Goal: Task Accomplishment & Management: Use online tool/utility

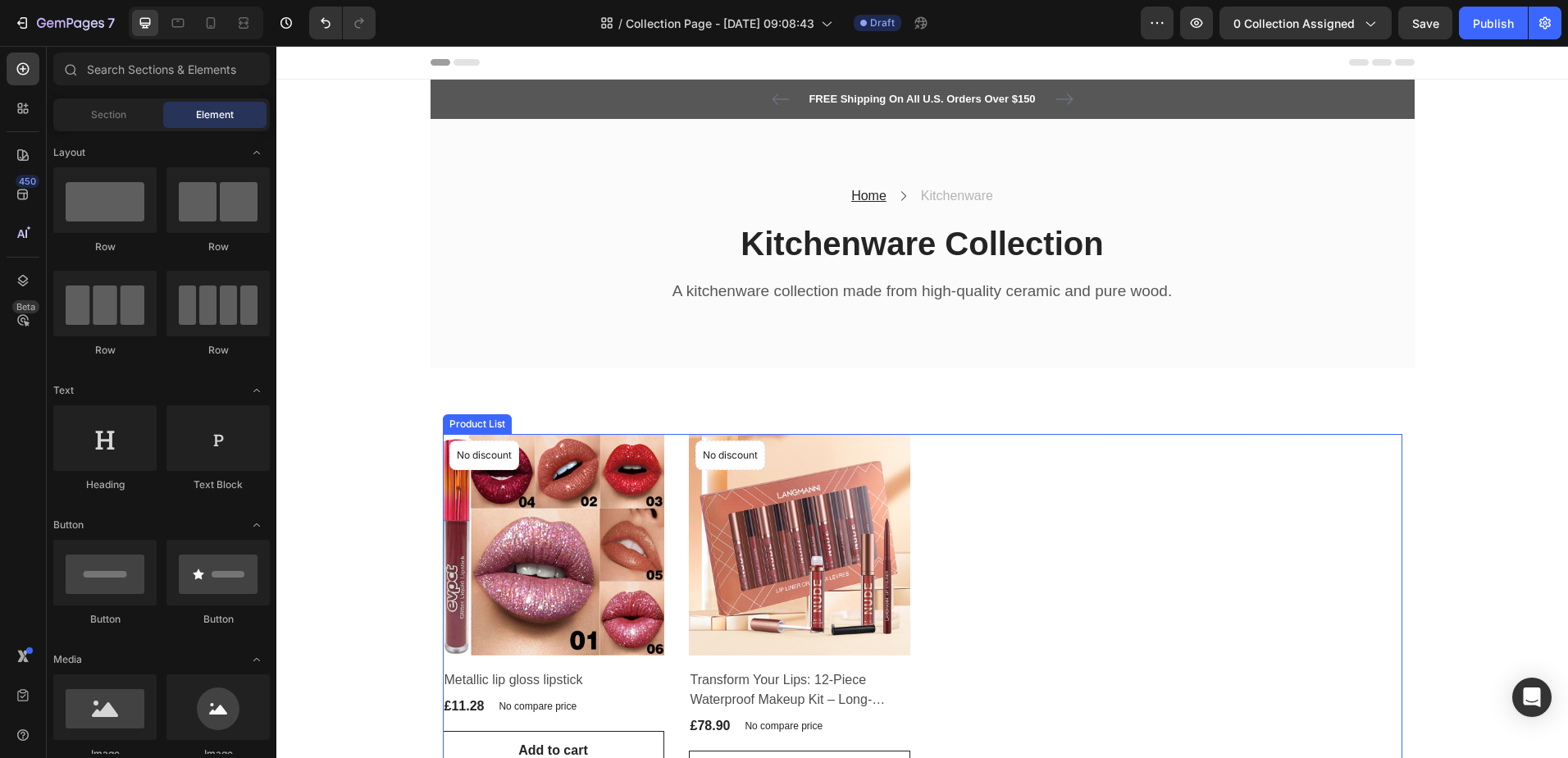
scroll to position [164, 0]
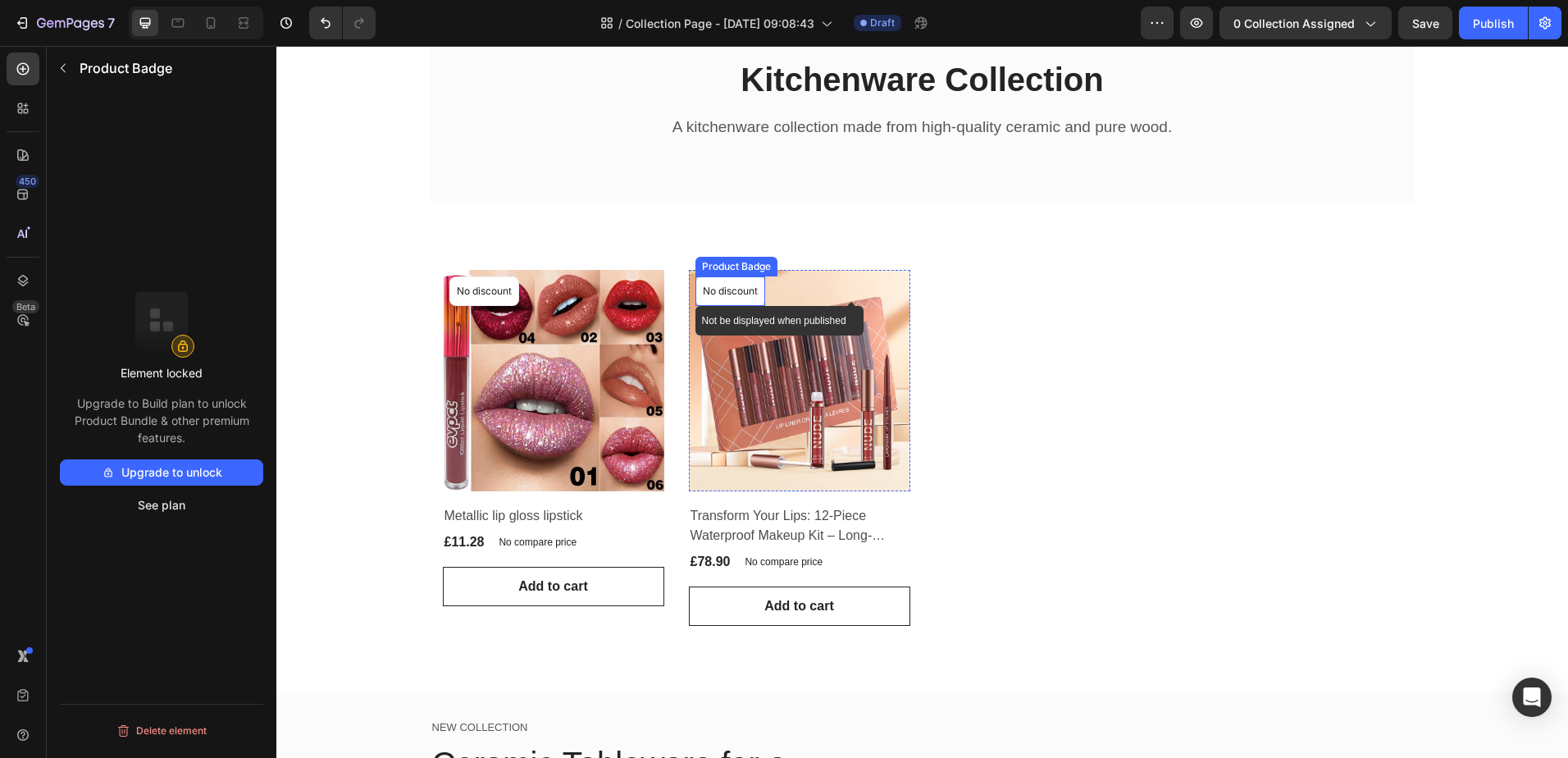
click at [512, 293] on p "No discount" at bounding box center [484, 291] width 55 height 14
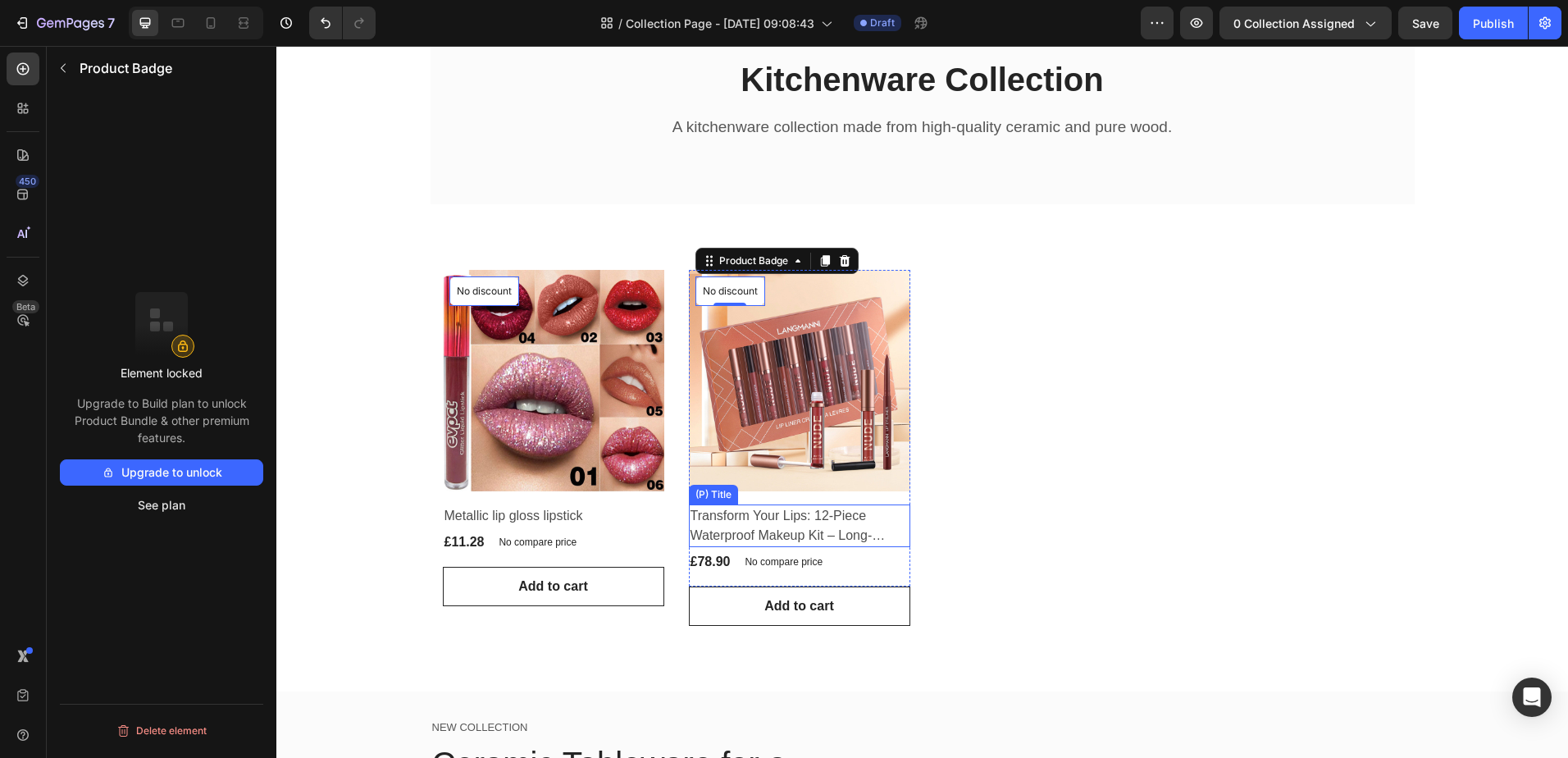
click at [776, 527] on h2 "Transform Your Lips: 12-Piece Waterproof Makeup Kit – Long-Lasting Beauty!" at bounding box center [799, 525] width 222 height 43
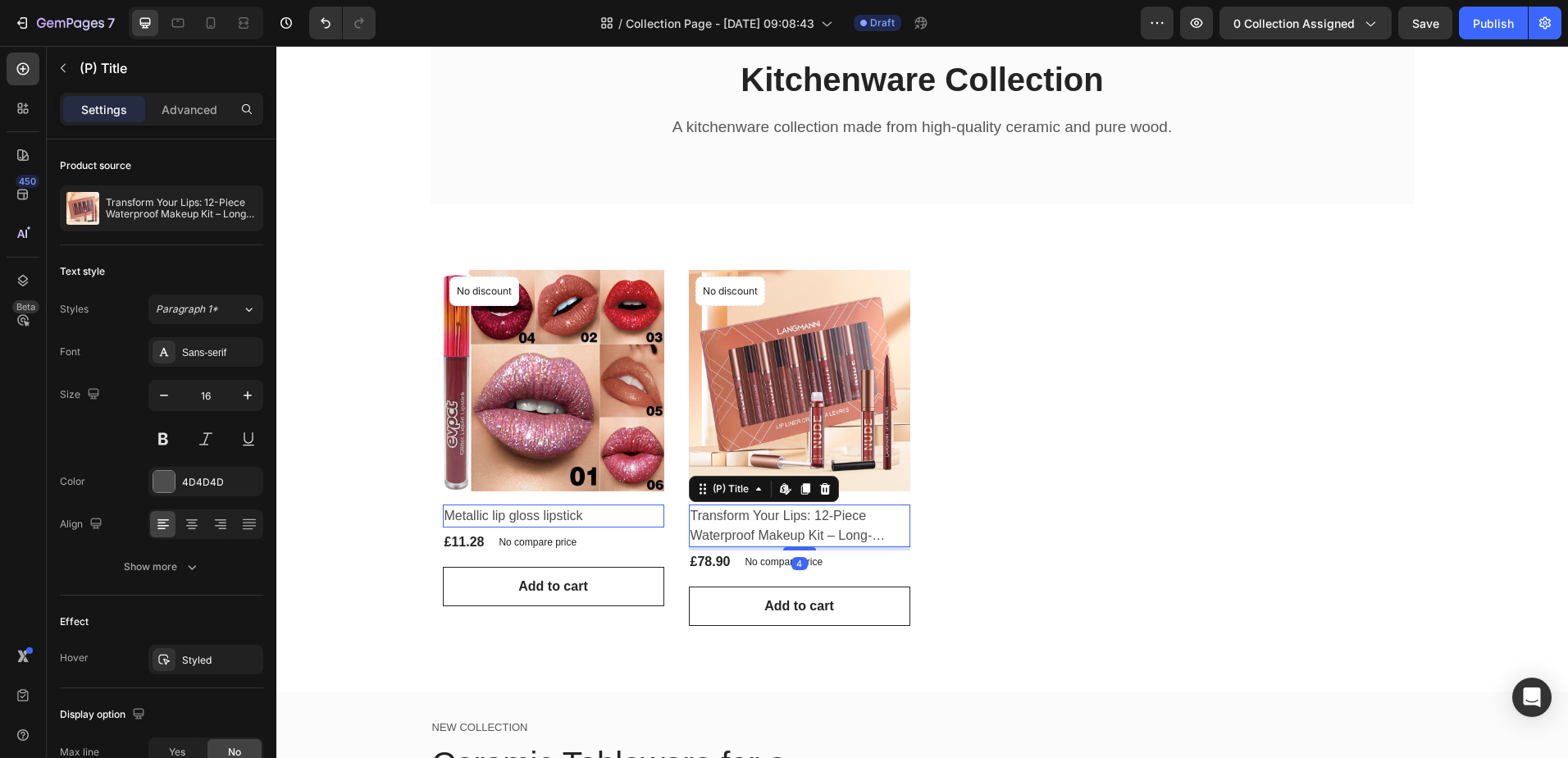
click at [825, 518] on h2 "Transform Your Lips: 12-Piece Waterproof Makeup Kit – Long-Lasting Beauty!" at bounding box center [799, 525] width 222 height 43
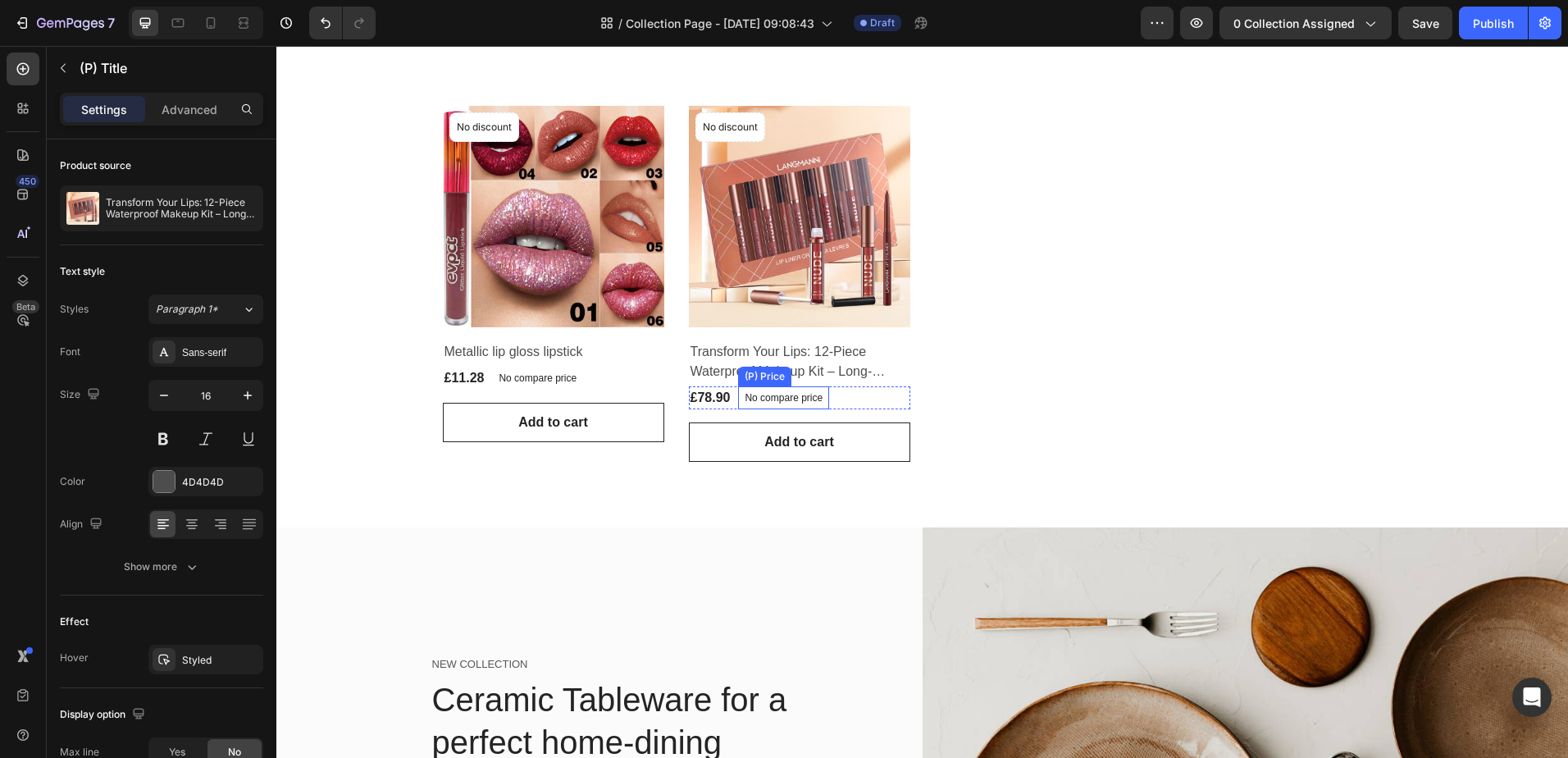
scroll to position [0, 0]
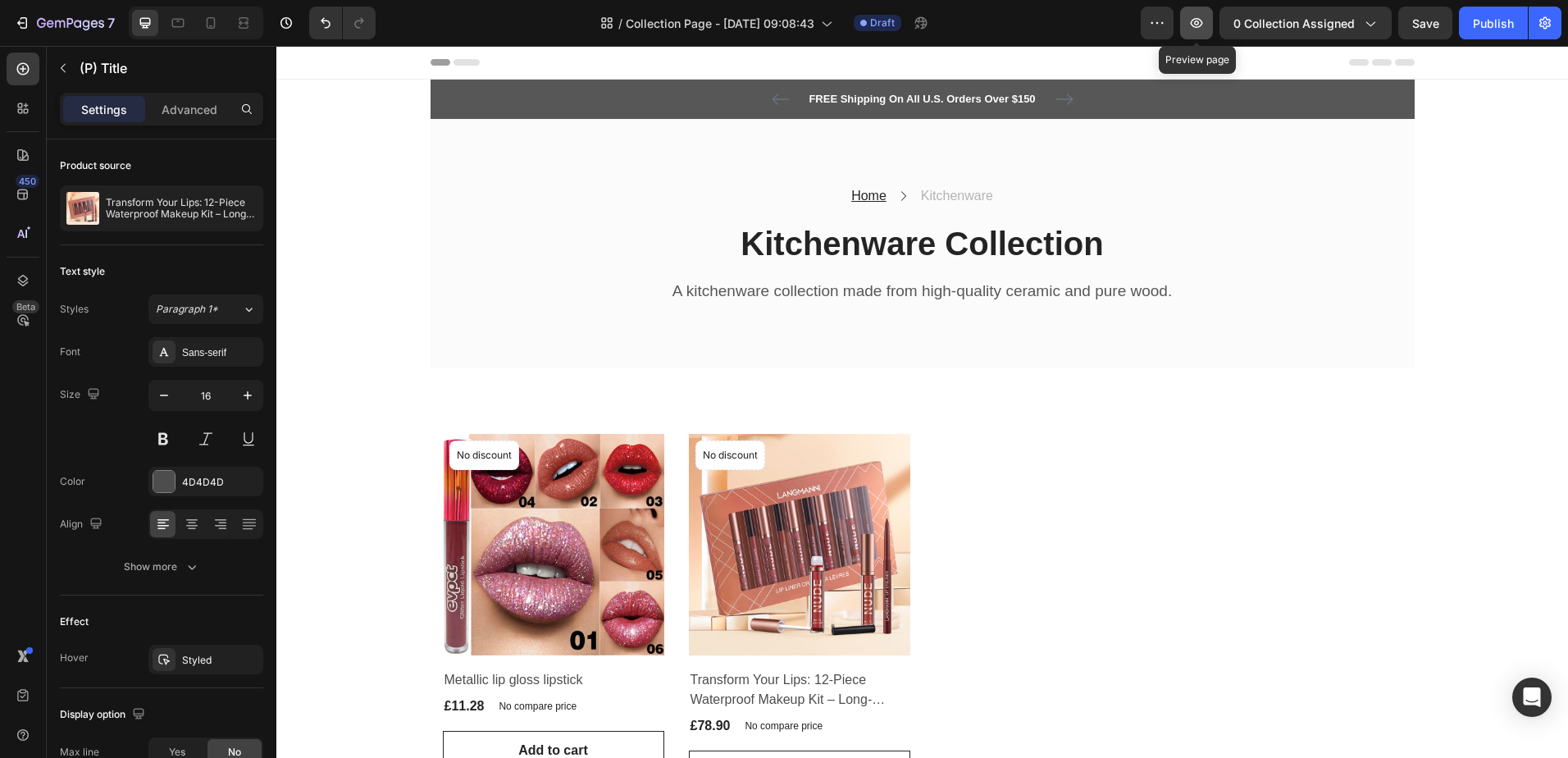
click at [1205, 22] on icon "button" at bounding box center [1197, 23] width 16 height 16
click at [1545, 17] on icon "button" at bounding box center [1545, 24] width 12 height 13
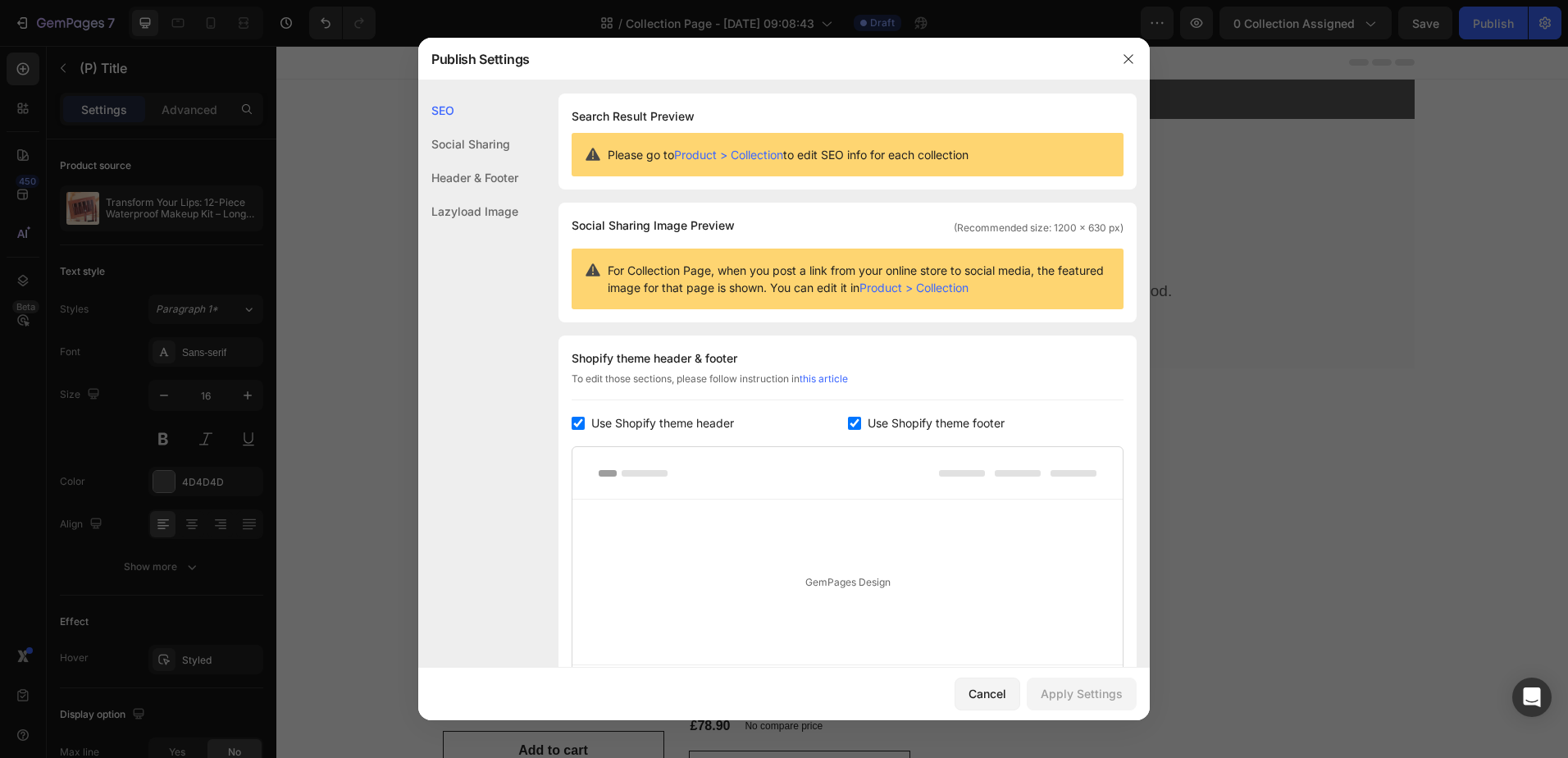
click at [990, 665] on div at bounding box center [847, 691] width 550 height 53
click at [983, 691] on div "Cancel" at bounding box center [988, 694] width 38 height 17
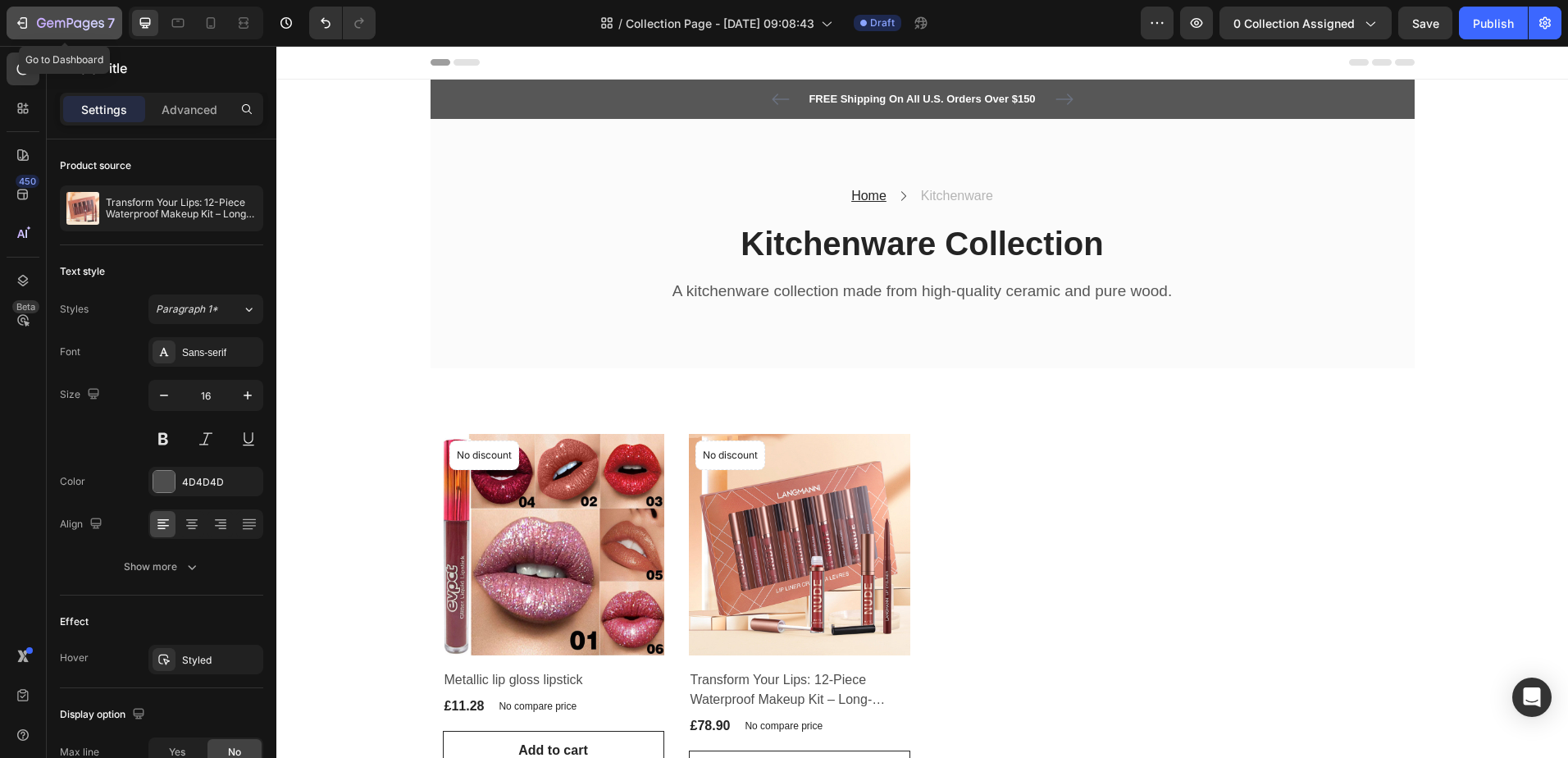
click at [24, 14] on div "7" at bounding box center [63, 23] width 100 height 20
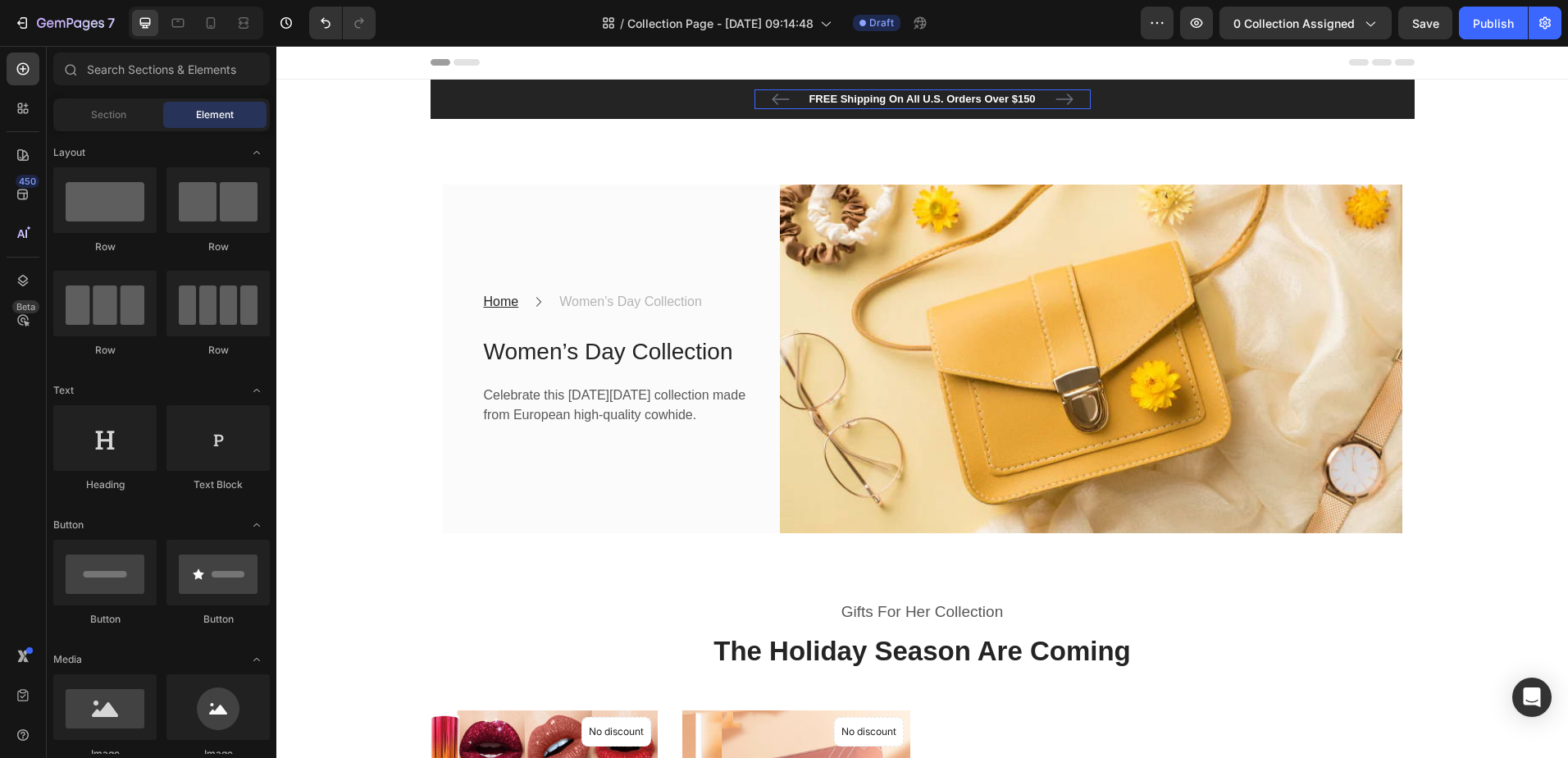
click at [965, 102] on p "FREE Shipping On All U.S. Orders Over $150" at bounding box center [923, 100] width 333 height 16
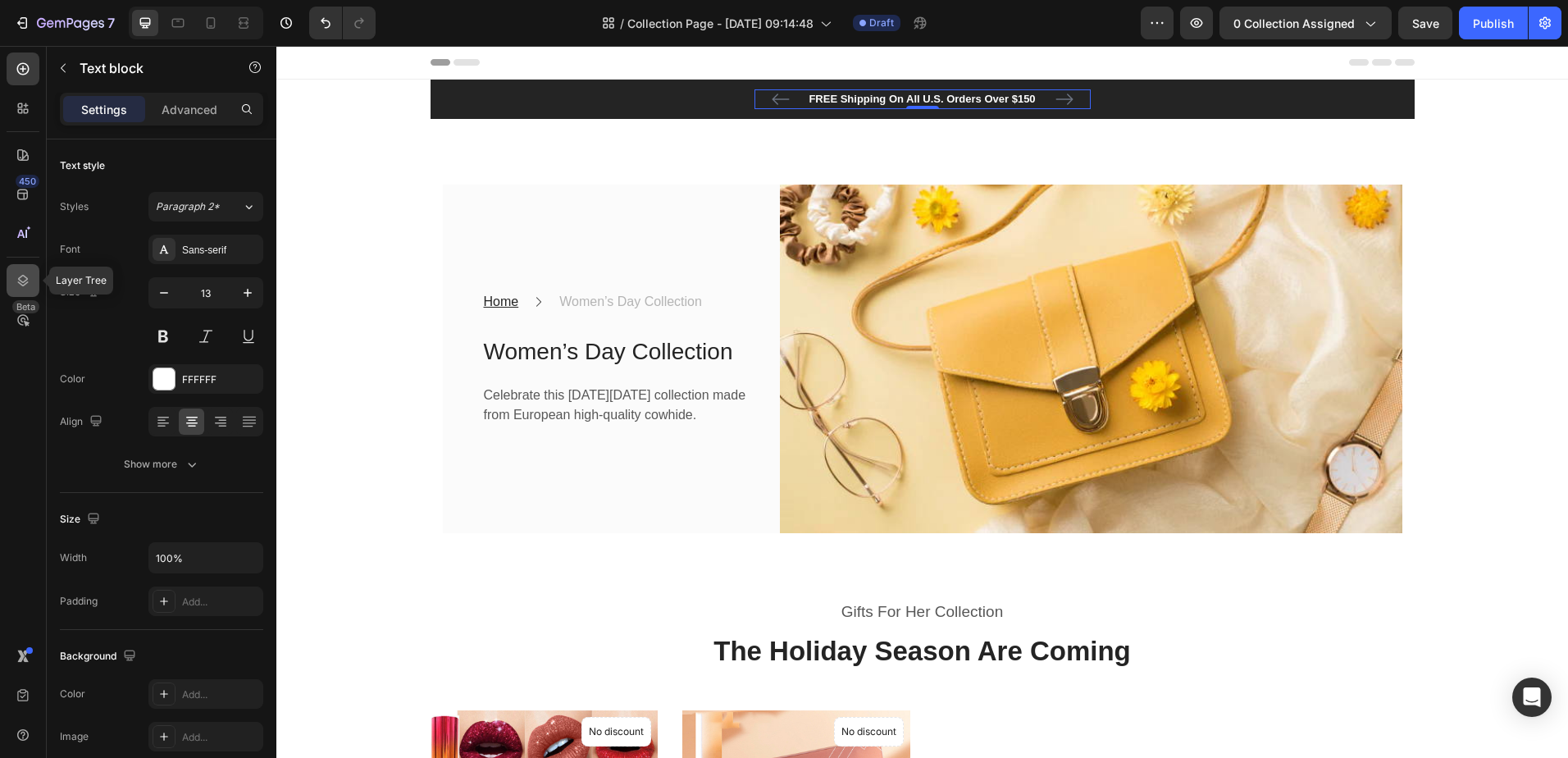
click at [21, 278] on icon at bounding box center [23, 281] width 16 height 16
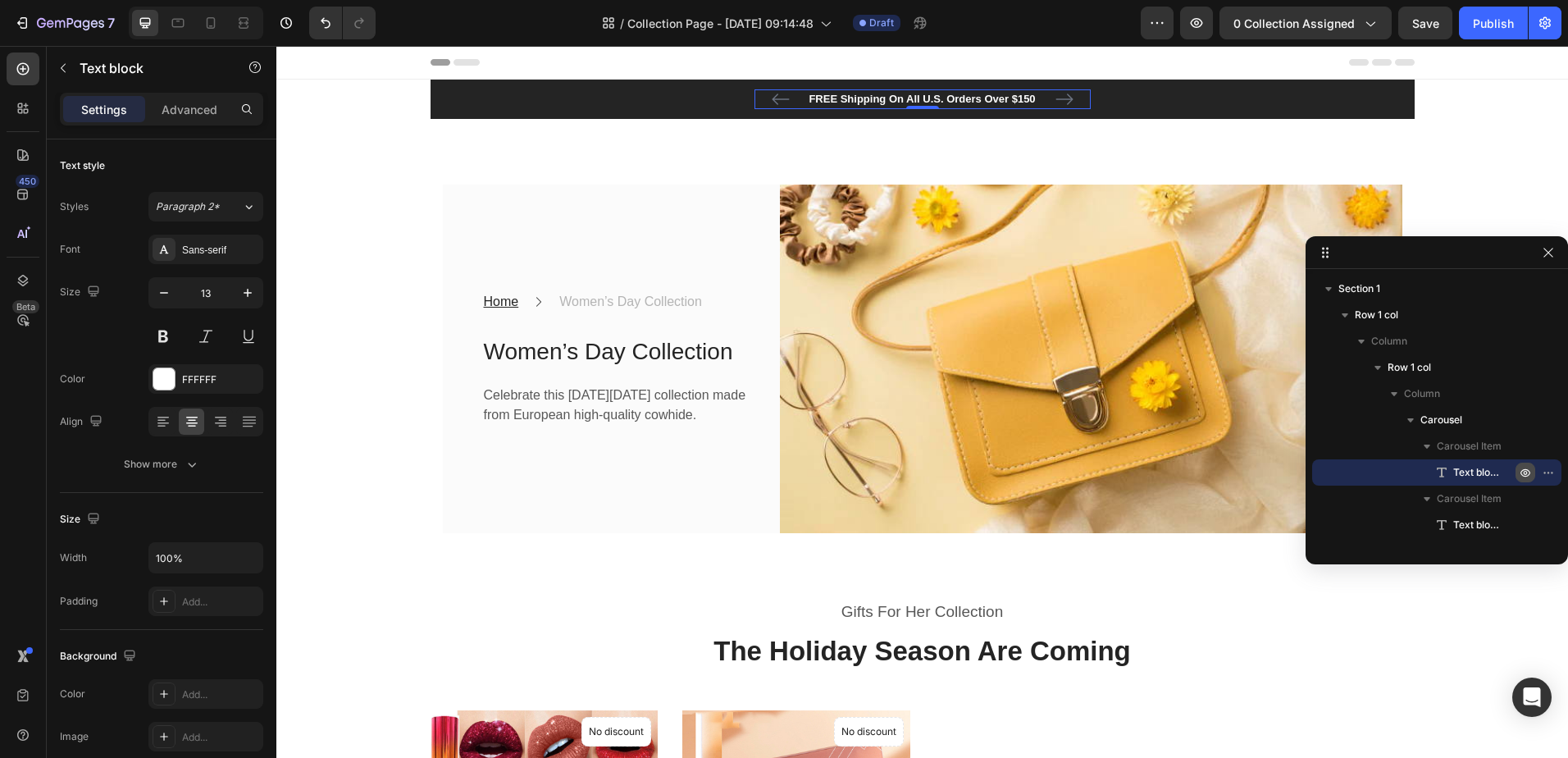
click at [1521, 476] on icon "button" at bounding box center [1525, 473] width 13 height 13
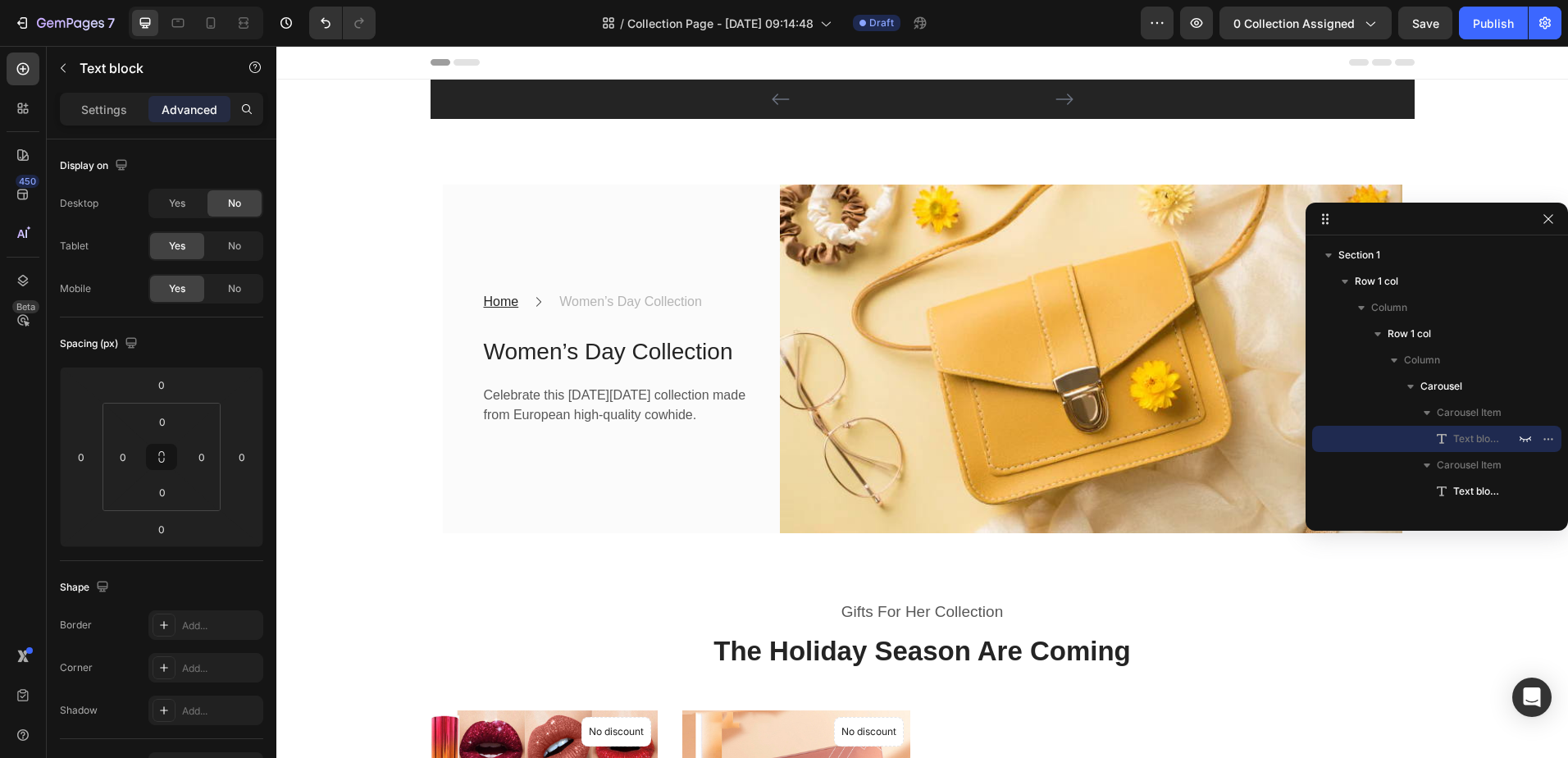
drag, startPoint x: 1479, startPoint y: 269, endPoint x: 1569, endPoint y: 235, distance: 96.2
click at [1567, 0] on html "7 / Collection Page - Aug 26, 09:14:48 Draft Preview 0 collection assigned Save…" at bounding box center [784, 0] width 1568 height 0
click at [1342, 24] on span "0 collection assigned" at bounding box center [1295, 23] width 121 height 17
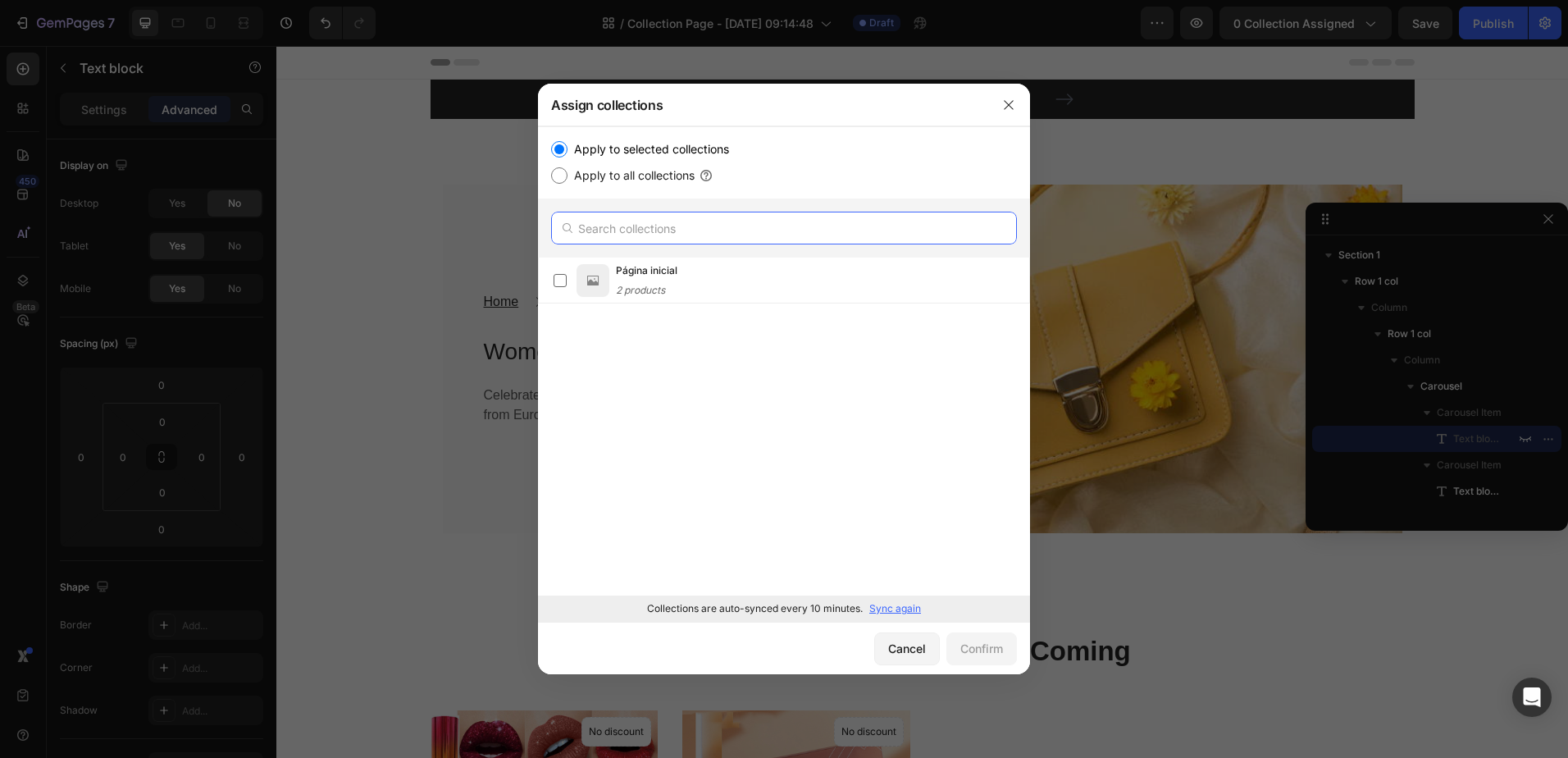
click at [688, 220] on input "text" at bounding box center [784, 228] width 466 height 33
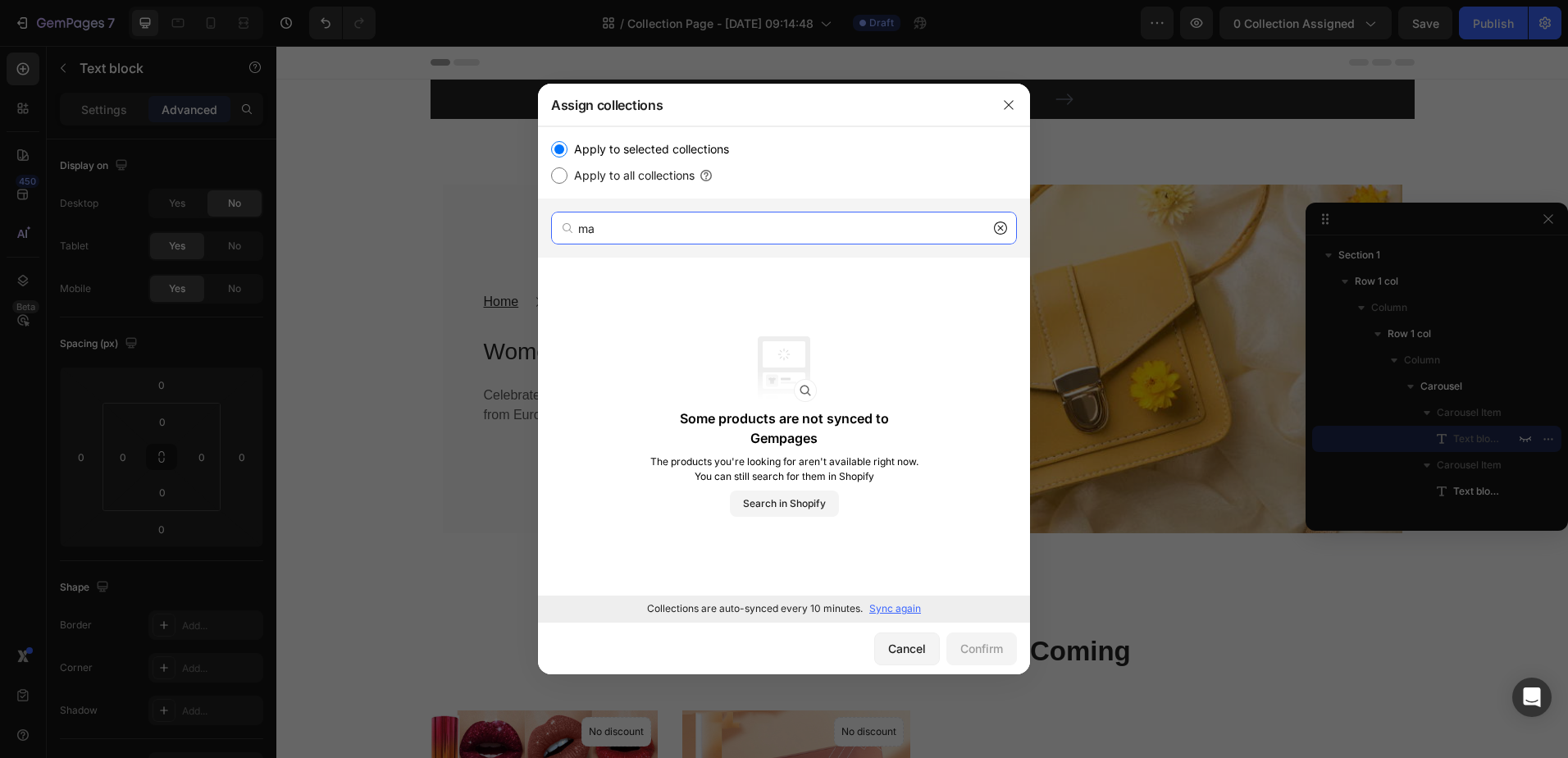
type input "m"
type input "p"
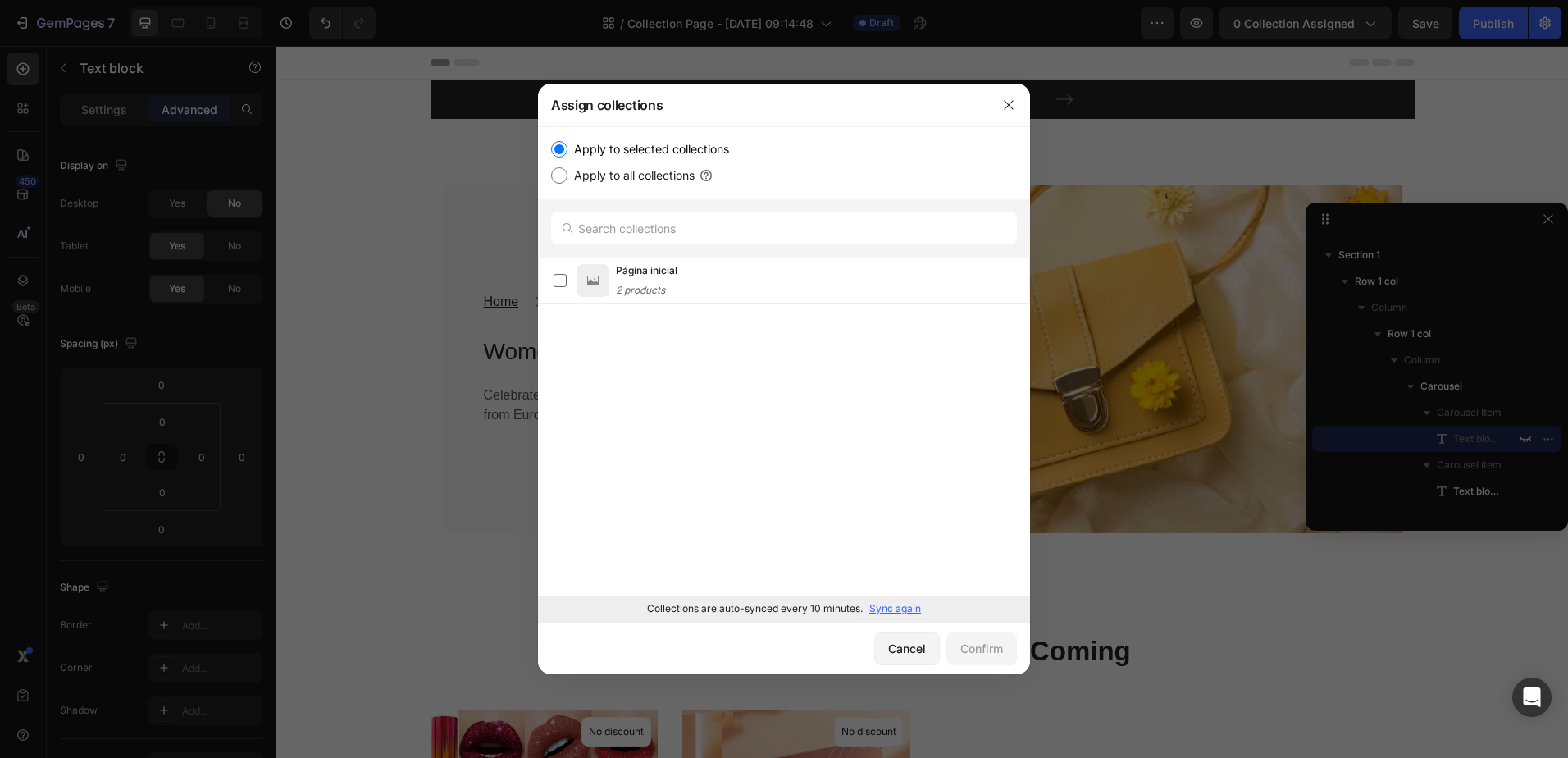
click at [563, 177] on input "Apply to all collections" at bounding box center [559, 176] width 16 height 16
radio input "true"
click at [636, 244] on input "text" at bounding box center [784, 228] width 466 height 33
type input "m"
click at [563, 151] on input "Apply to selected collections" at bounding box center [559, 149] width 16 height 16
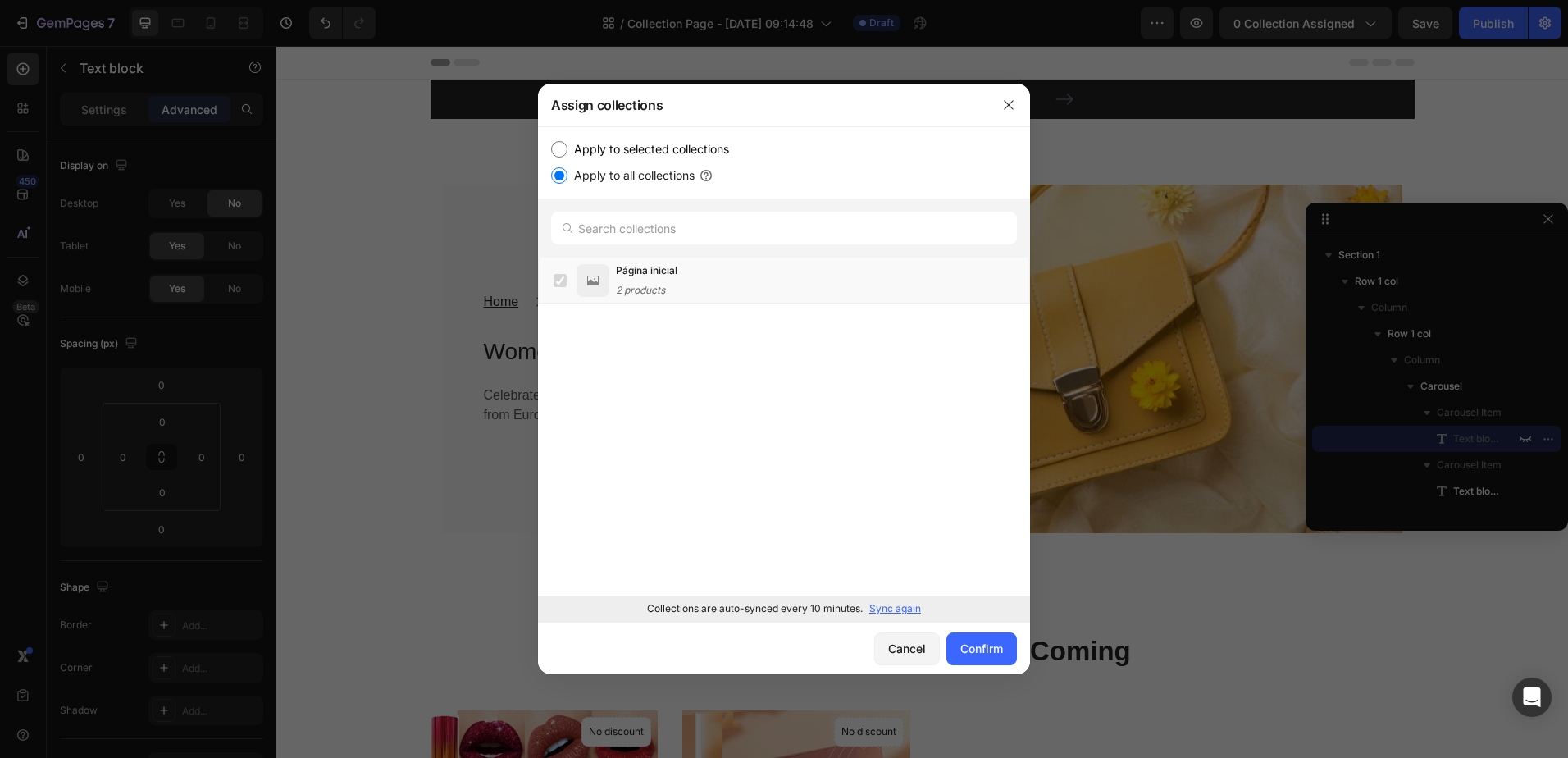
radio input "true"
click at [603, 290] on img at bounding box center [593, 281] width 33 height 33
click at [904, 610] on p "Sync again" at bounding box center [894, 609] width 52 height 14
click at [564, 276] on label at bounding box center [560, 281] width 13 height 13
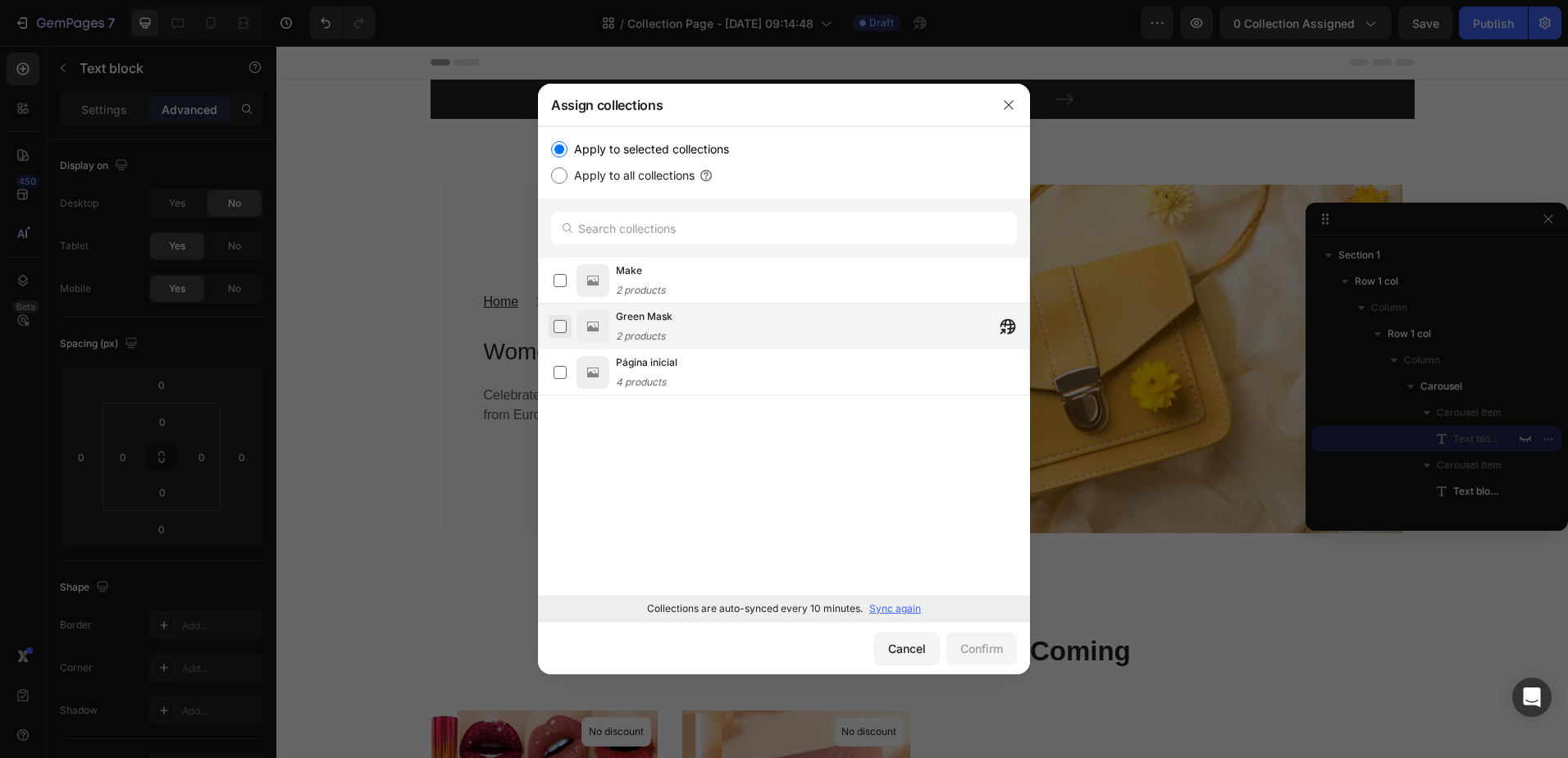
click at [559, 328] on label at bounding box center [560, 326] width 13 height 13
click at [968, 646] on div "Confirm" at bounding box center [981, 648] width 43 height 17
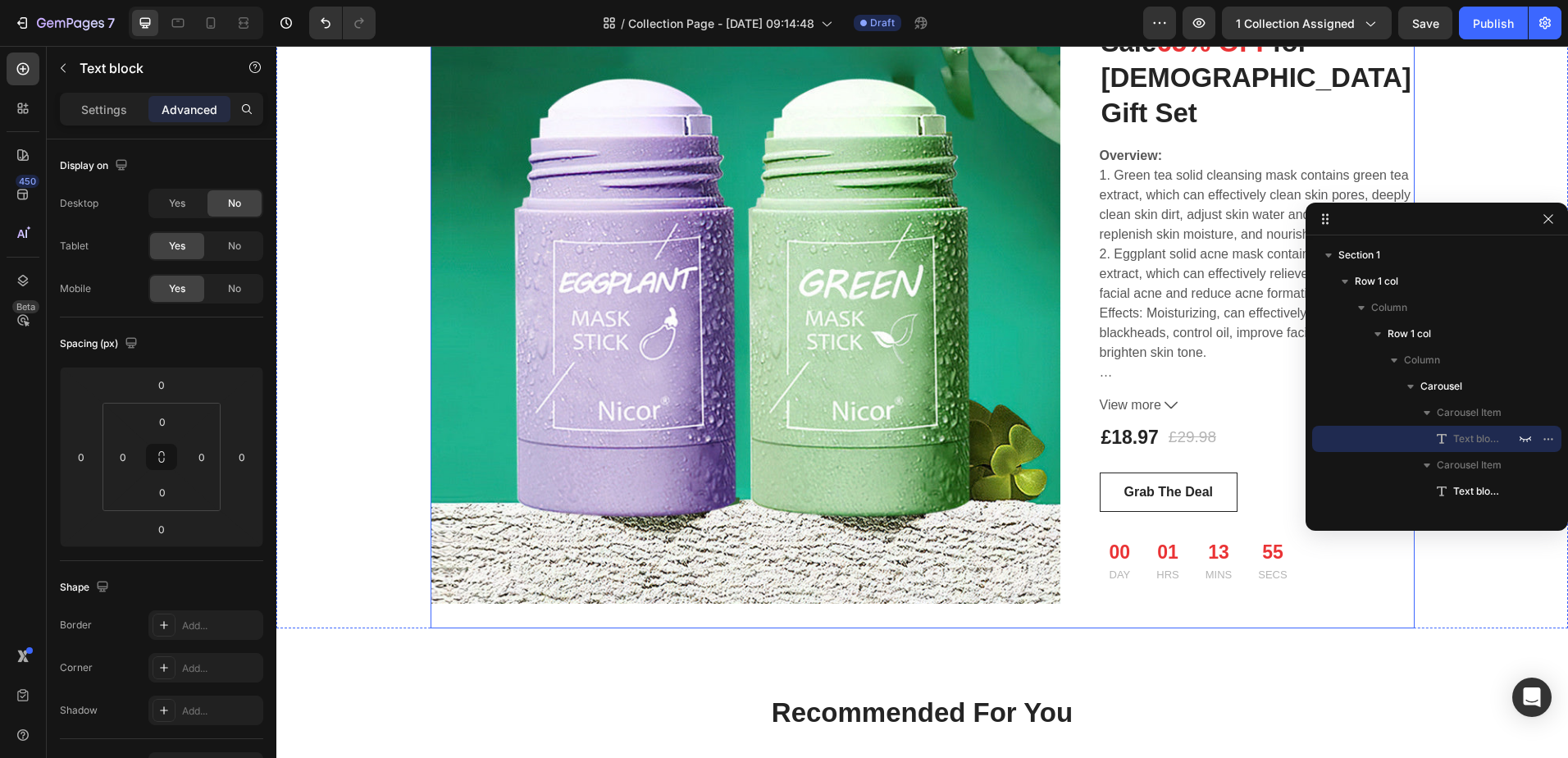
scroll to position [1148, 0]
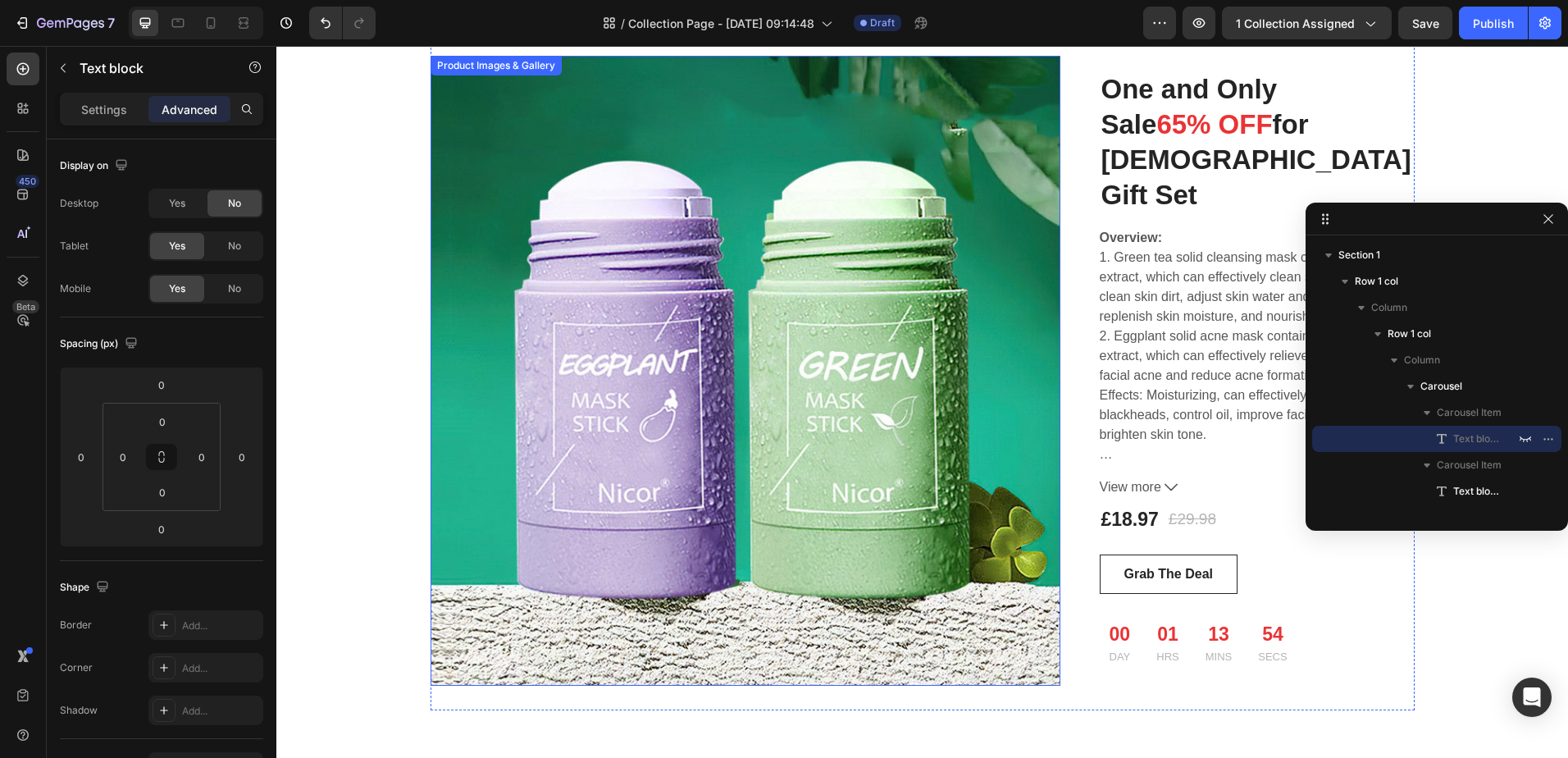
click at [951, 438] on img at bounding box center [746, 371] width 630 height 630
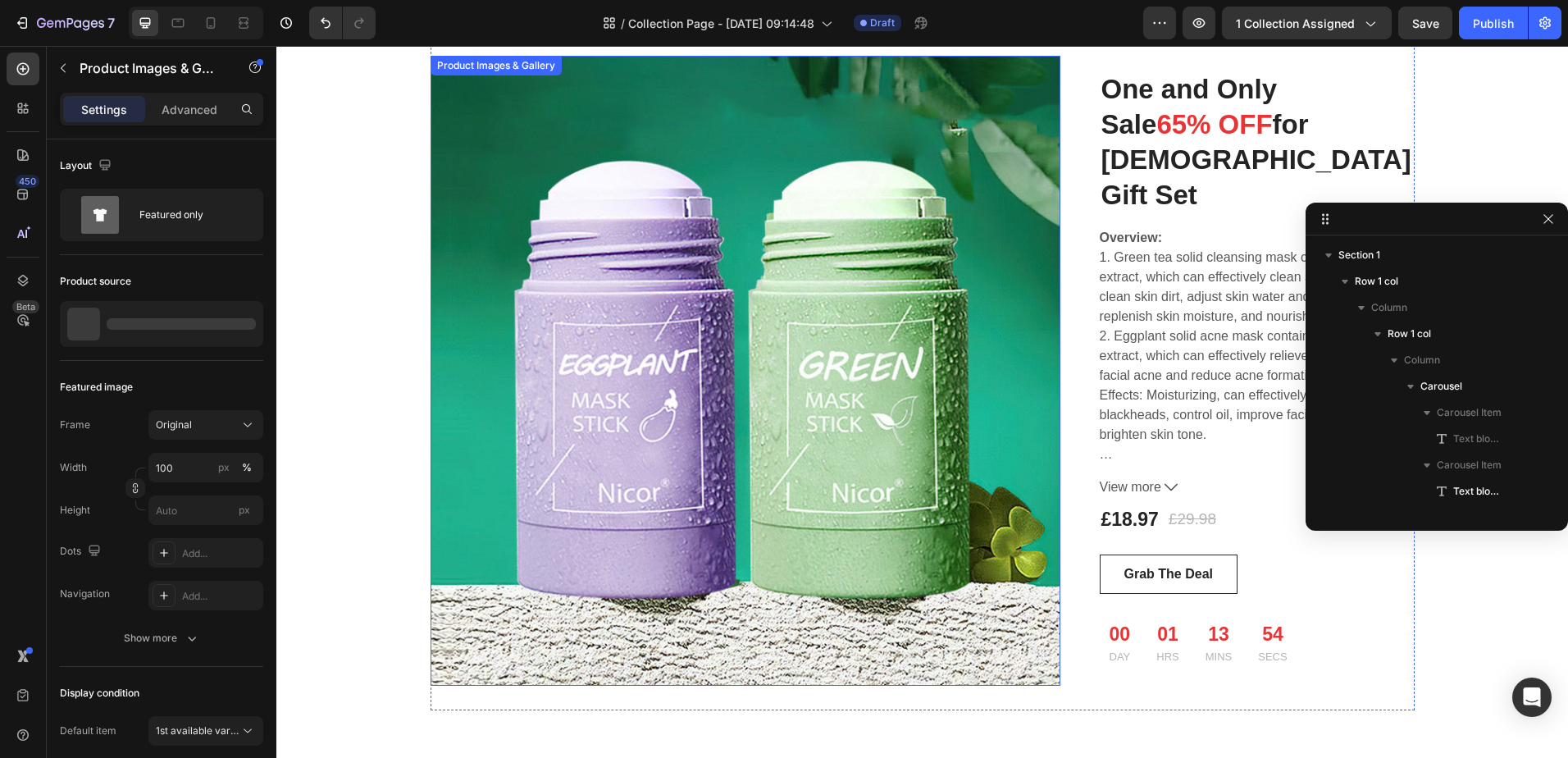
scroll to position [337, 0]
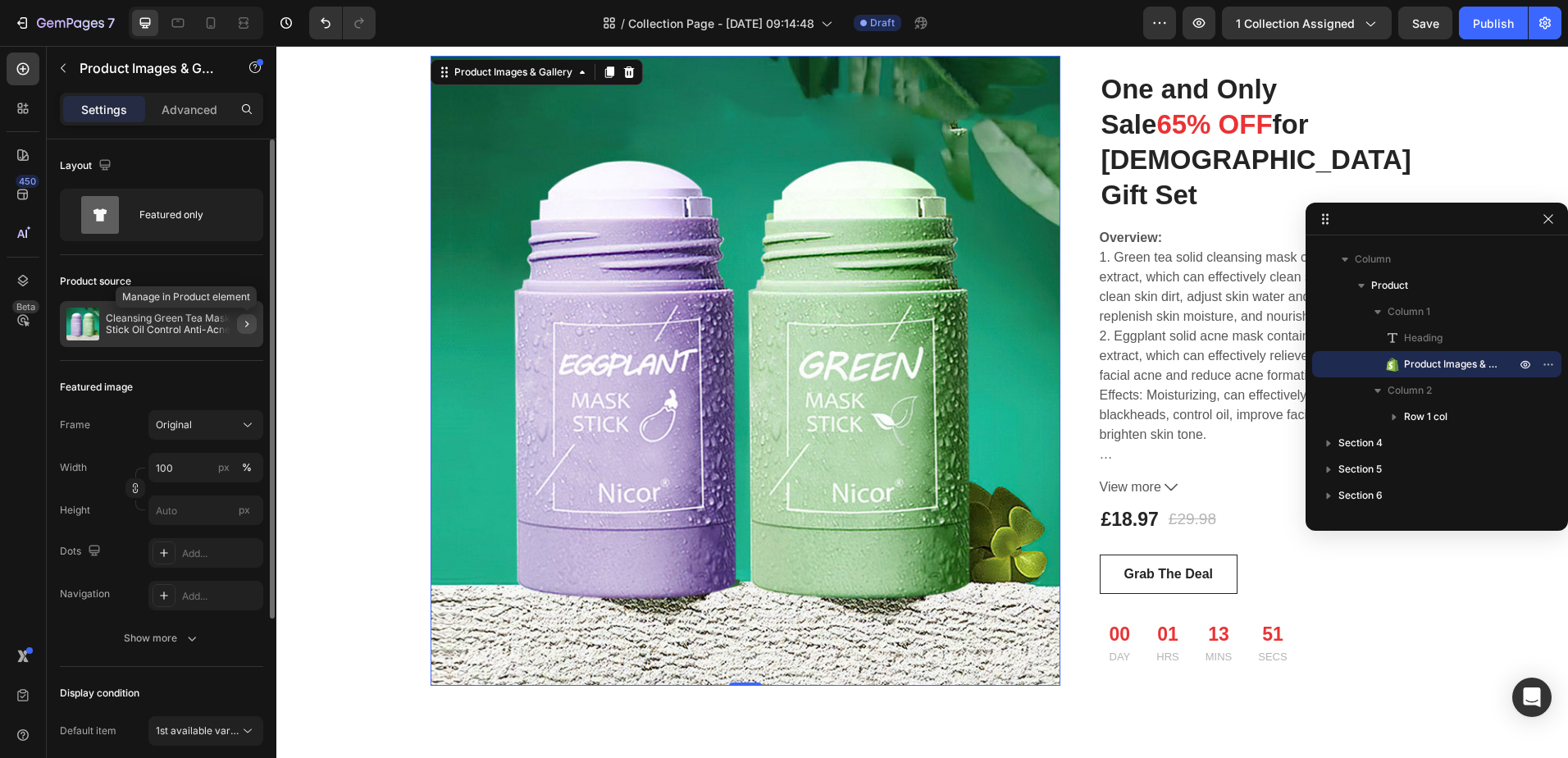
click at [251, 322] on icon "button" at bounding box center [246, 324] width 13 height 13
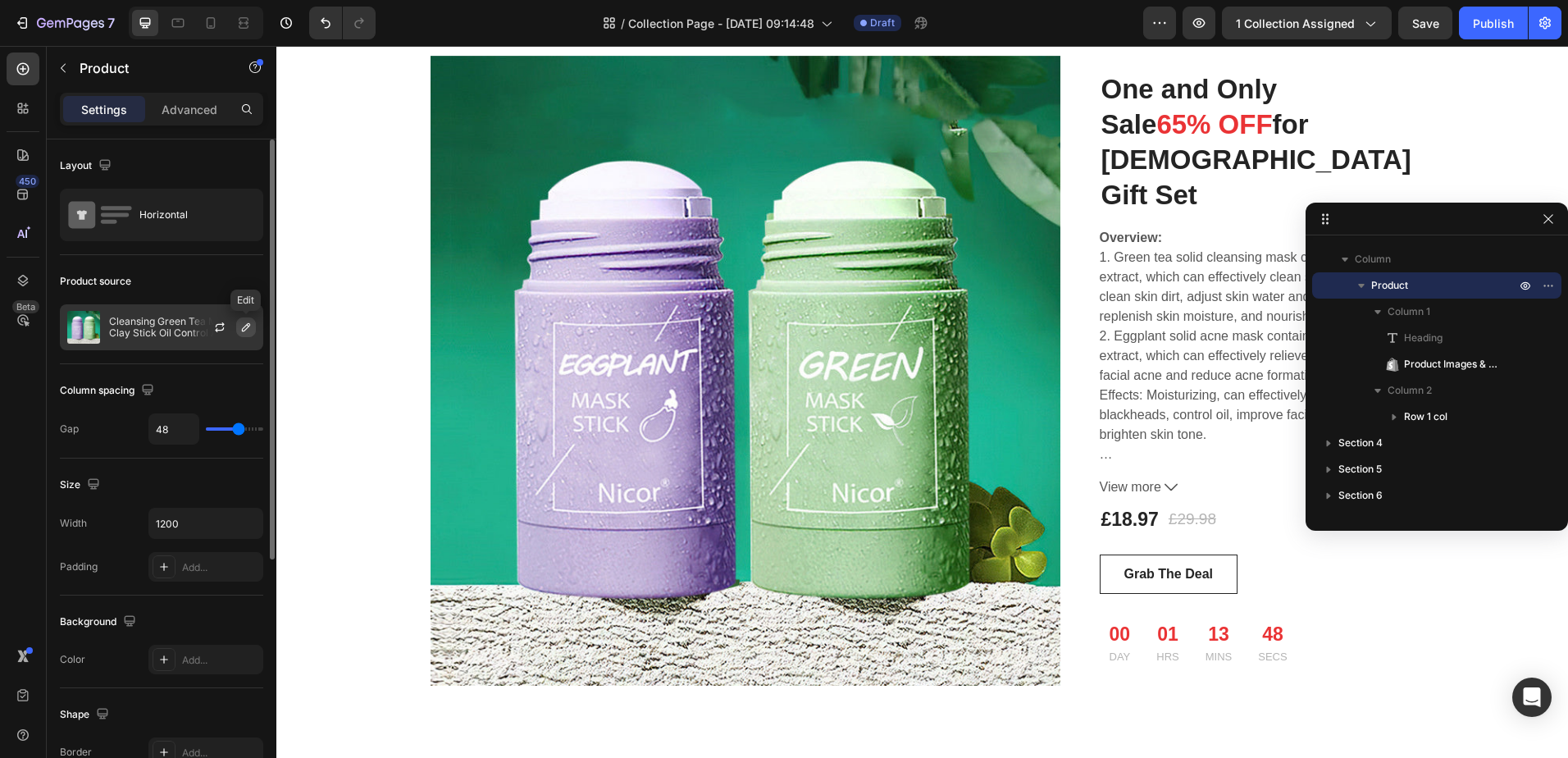
click at [240, 327] on icon "button" at bounding box center [246, 327] width 13 height 13
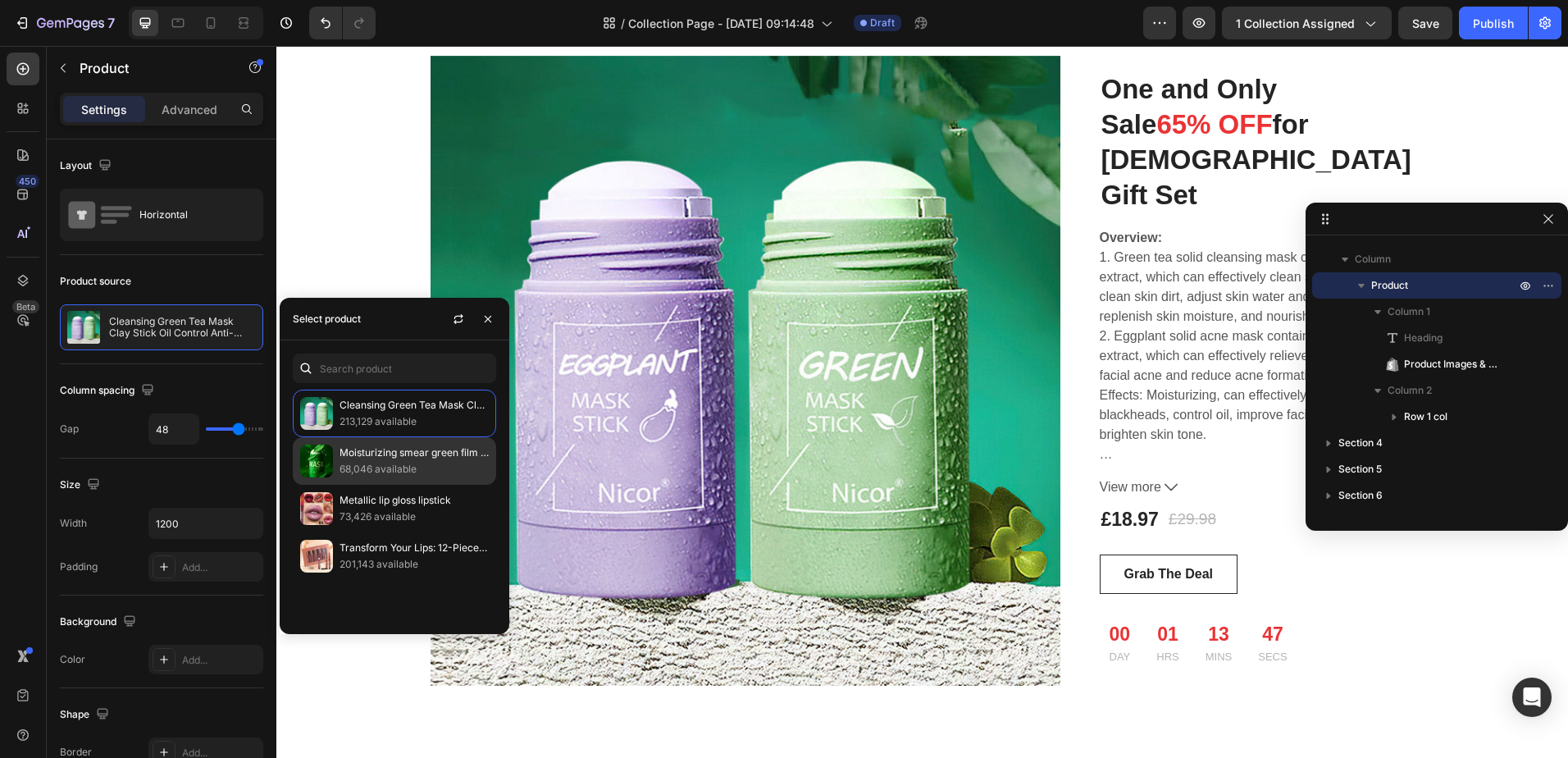
click at [388, 469] on p "68,046 available" at bounding box center [414, 469] width 149 height 16
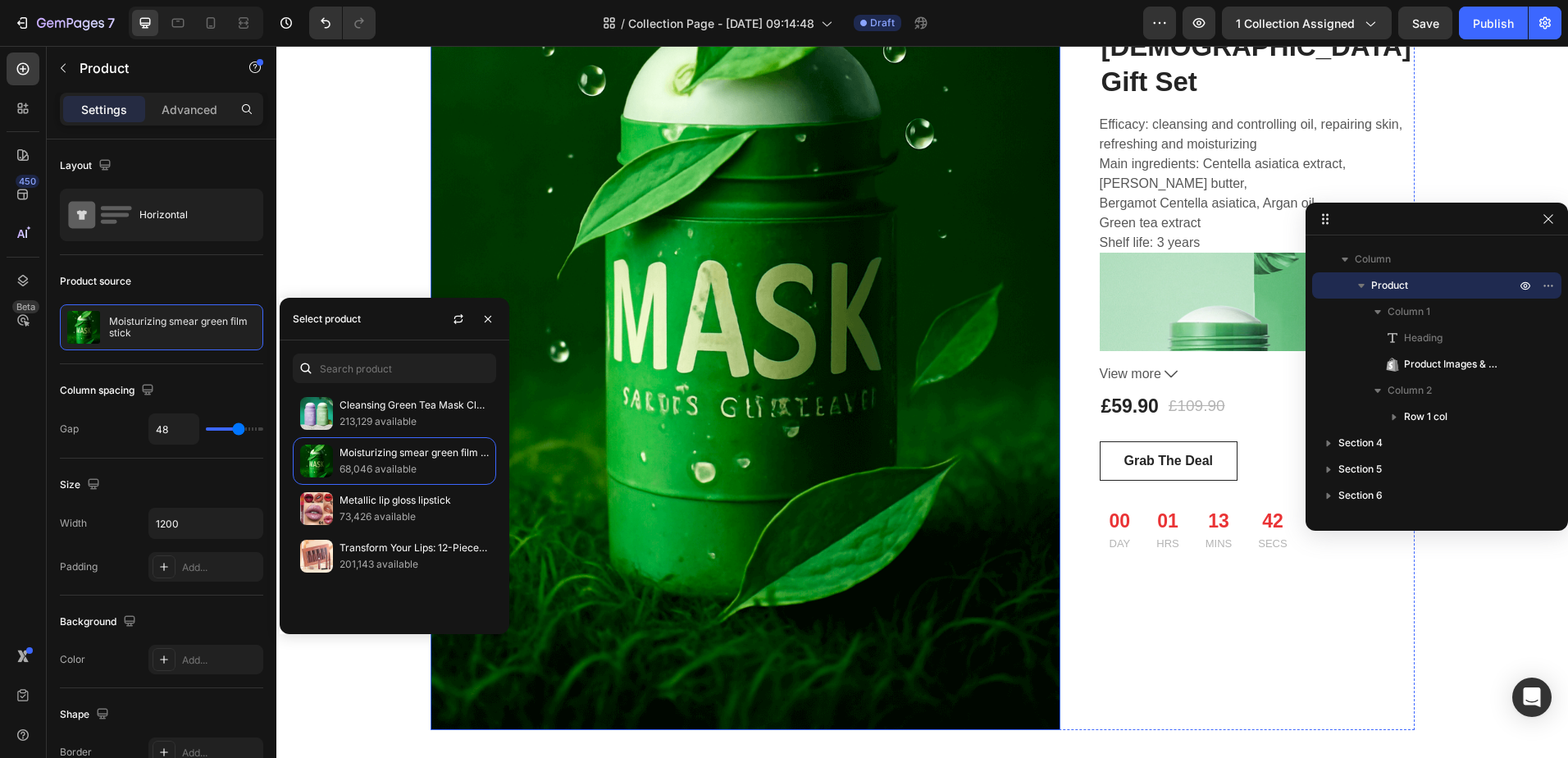
scroll to position [1313, 0]
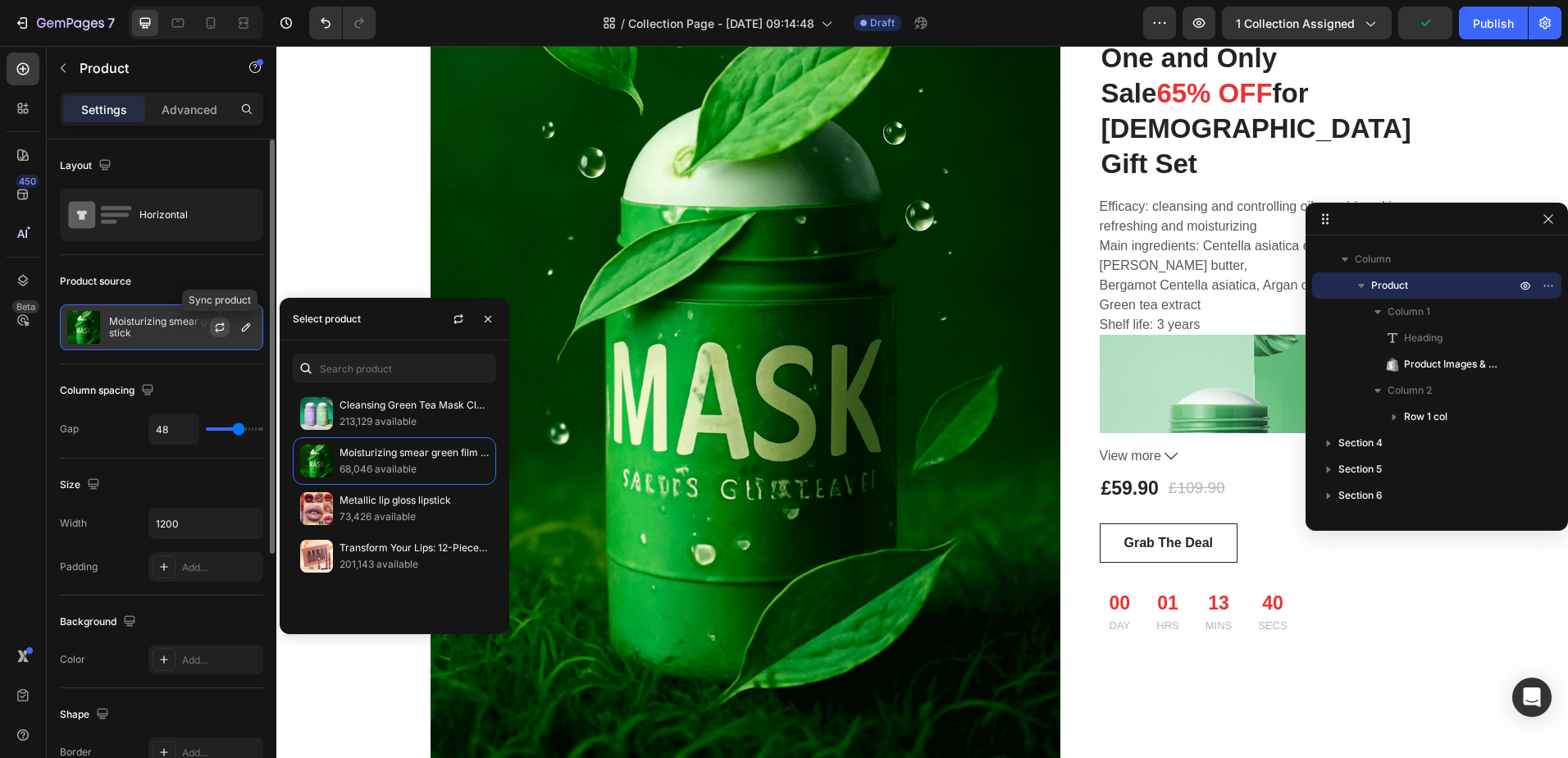
click at [214, 327] on icon "button" at bounding box center [220, 327] width 13 height 13
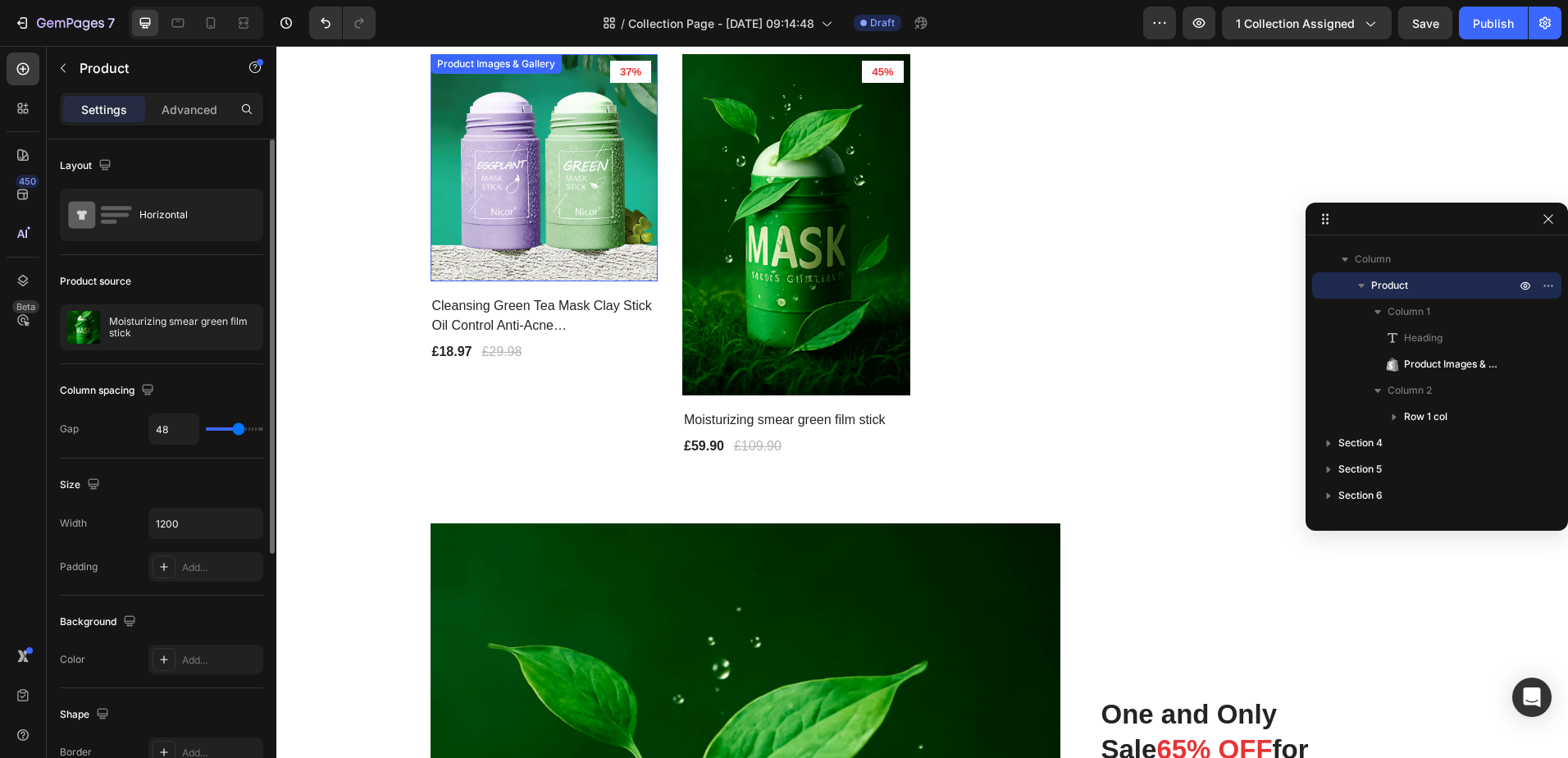
scroll to position [493, 0]
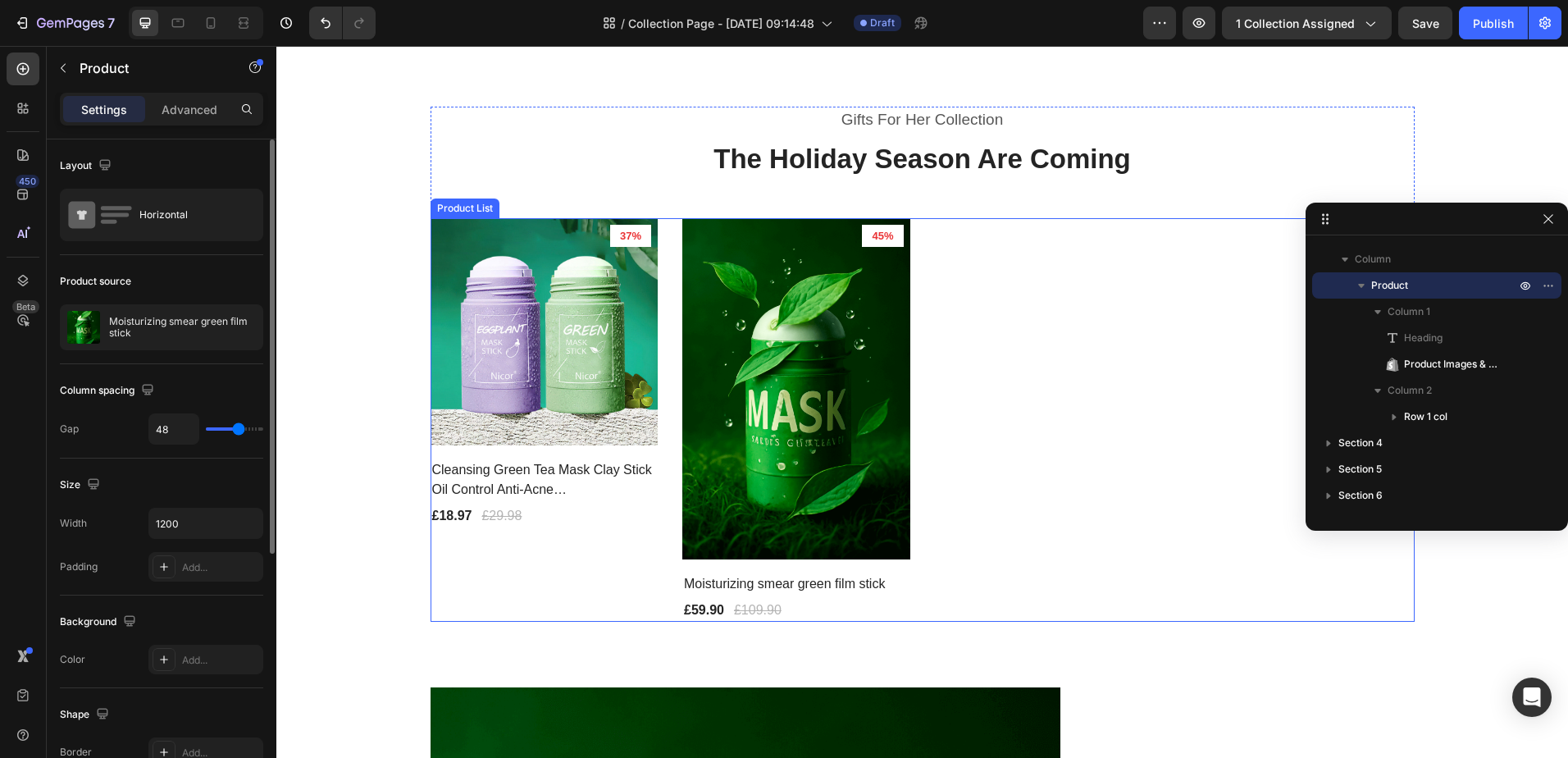
drag, startPoint x: 1113, startPoint y: 361, endPoint x: 1122, endPoint y: 350, distance: 14.2
click at [1113, 361] on div "Product Images & Gallery 37% Product Badge Row Cleansing Green Tea Mask Clay St…" at bounding box center [923, 420] width 984 height 404
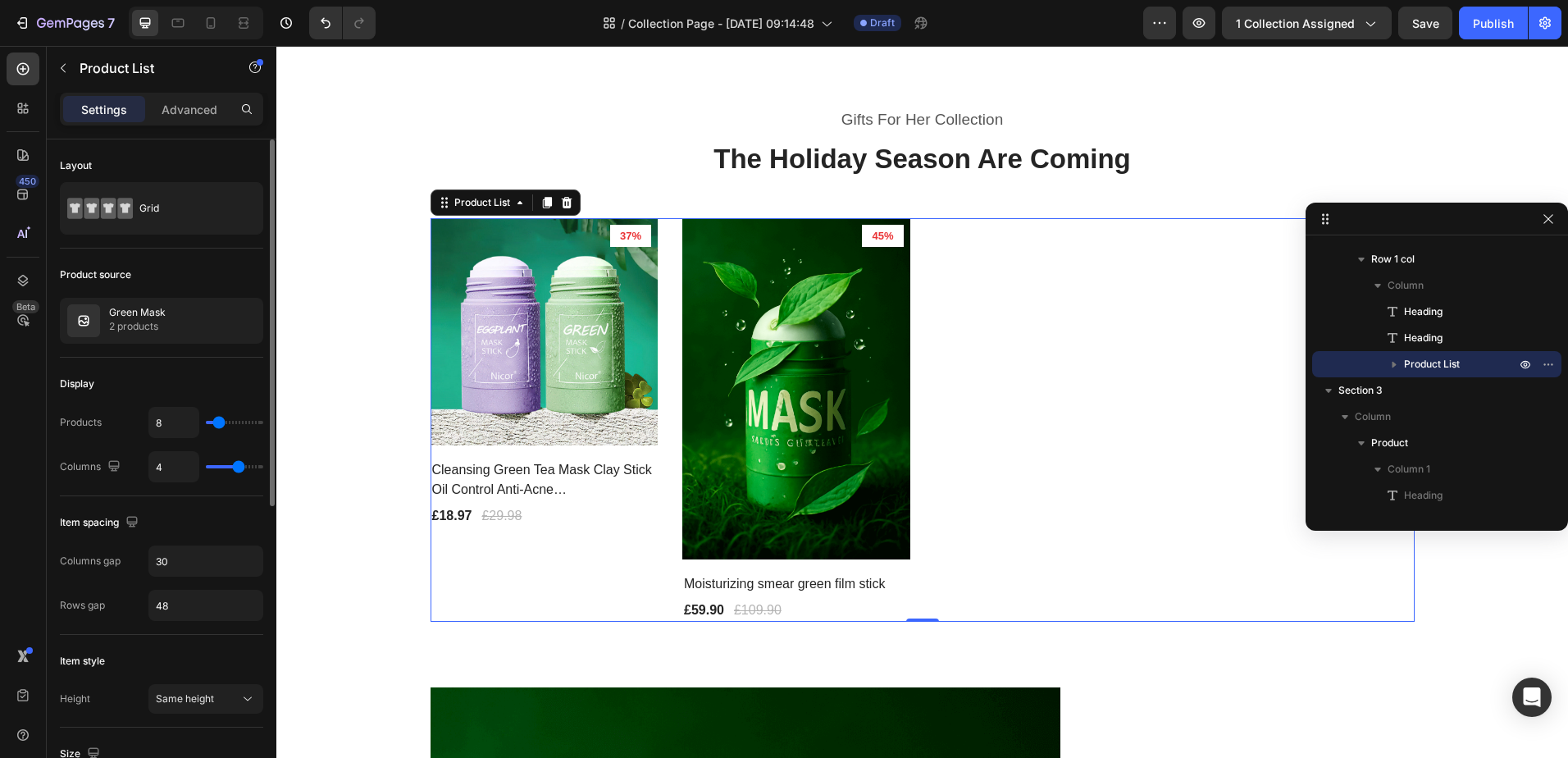
type input "3"
type input "2"
type input "1"
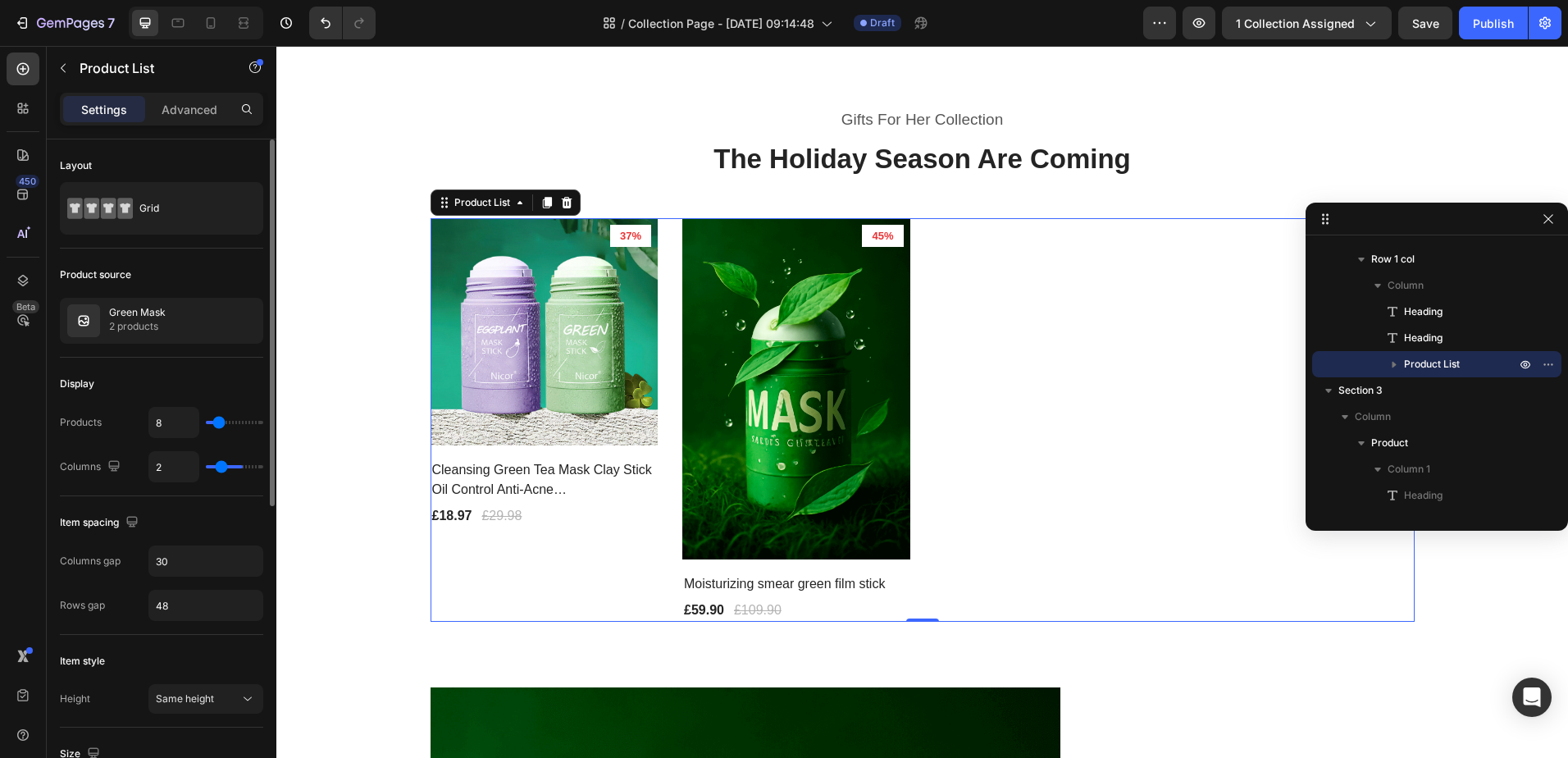
type input "1"
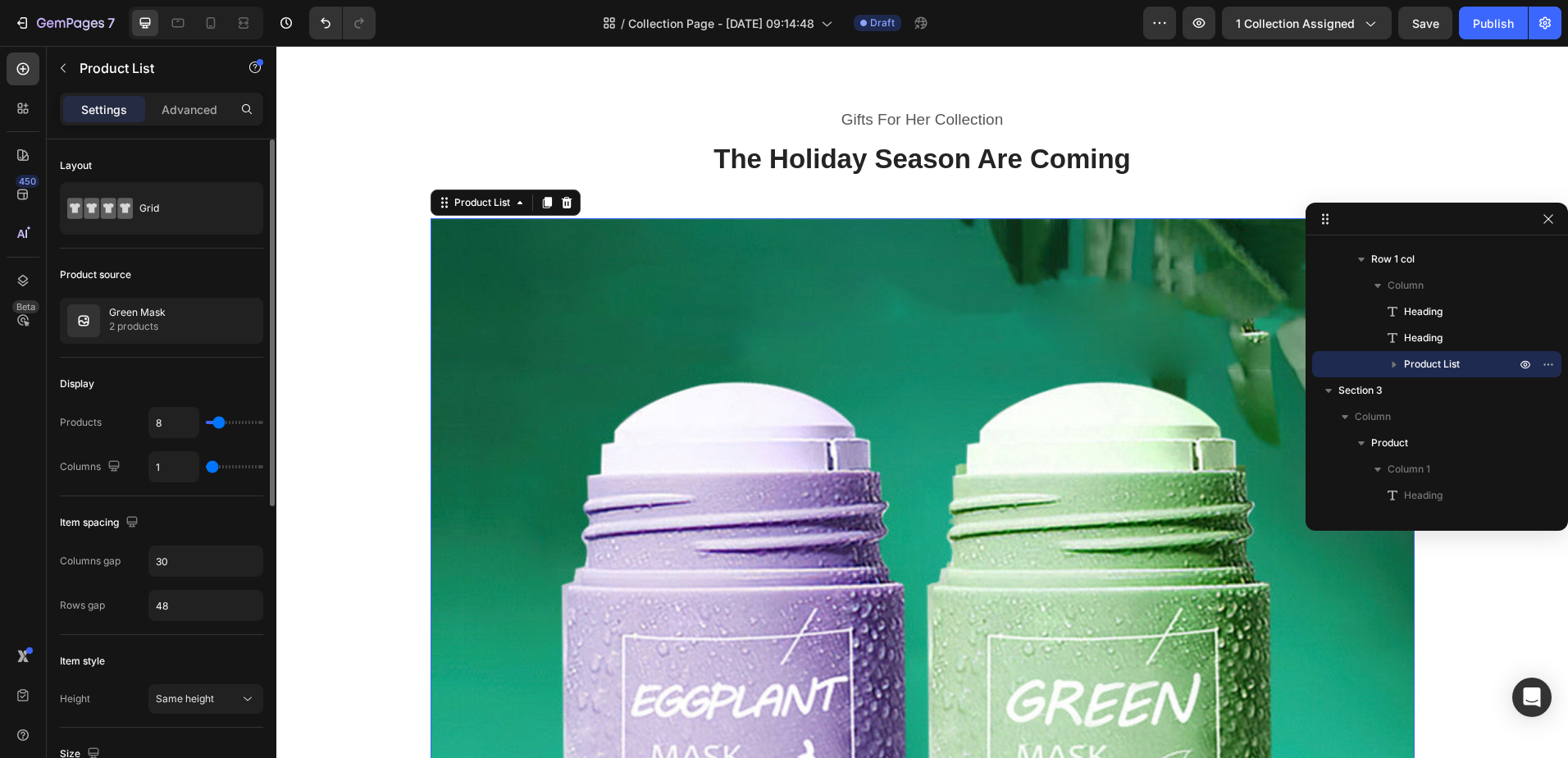
type input "2"
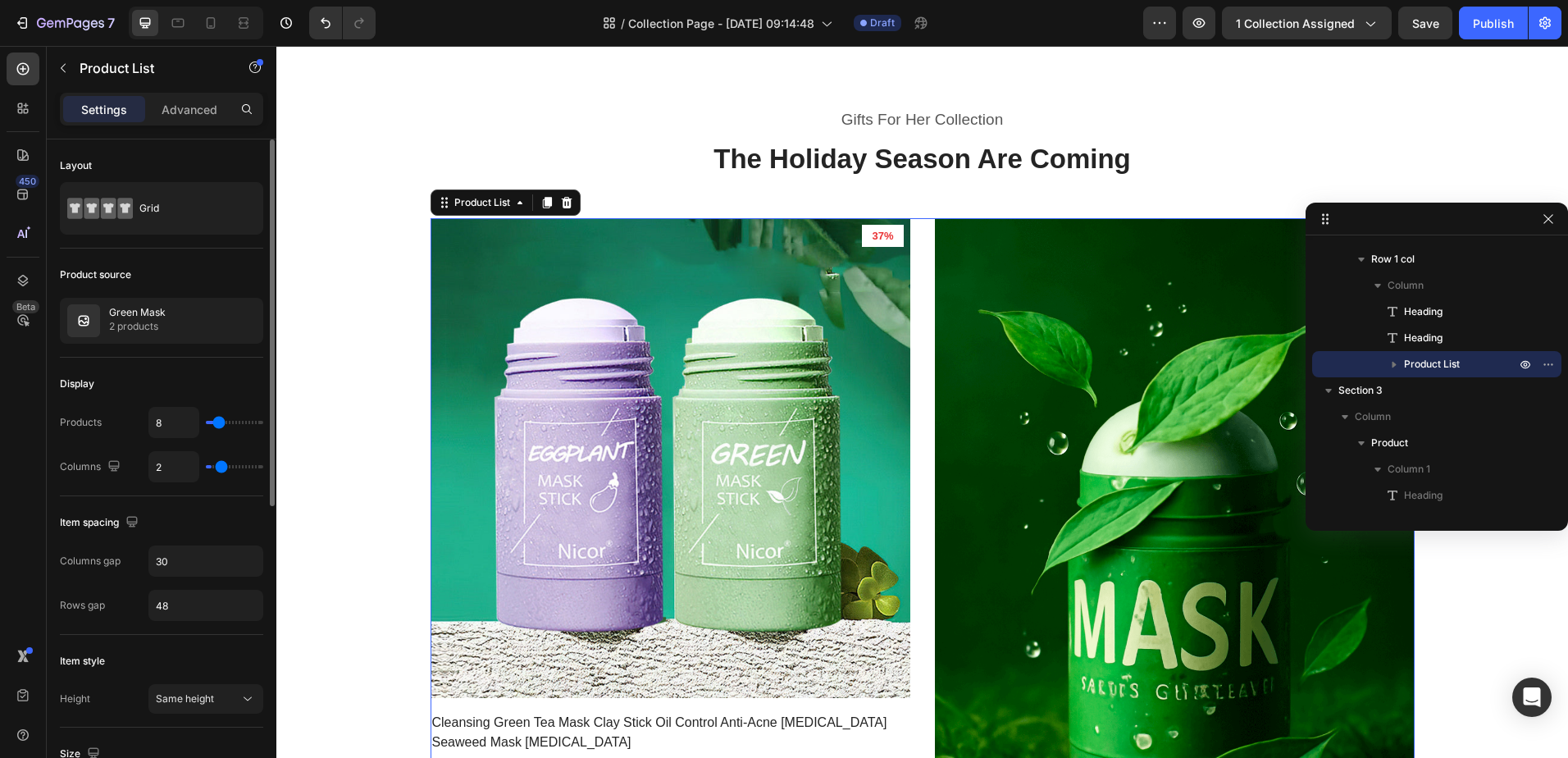
type input "3"
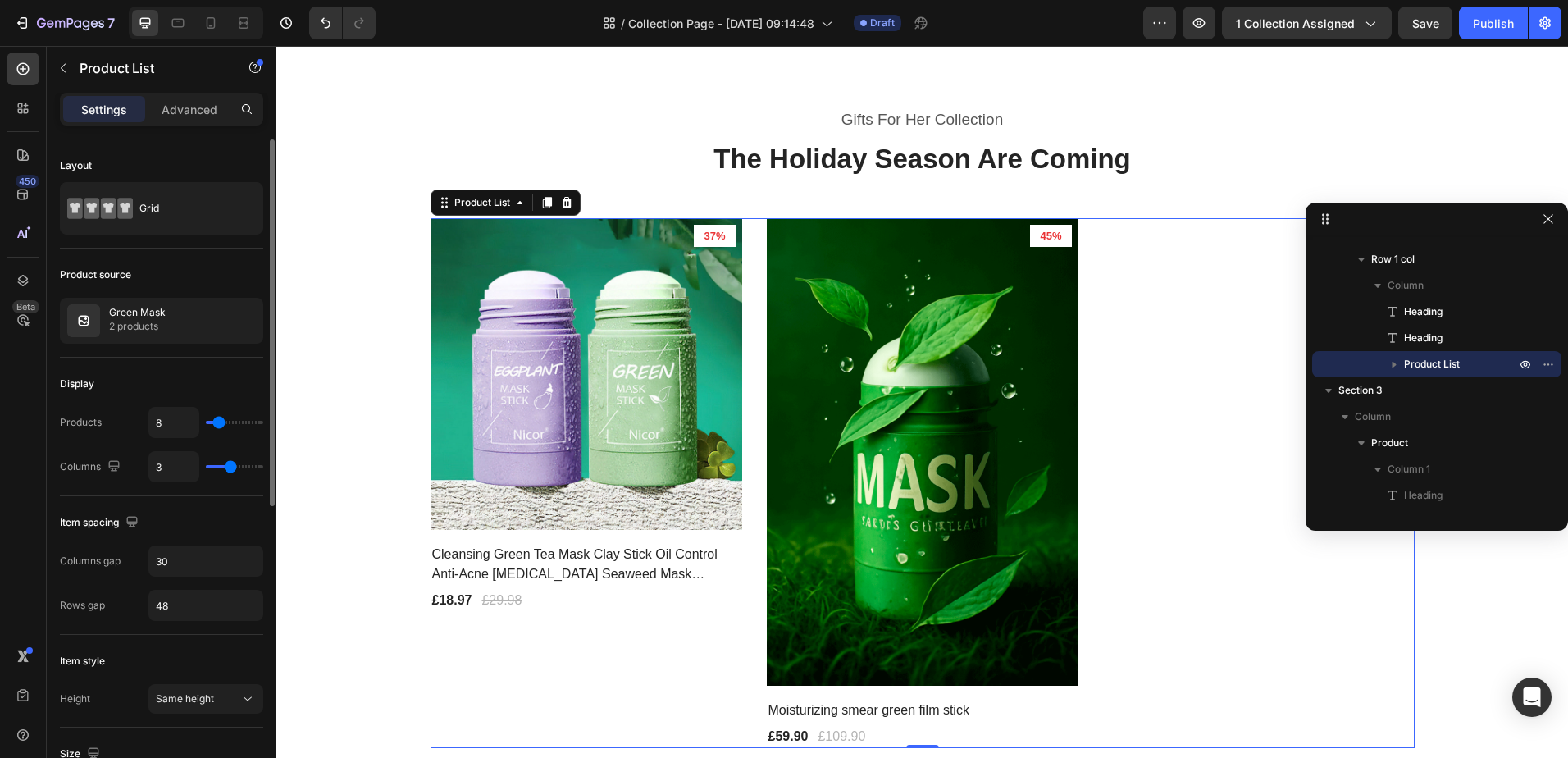
type input "4"
type input "5"
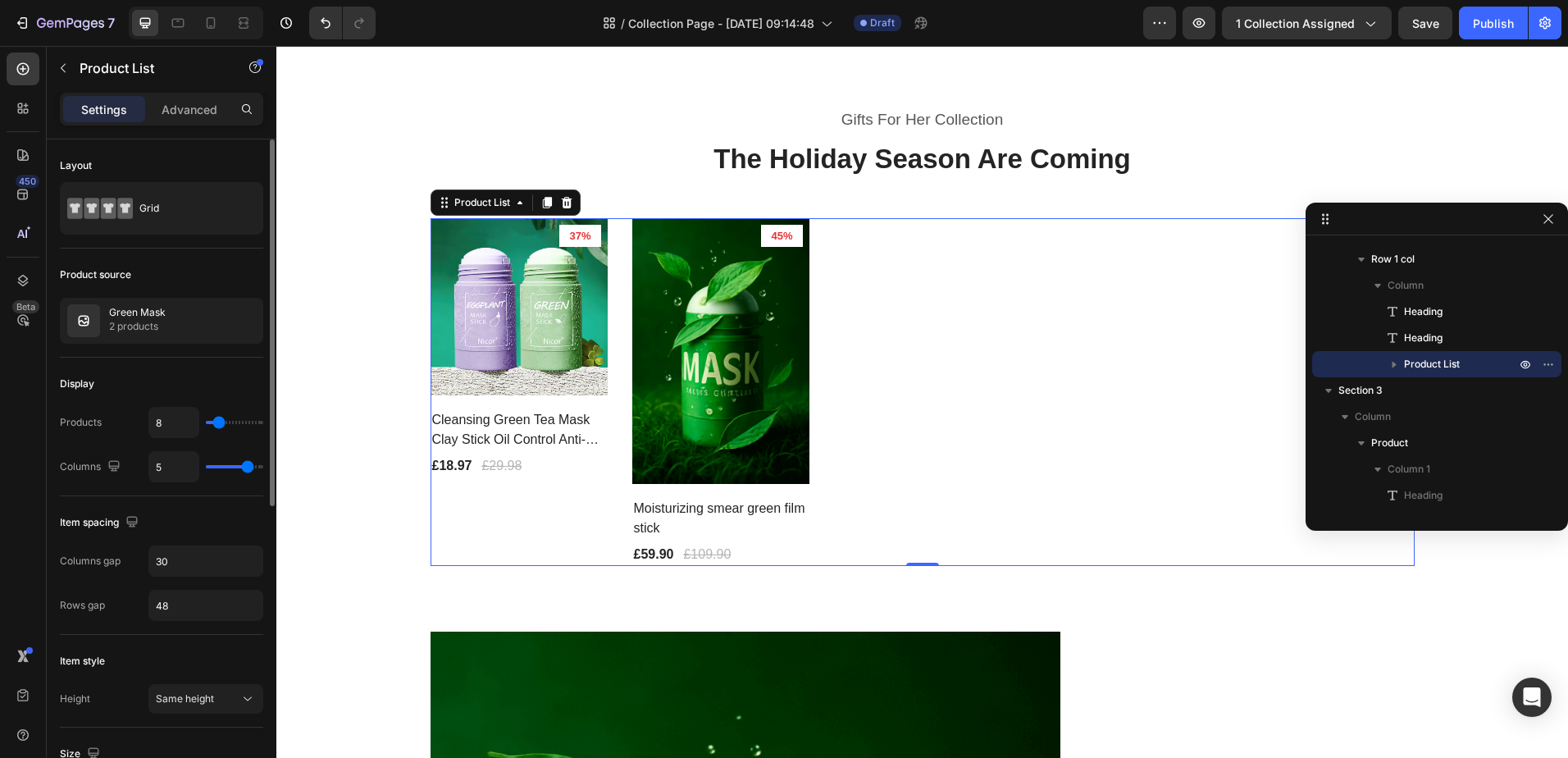
type input "6"
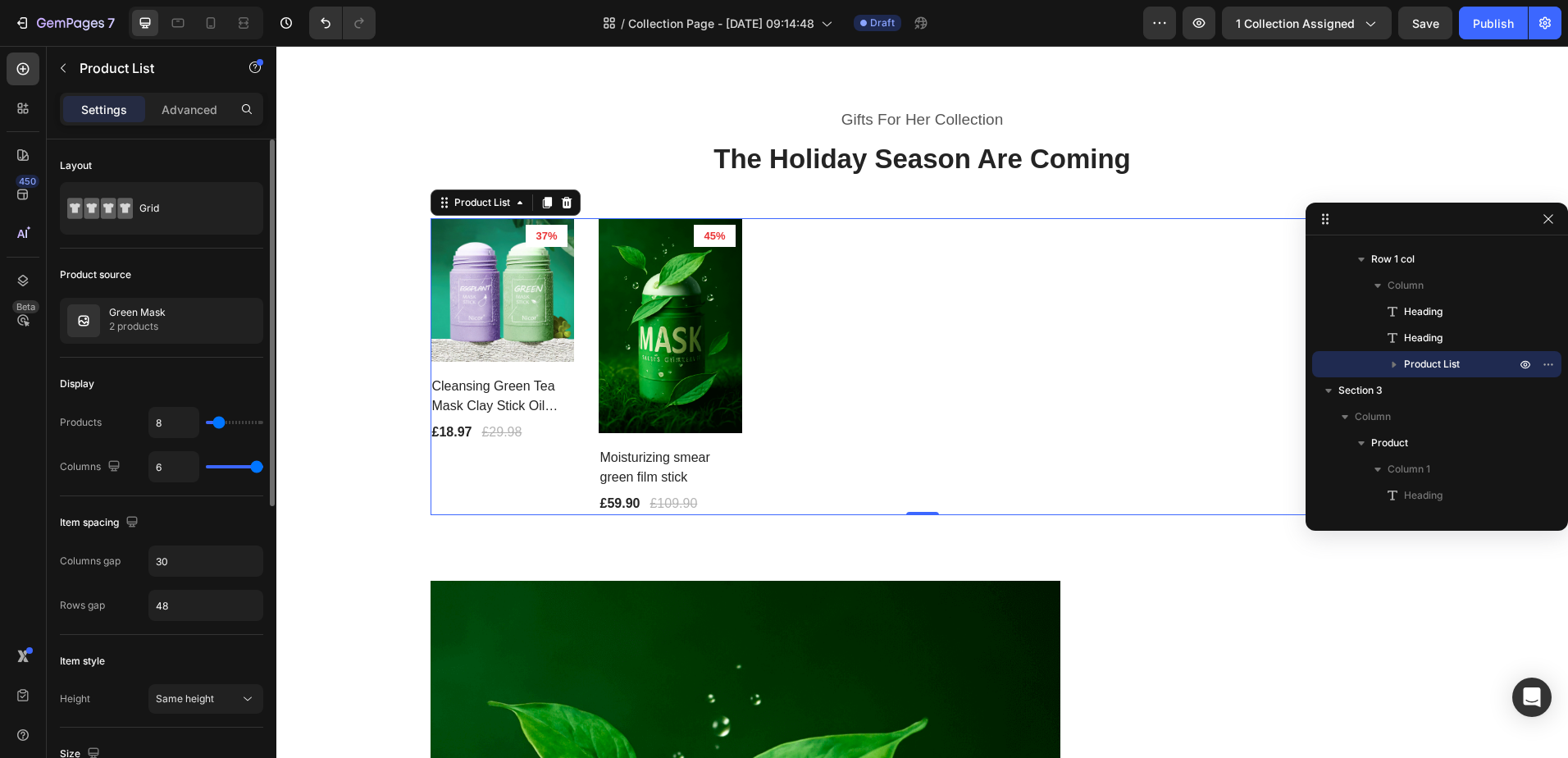
type input "5"
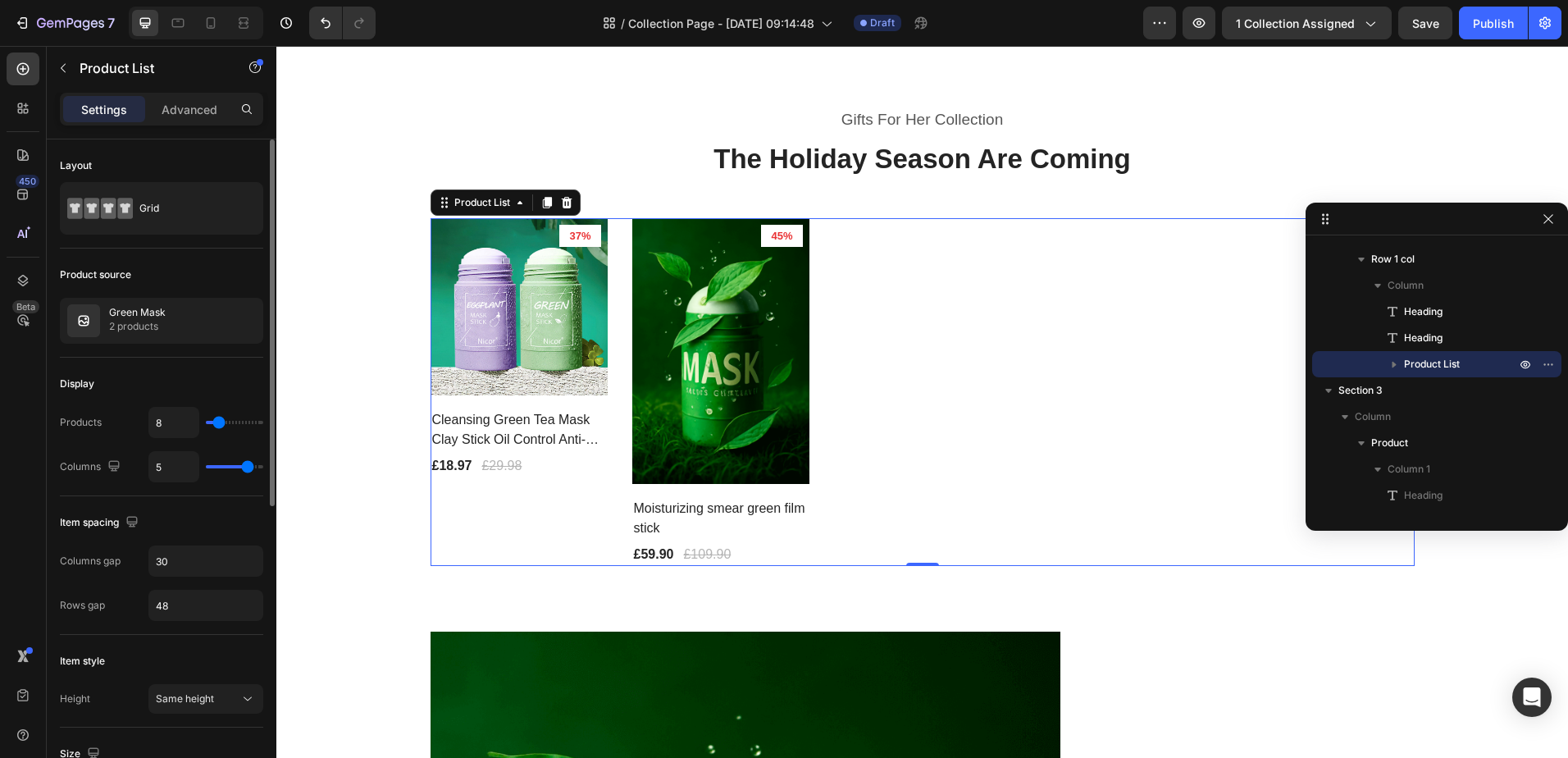
type input "4"
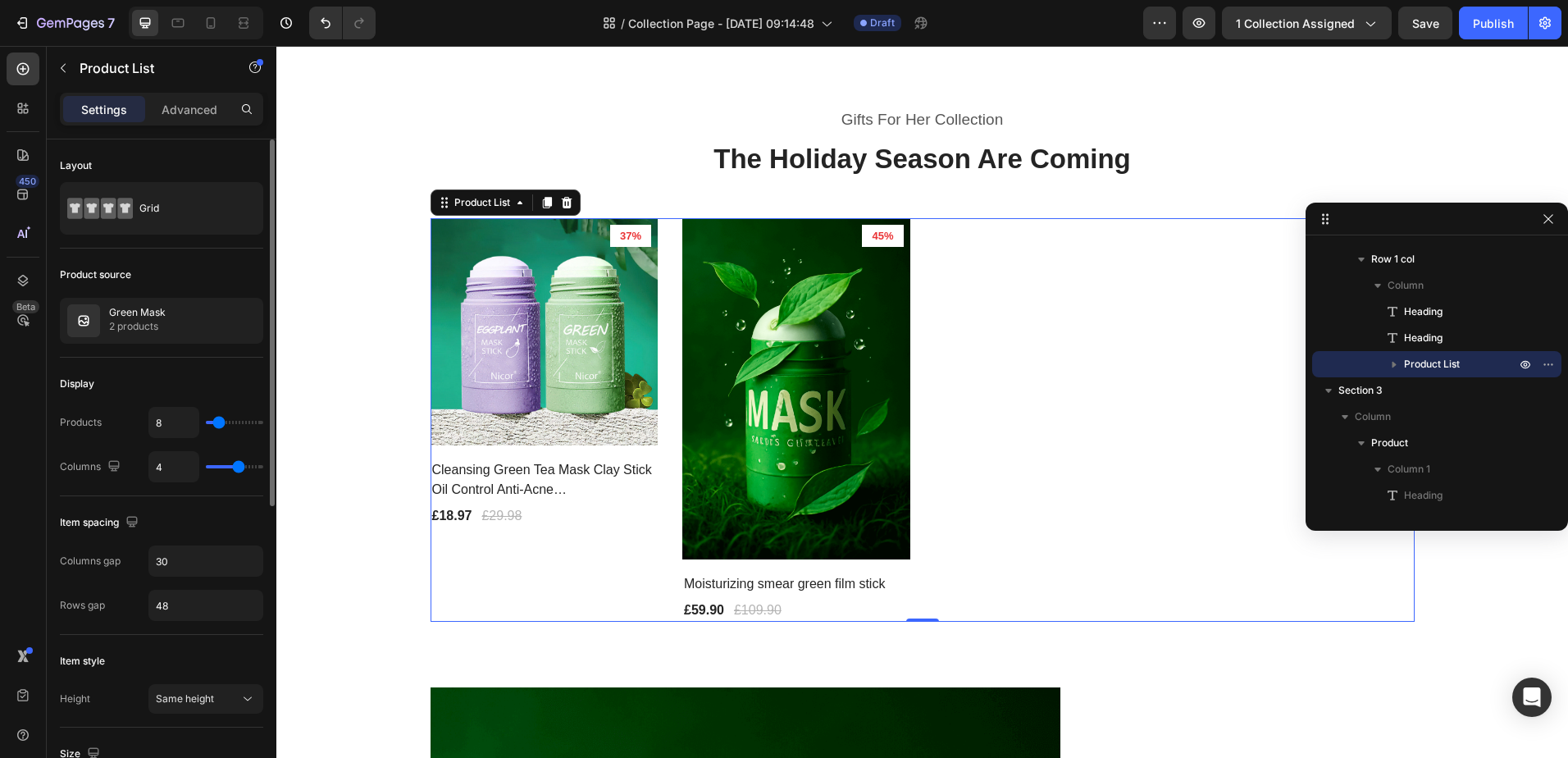
click at [239, 468] on input "range" at bounding box center [234, 467] width 57 height 4
type input "17"
type input "18"
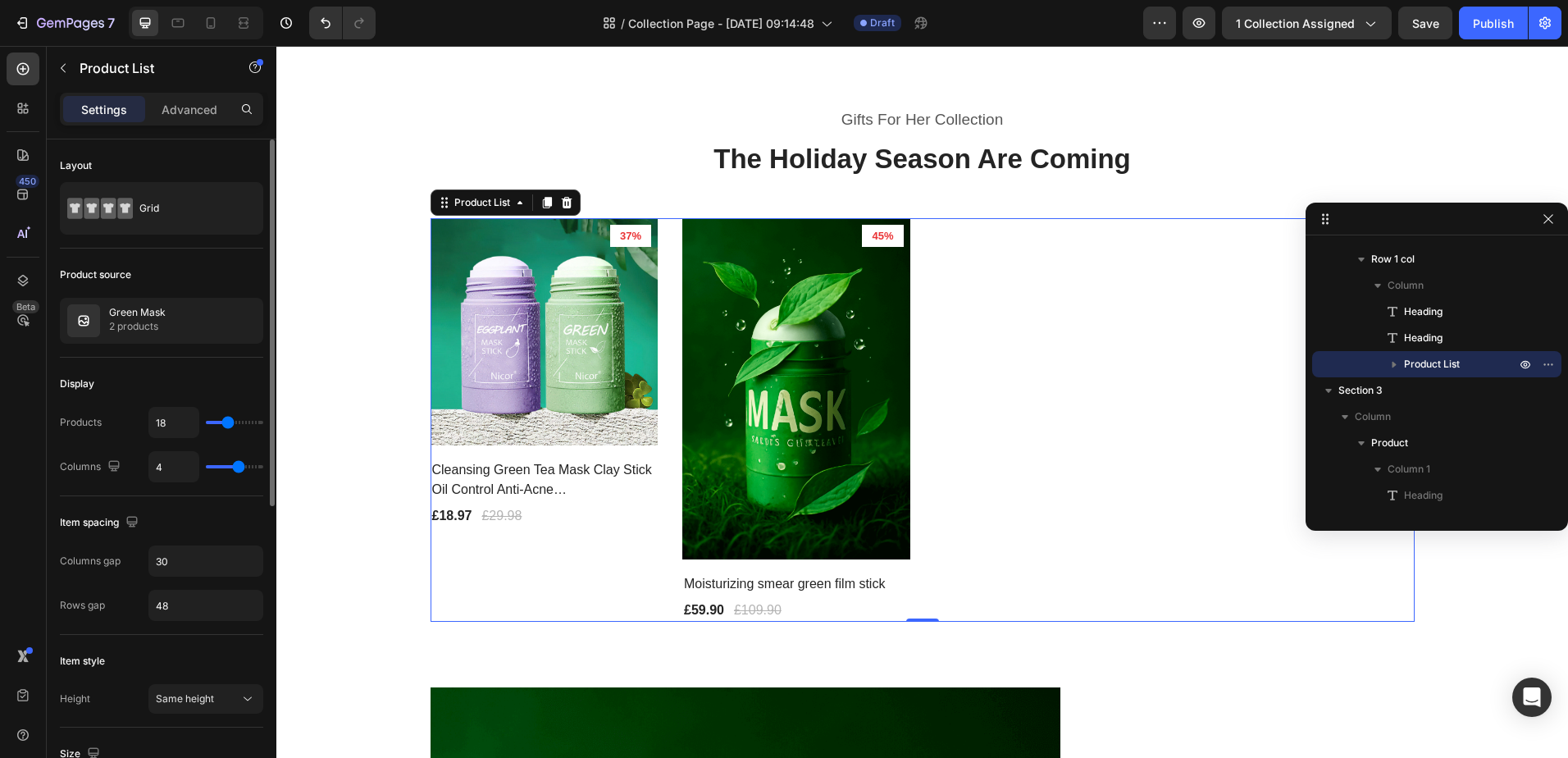
type input "19"
type input "20"
type input "21"
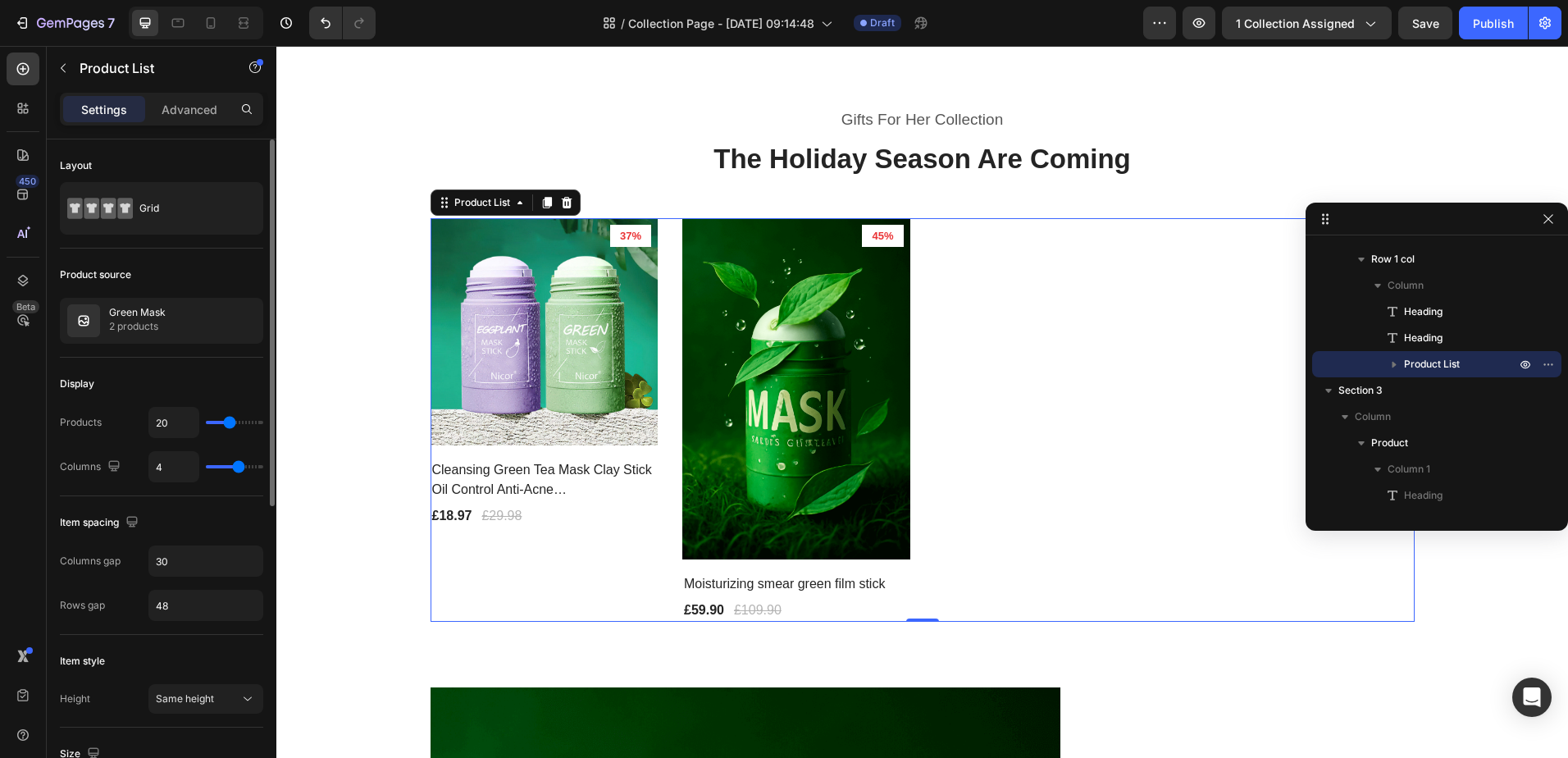
type input "21"
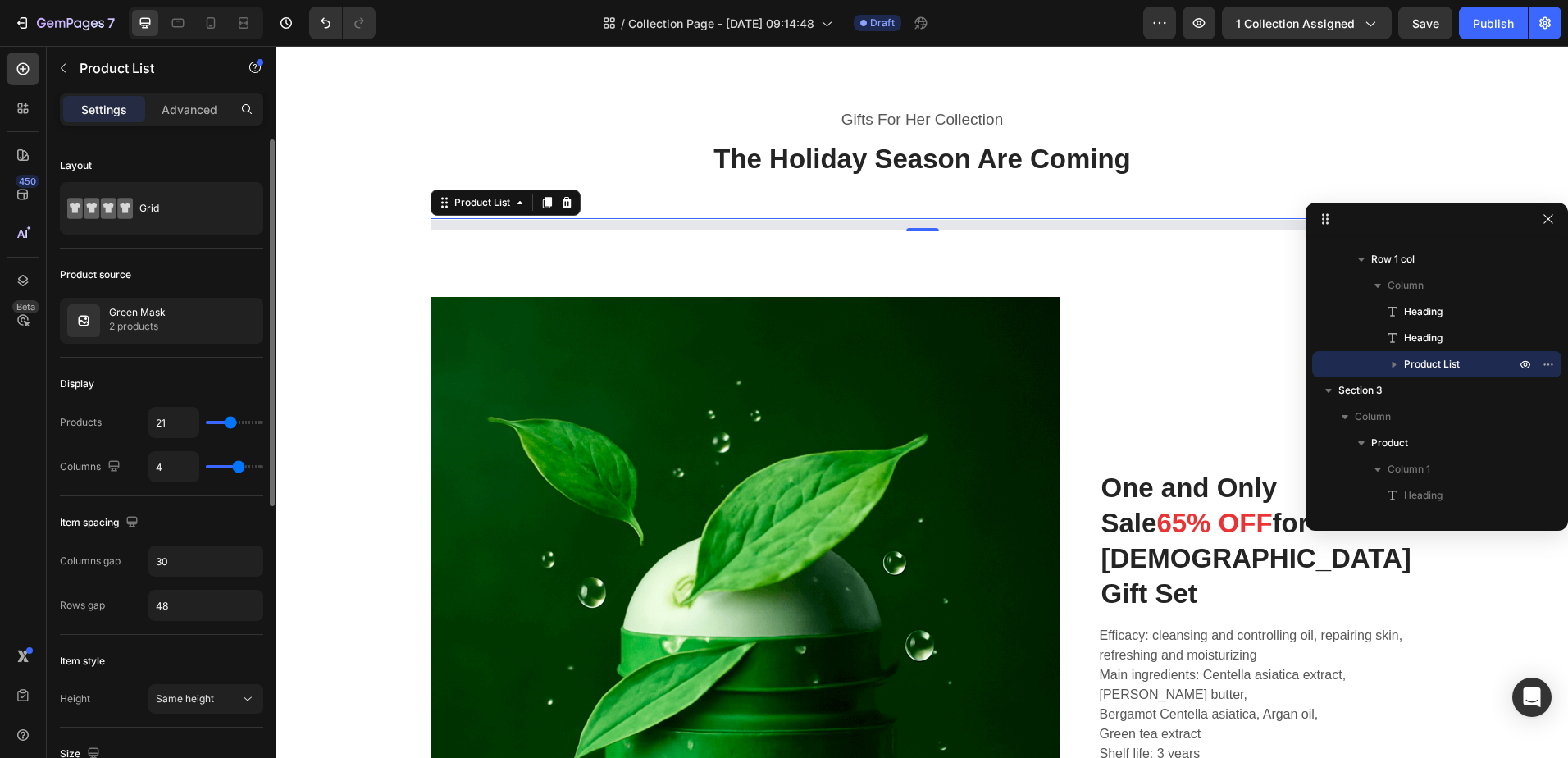
type input "22"
type input "20"
type input "19"
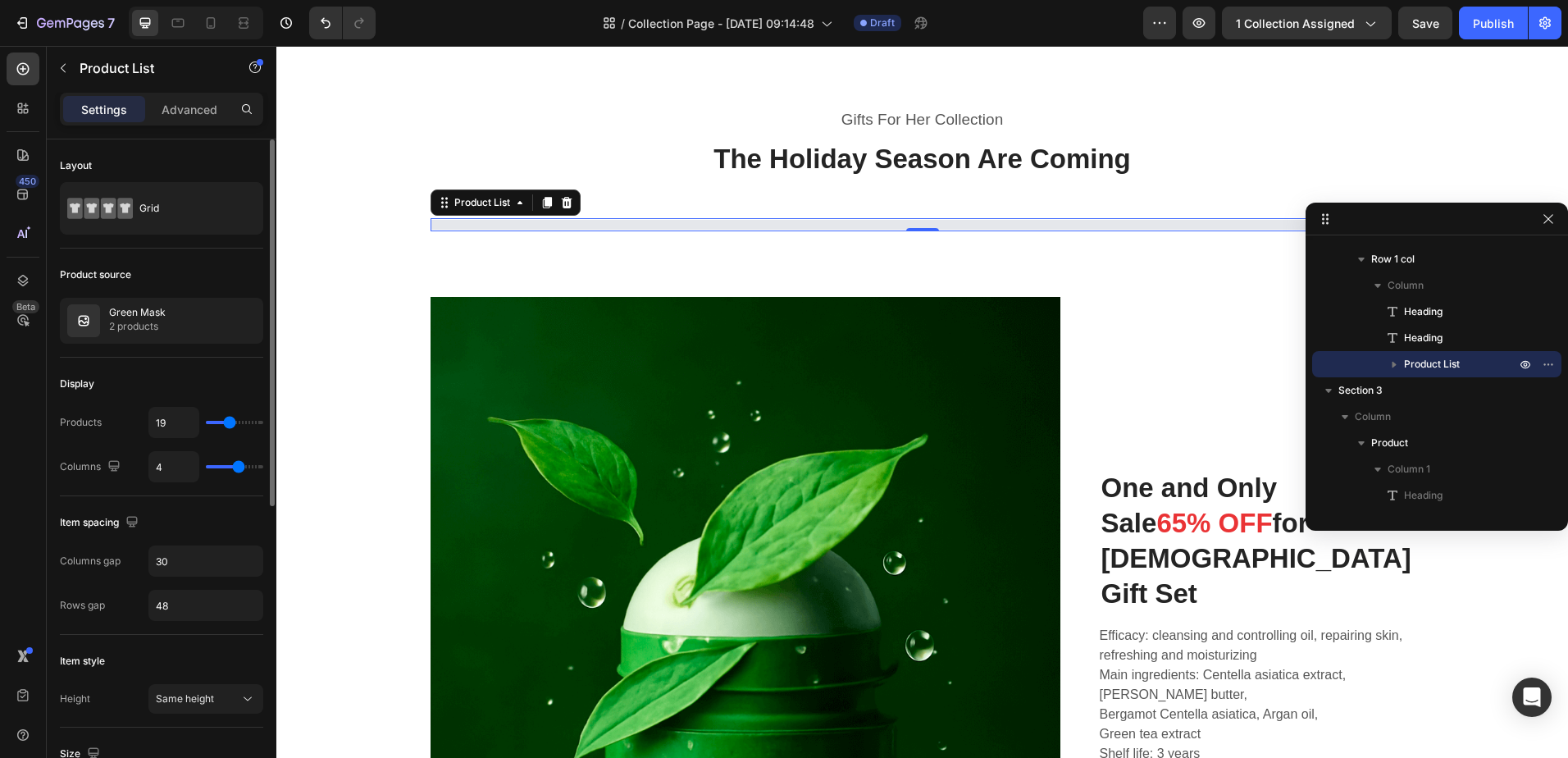
type input "19"
type input "17"
type input "16"
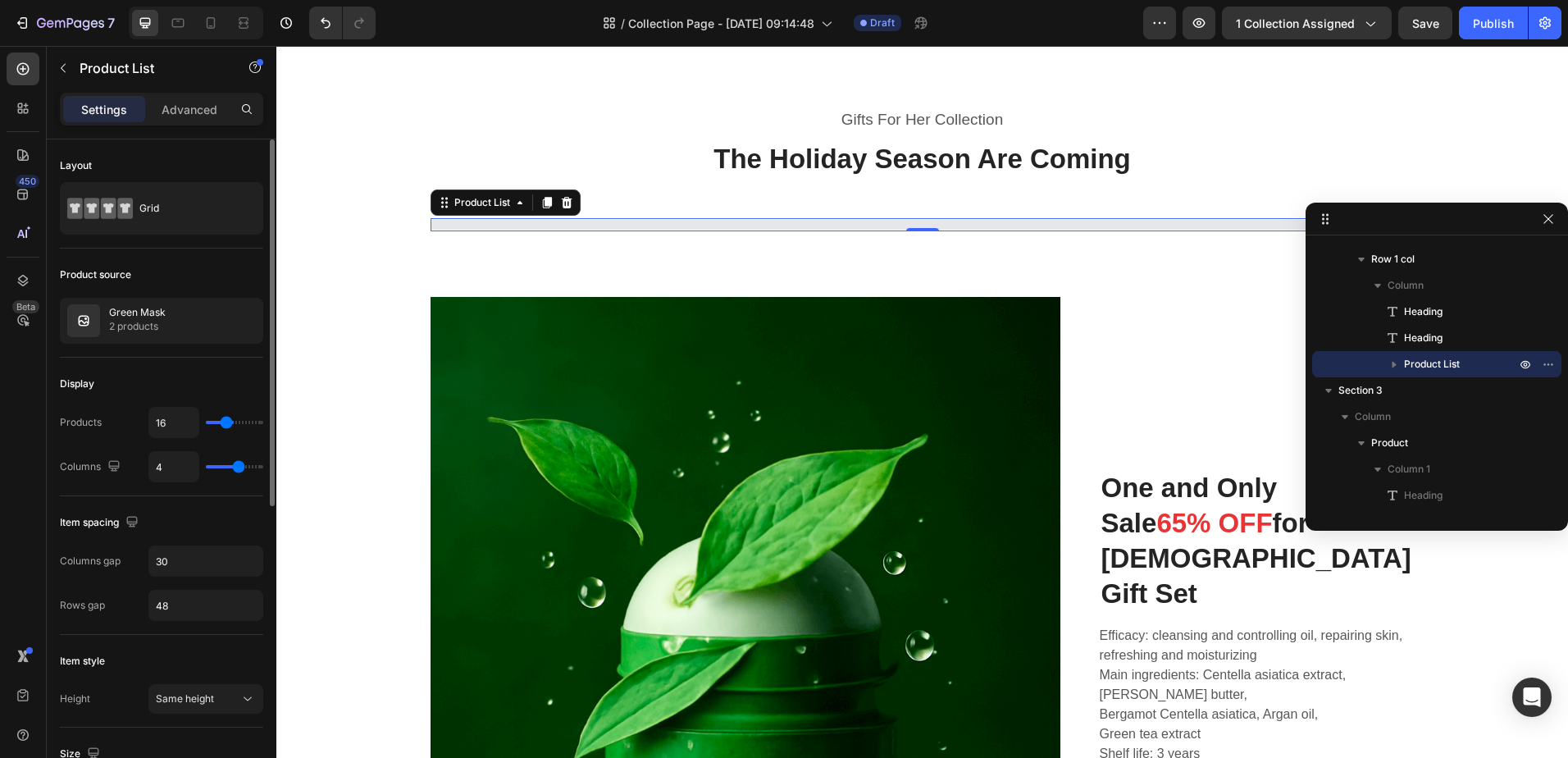
type input "15"
type input "1"
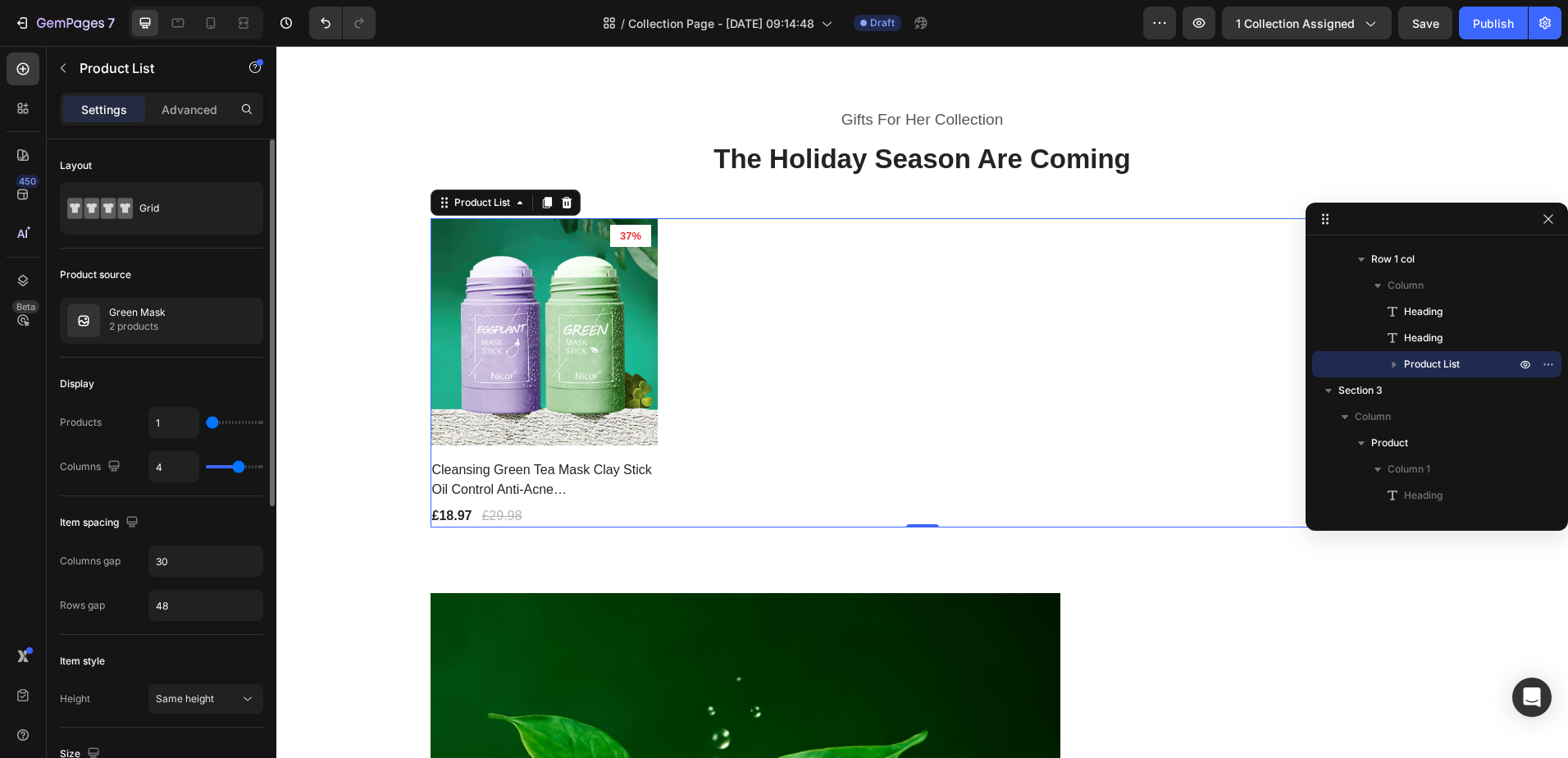
type input "2"
type input "6"
type input "7"
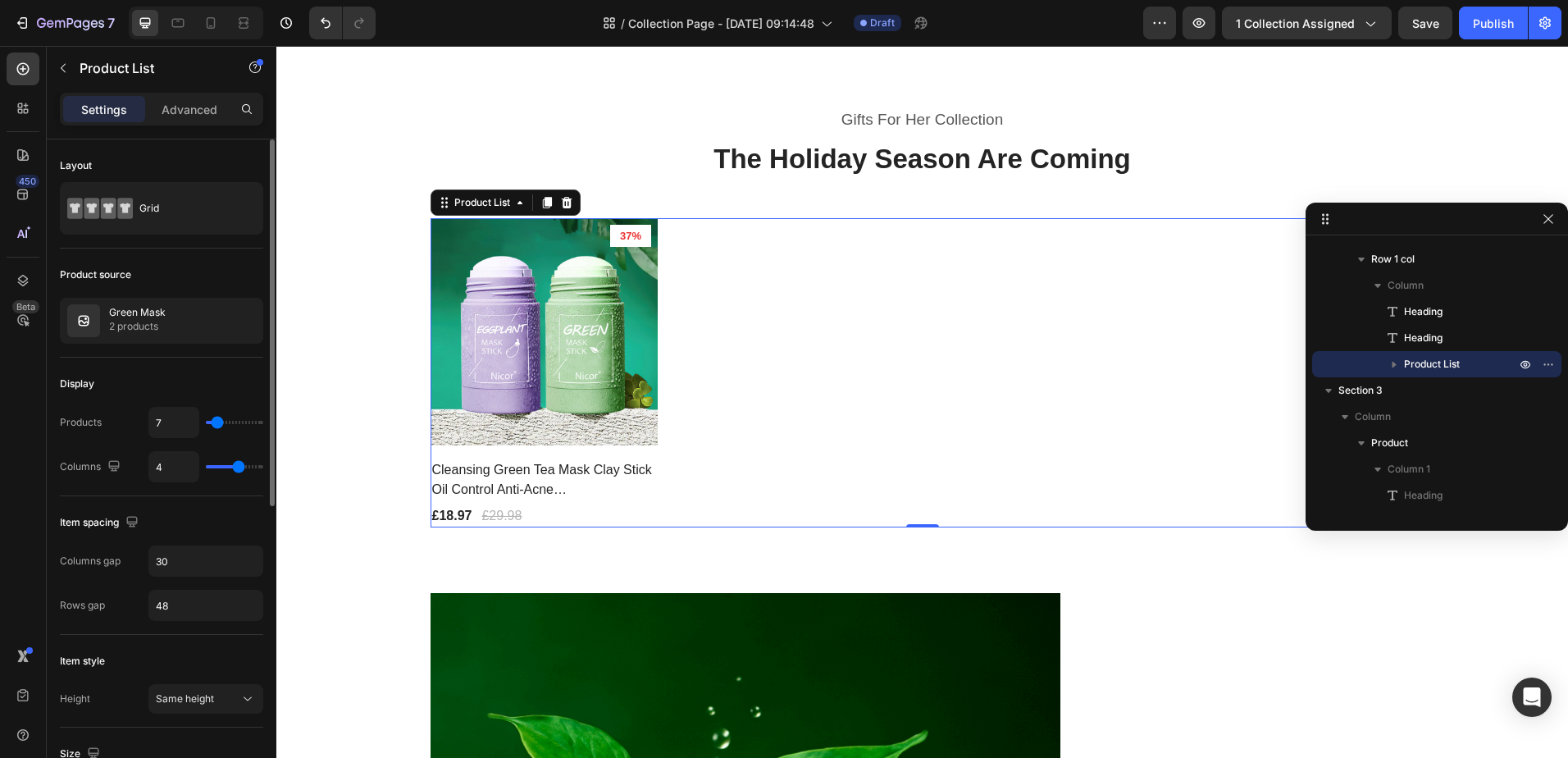
type input "7"
type input "8"
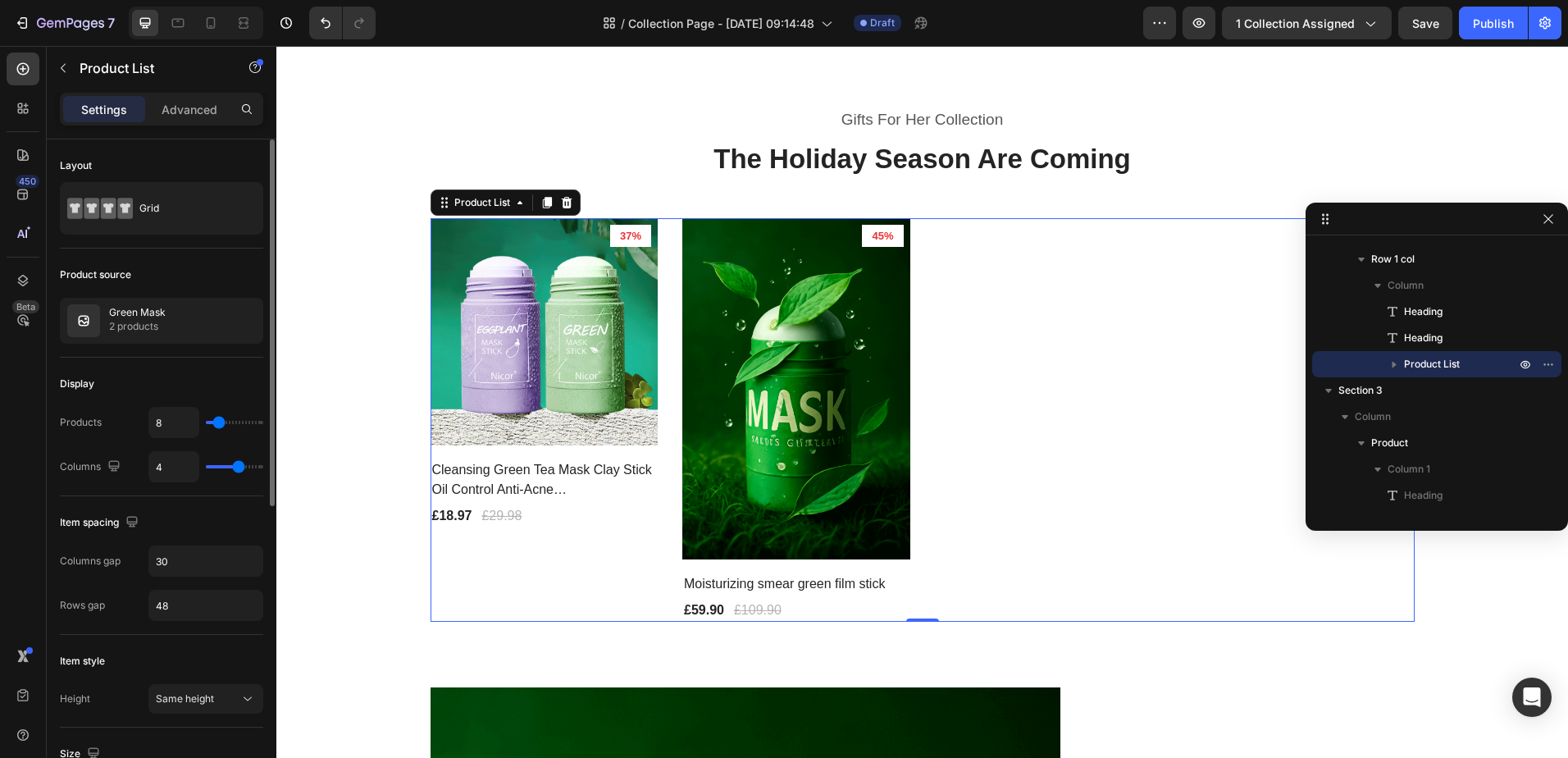
type input "13"
type input "16"
type input "17"
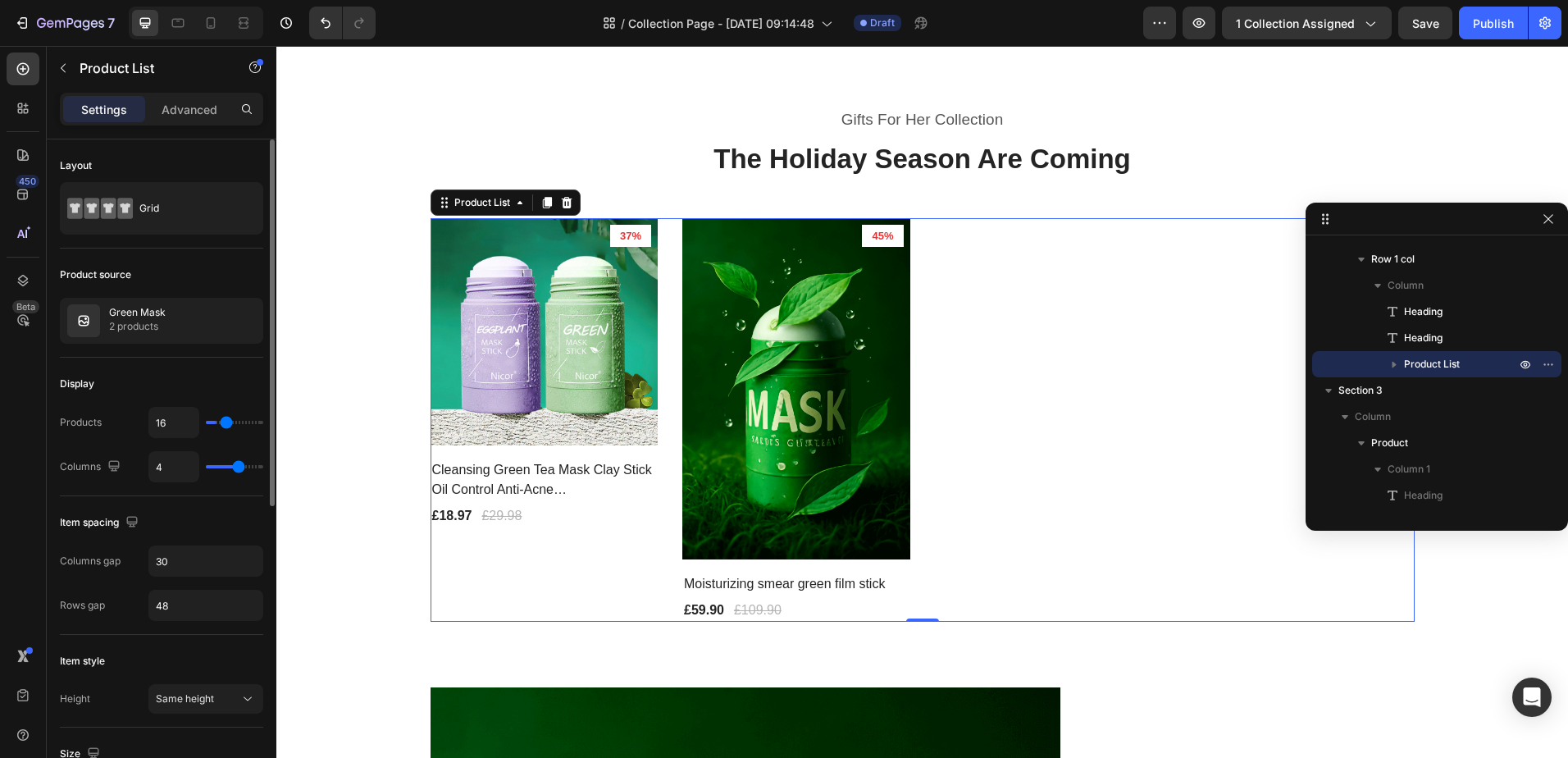
type input "17"
type input "18"
type input "19"
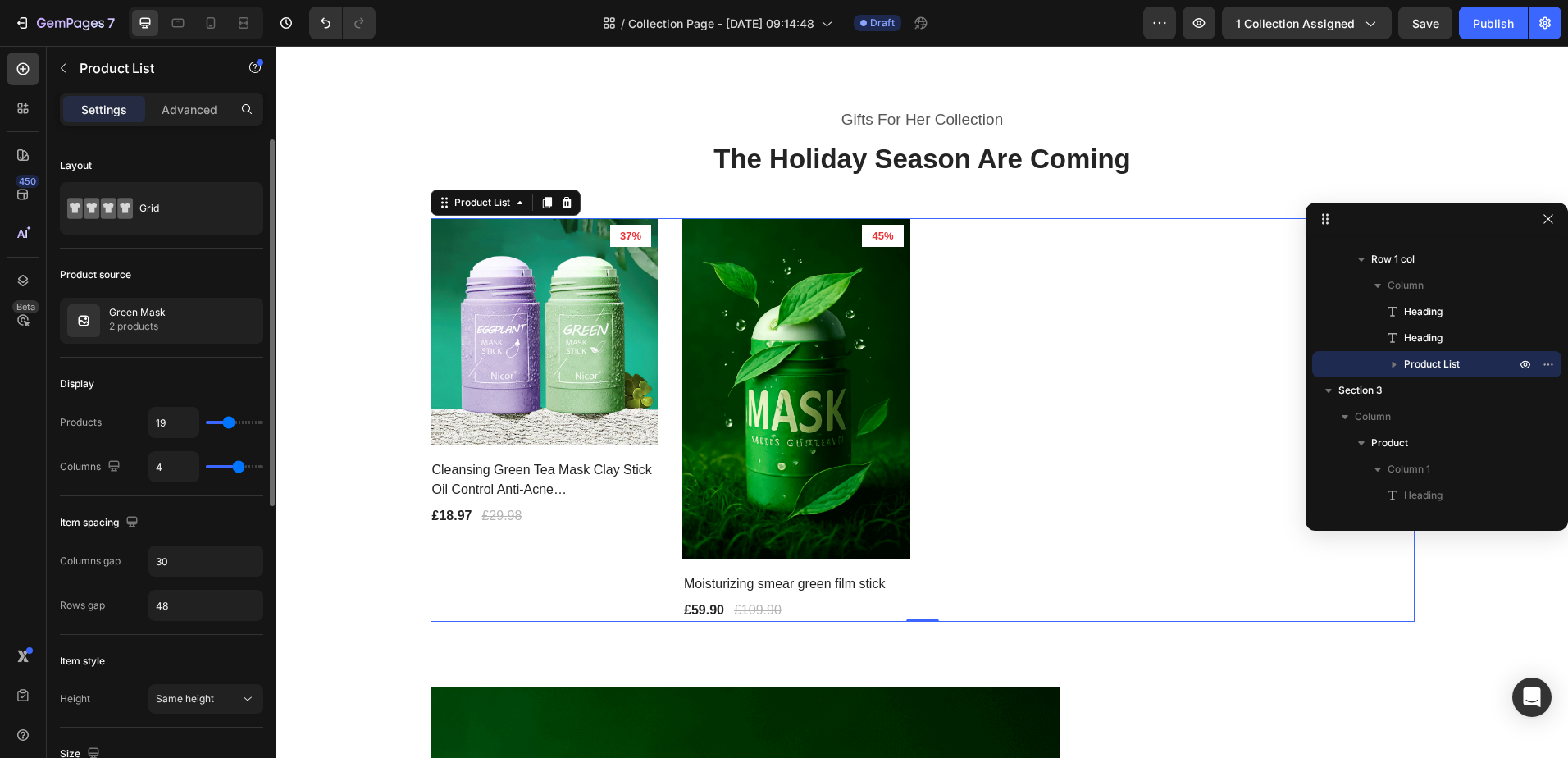
type input "22"
type input "24"
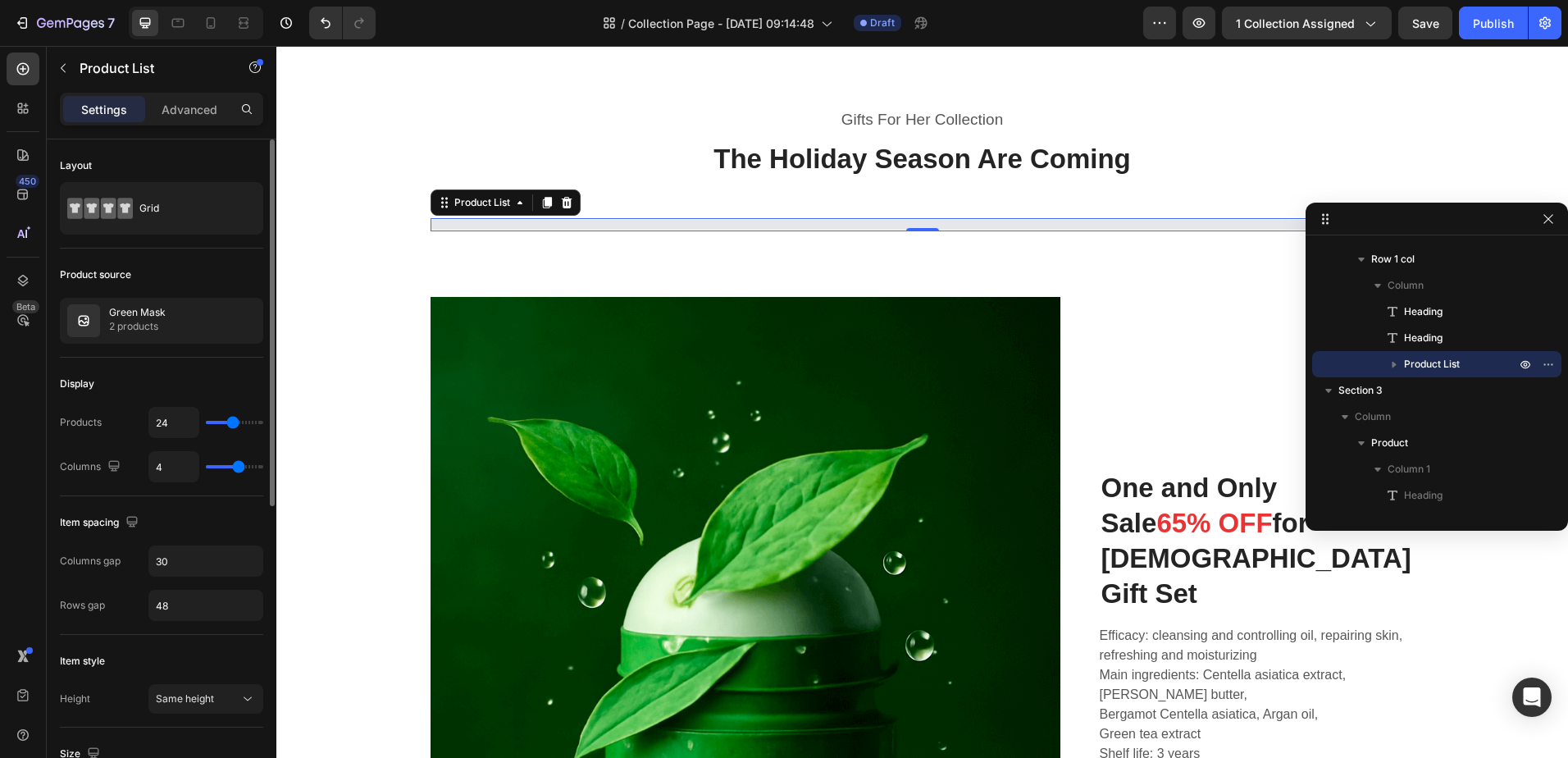
type input "25"
type input "16"
type input "15"
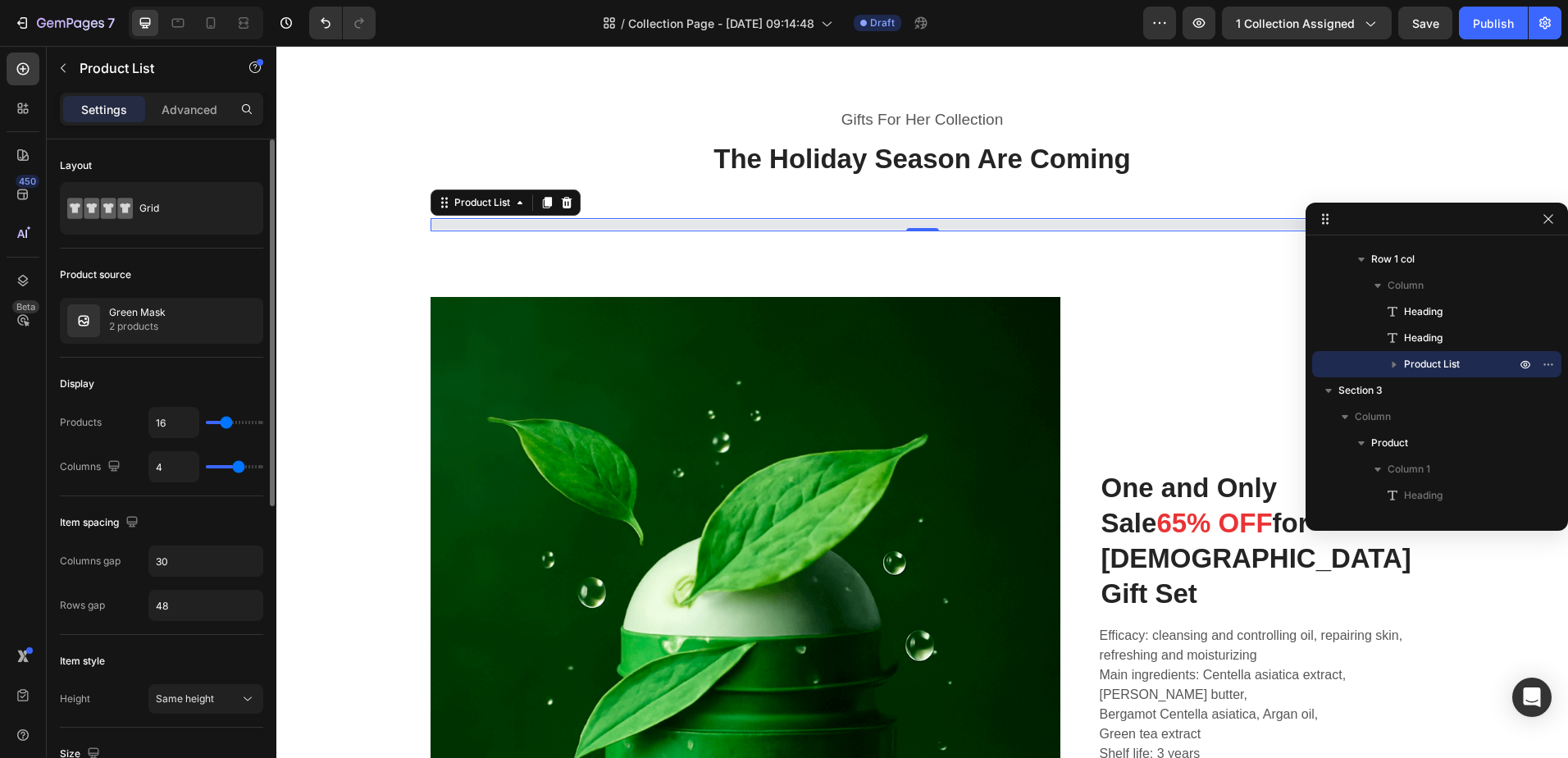
type input "15"
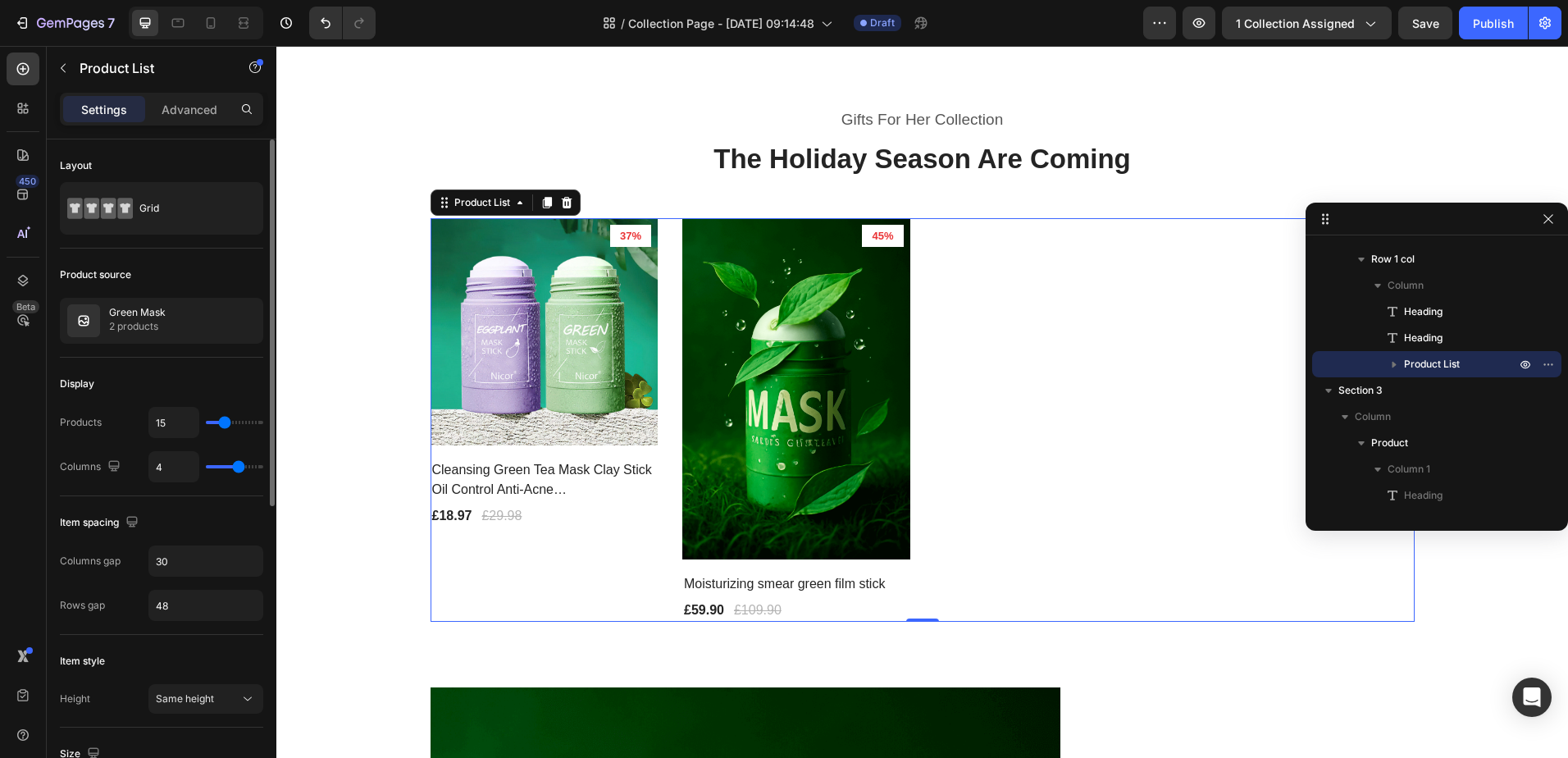
type input "13"
type input "12"
type input "11"
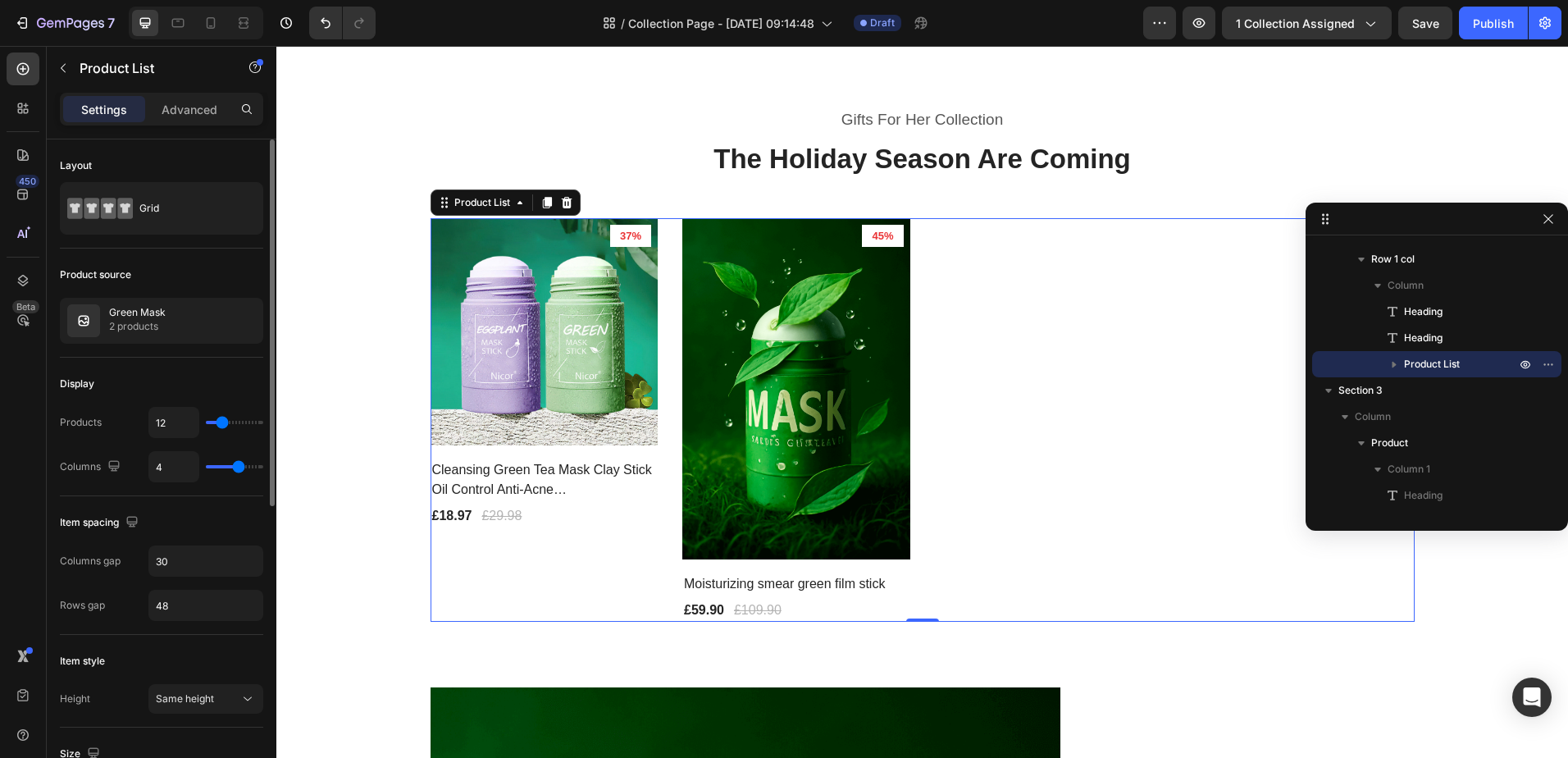
type input "11"
type input "7"
type input "6"
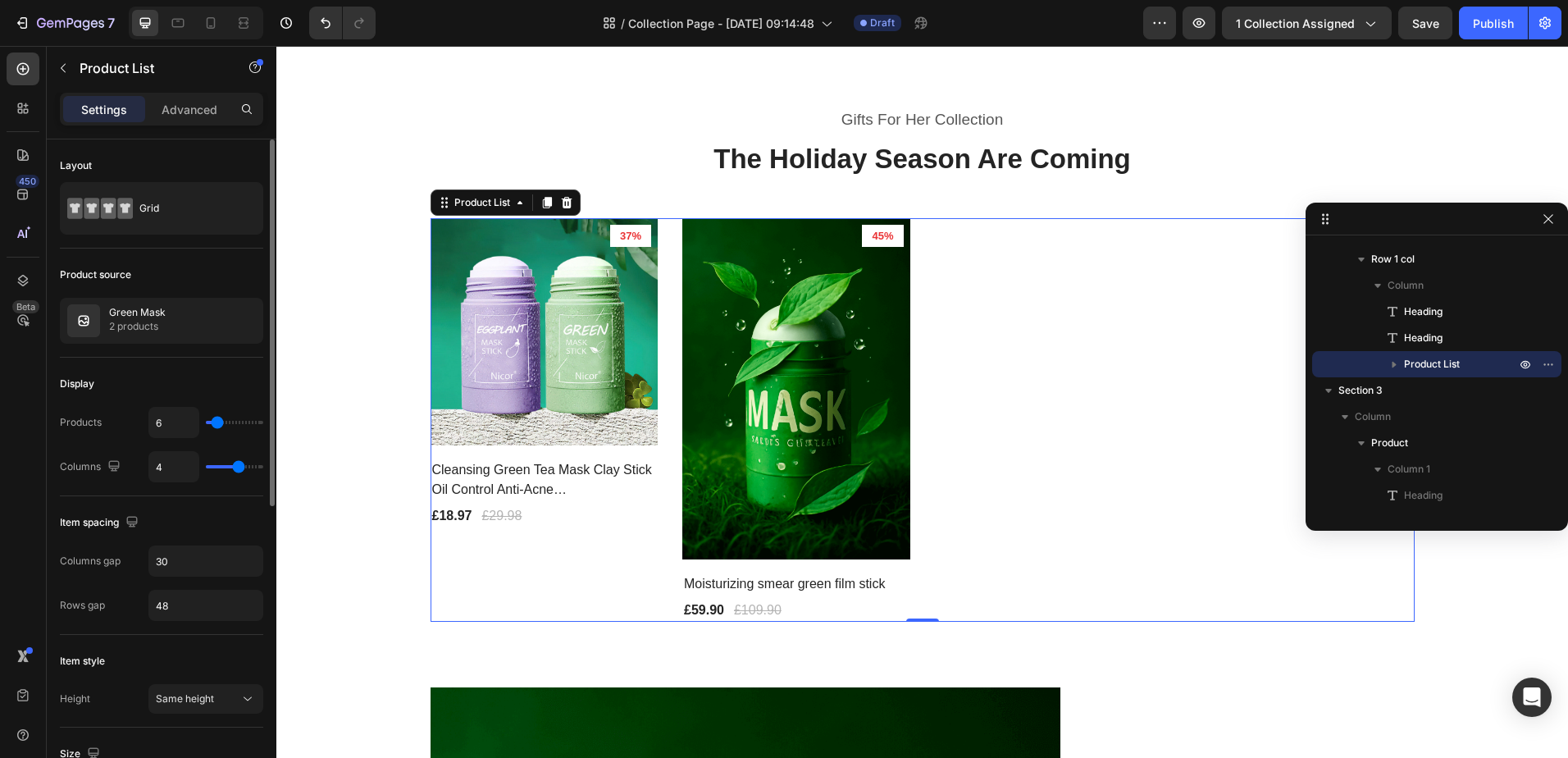
type input "5"
type input "4"
type input "3"
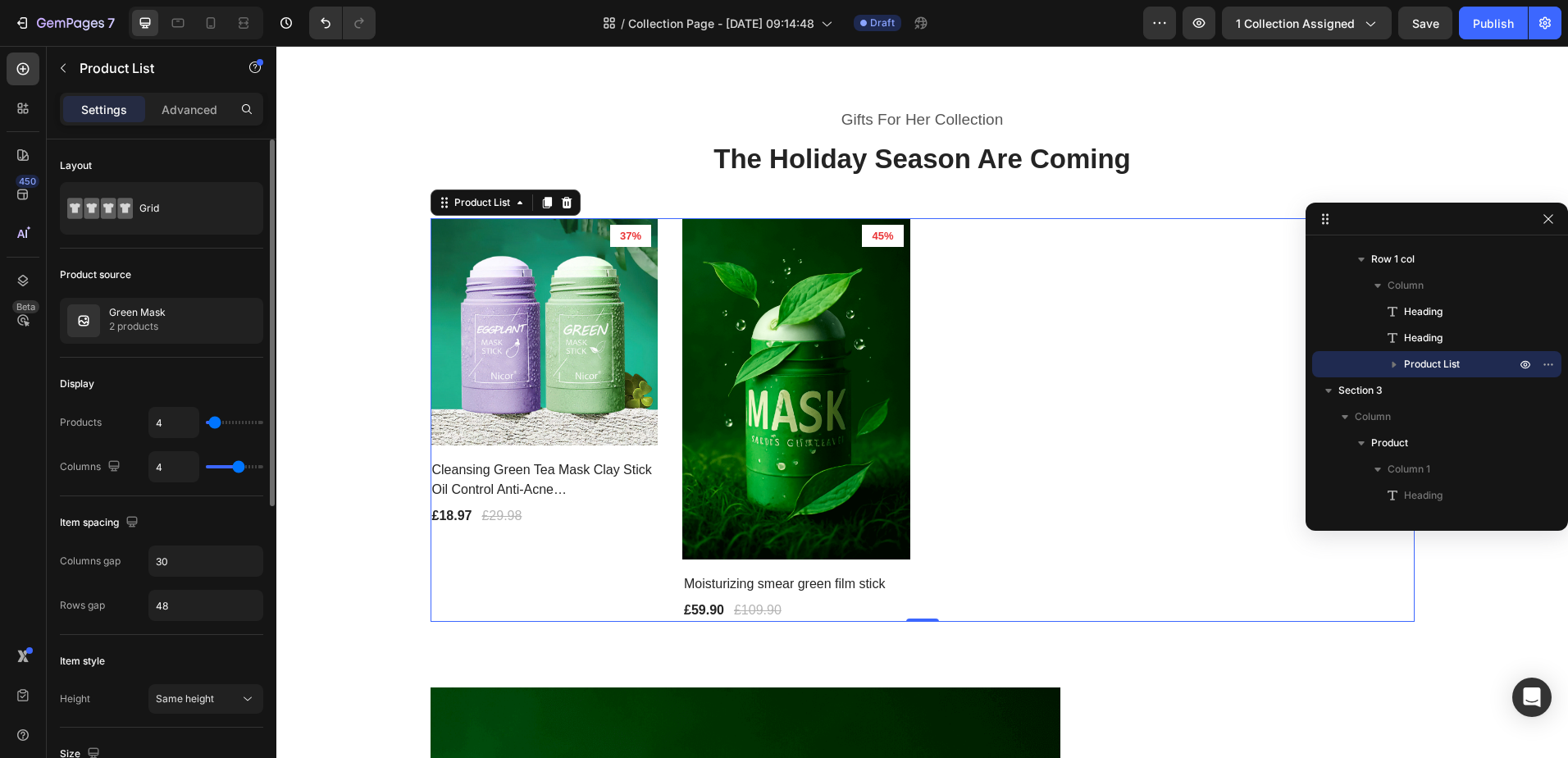
type input "3"
type input "4"
type input "2"
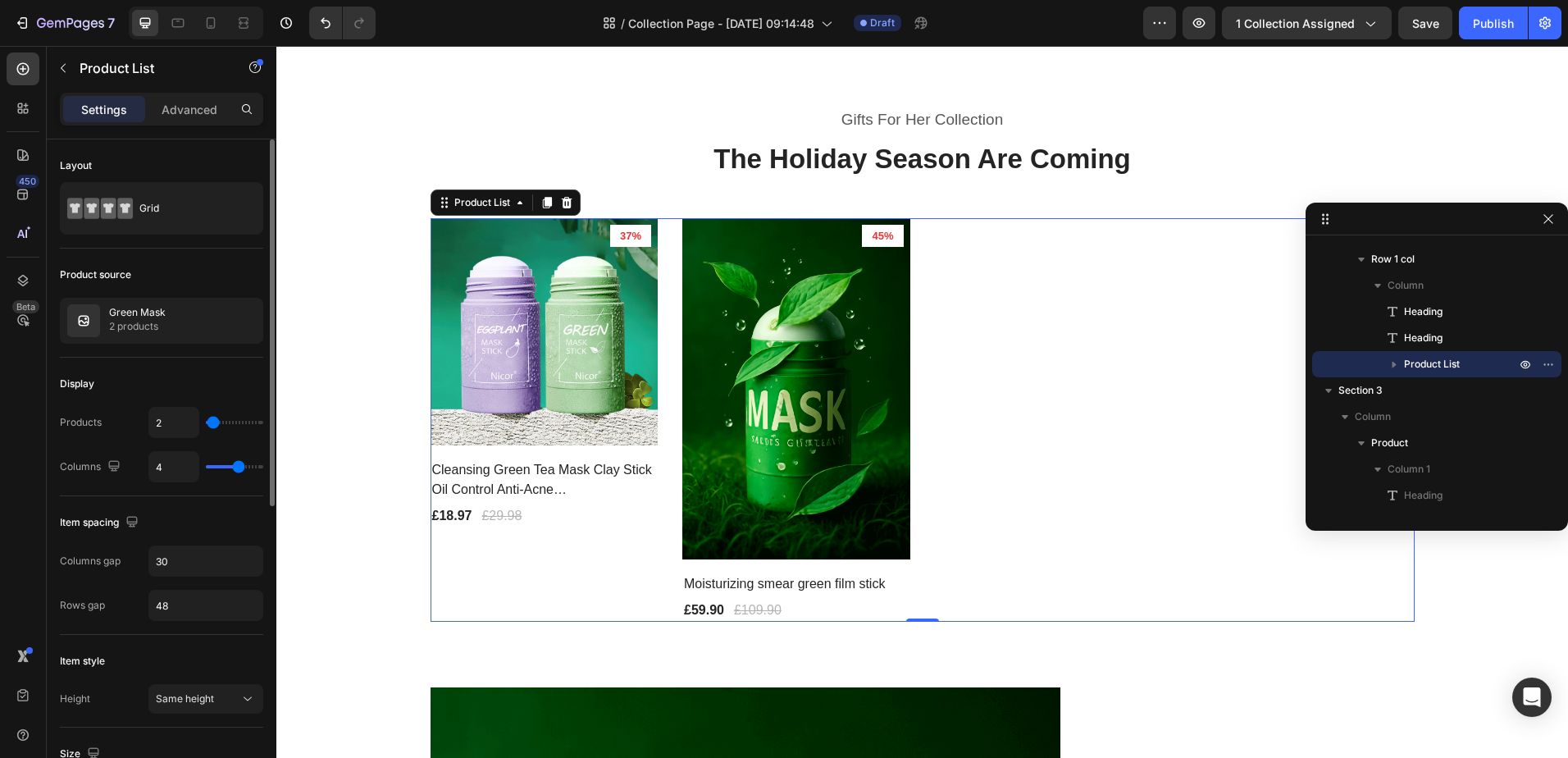
type input "1"
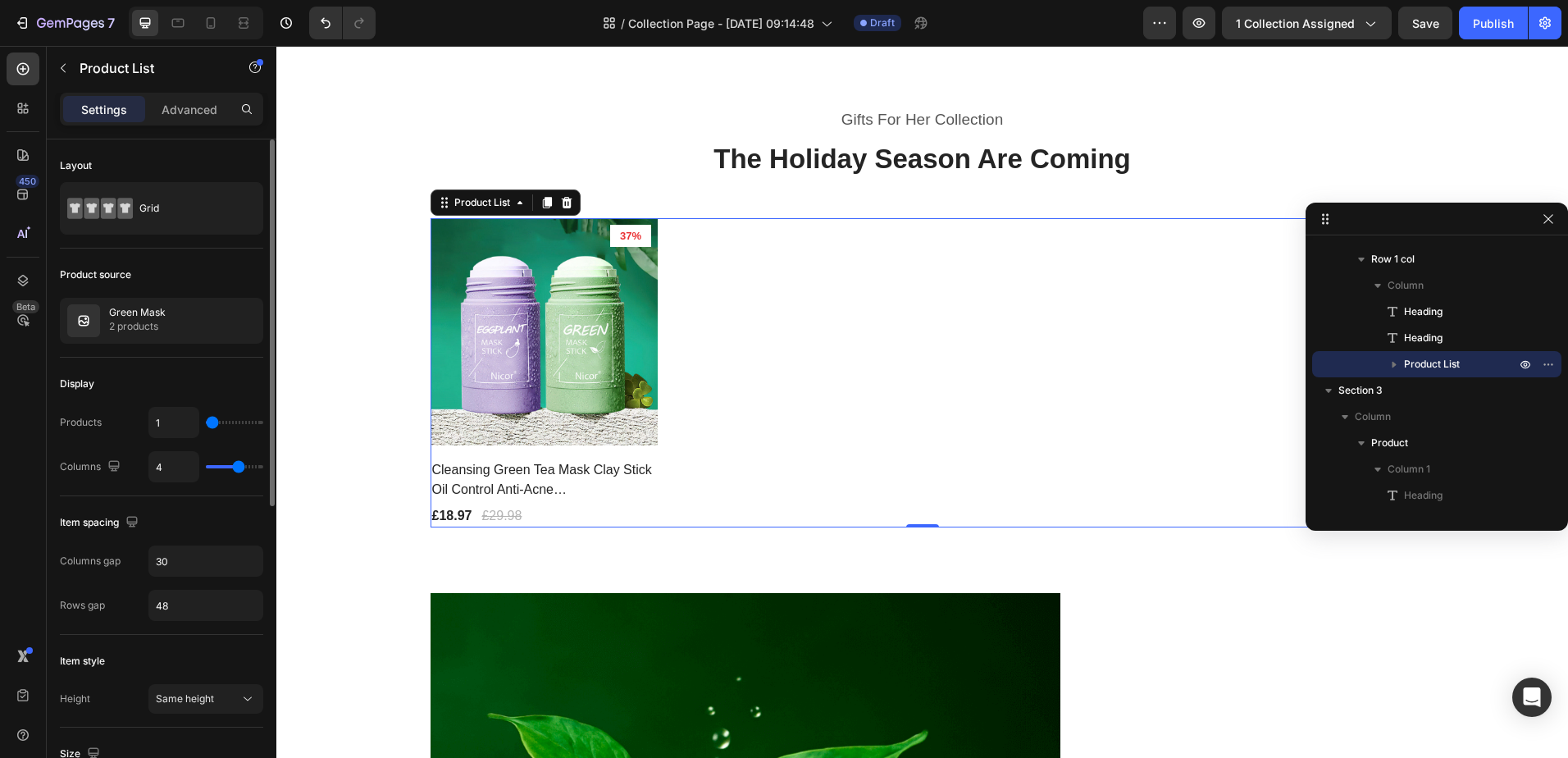
type input "2"
type input "3"
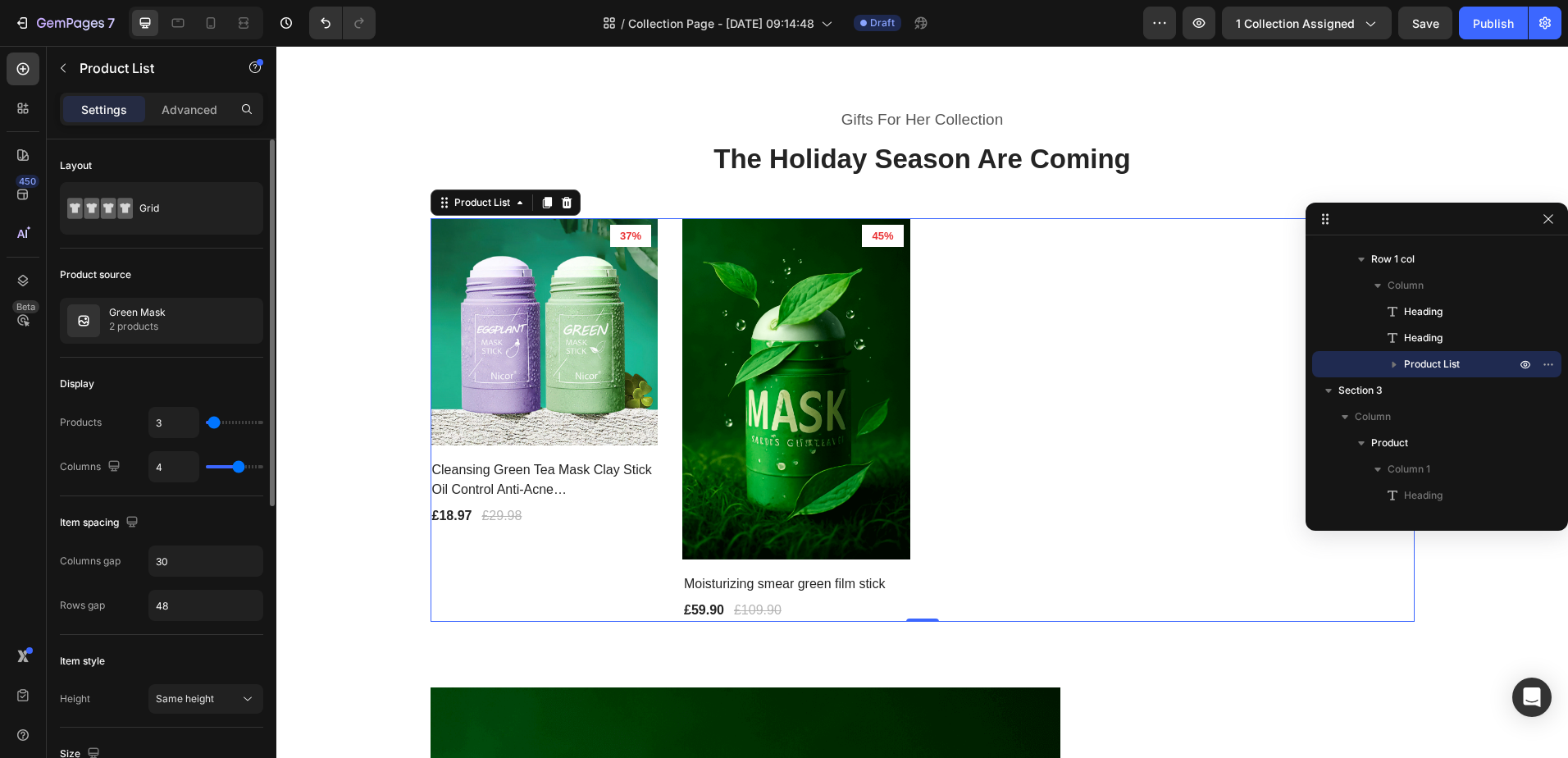
type input "2"
type input "1"
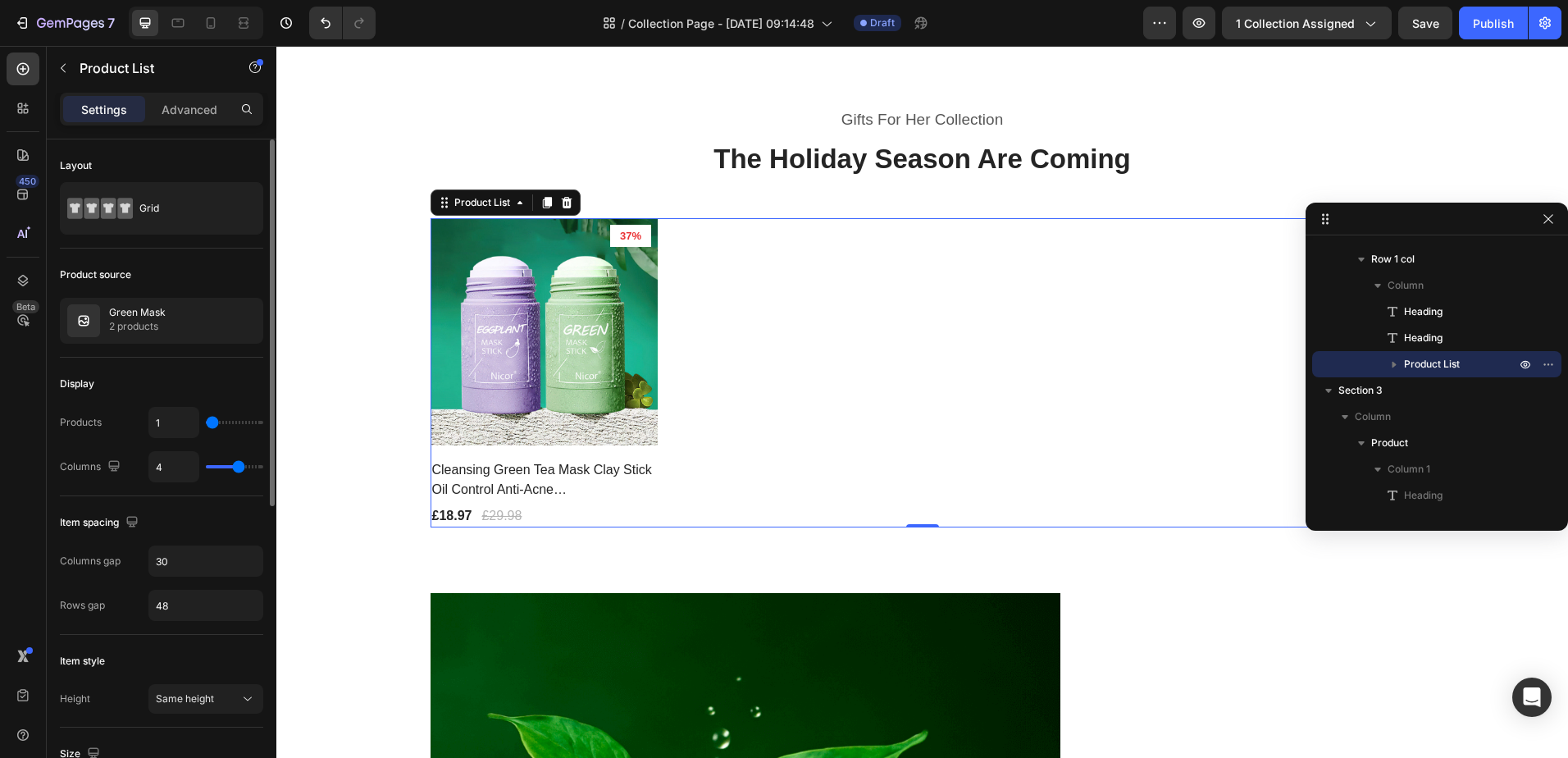
type input "3"
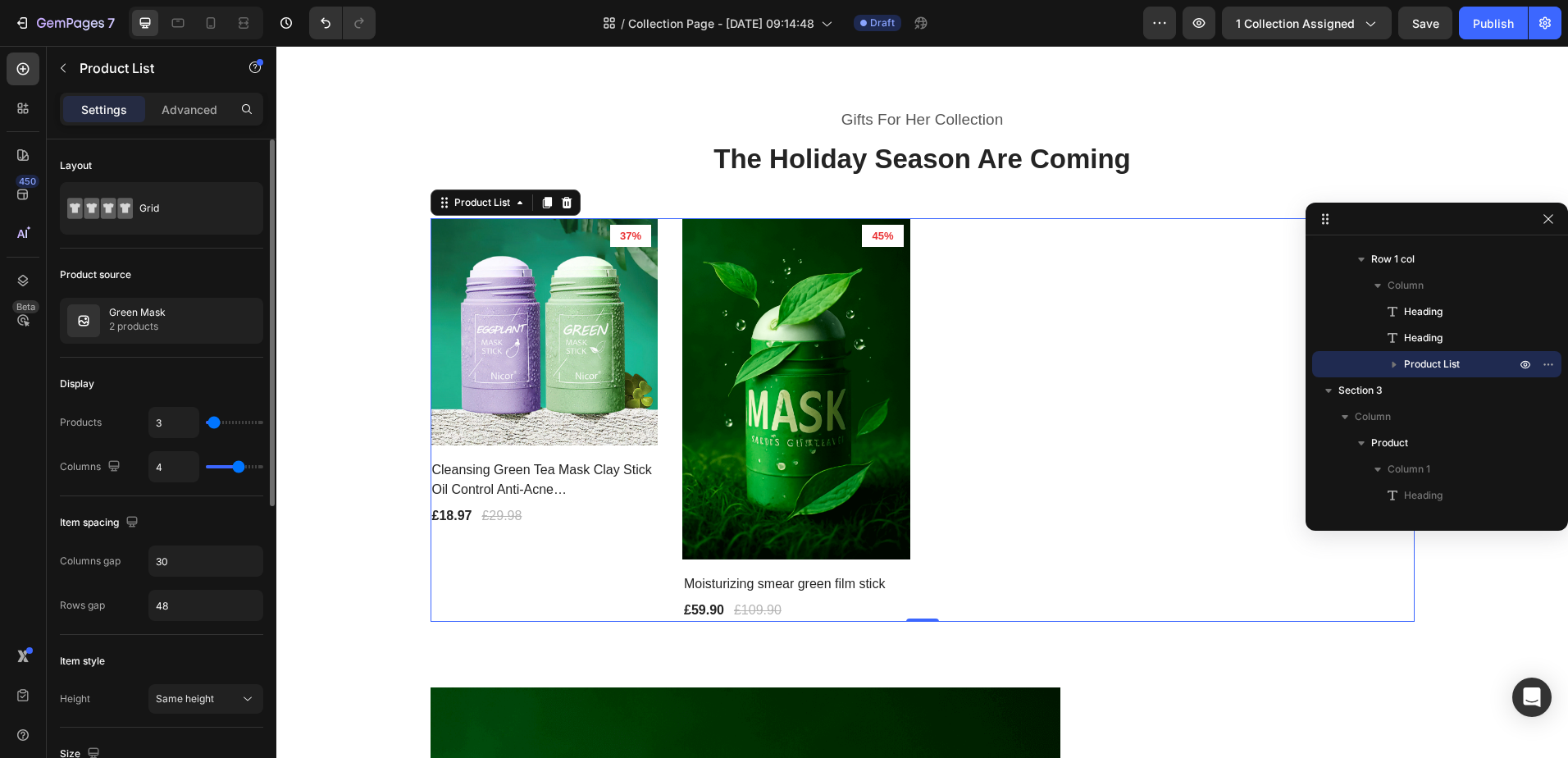
drag, startPoint x: 227, startPoint y: 426, endPoint x: 214, endPoint y: 433, distance: 14.8
type input "3"
click at [214, 424] on input "range" at bounding box center [234, 423] width 57 height 4
click at [184, 416] on input "3" at bounding box center [174, 422] width 49 height 30
type input "1"
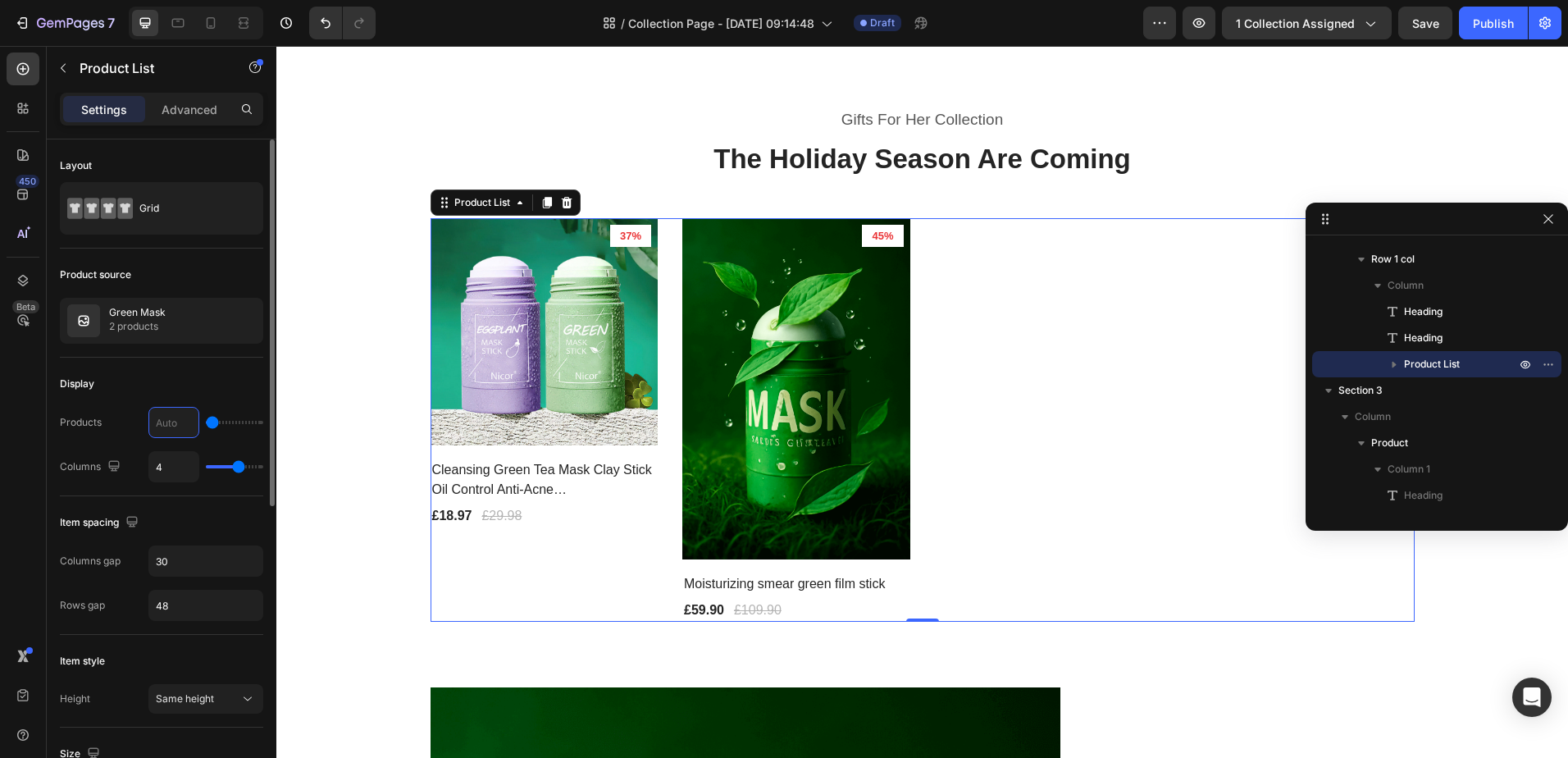
type input "2"
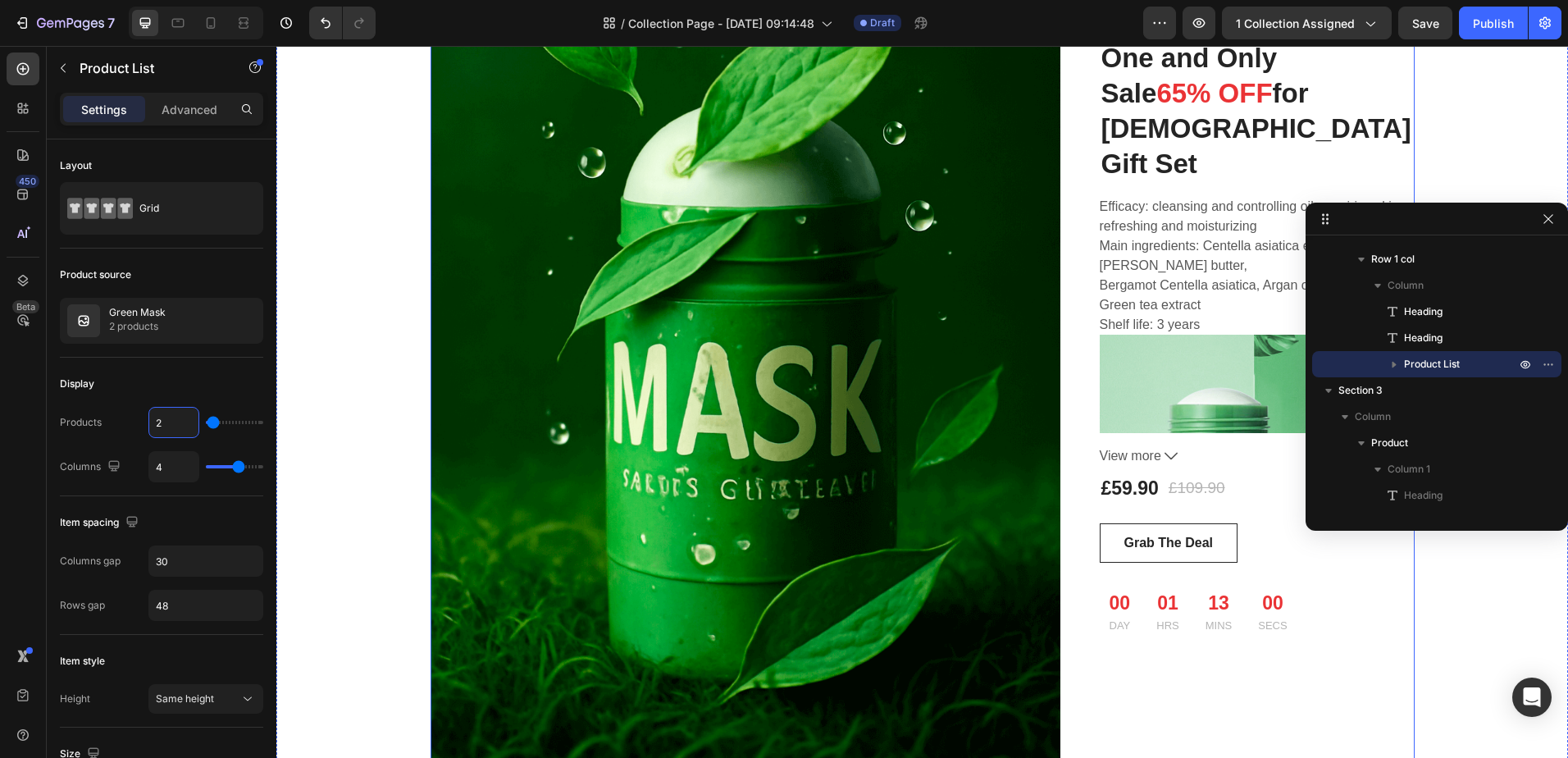
scroll to position [1395, 0]
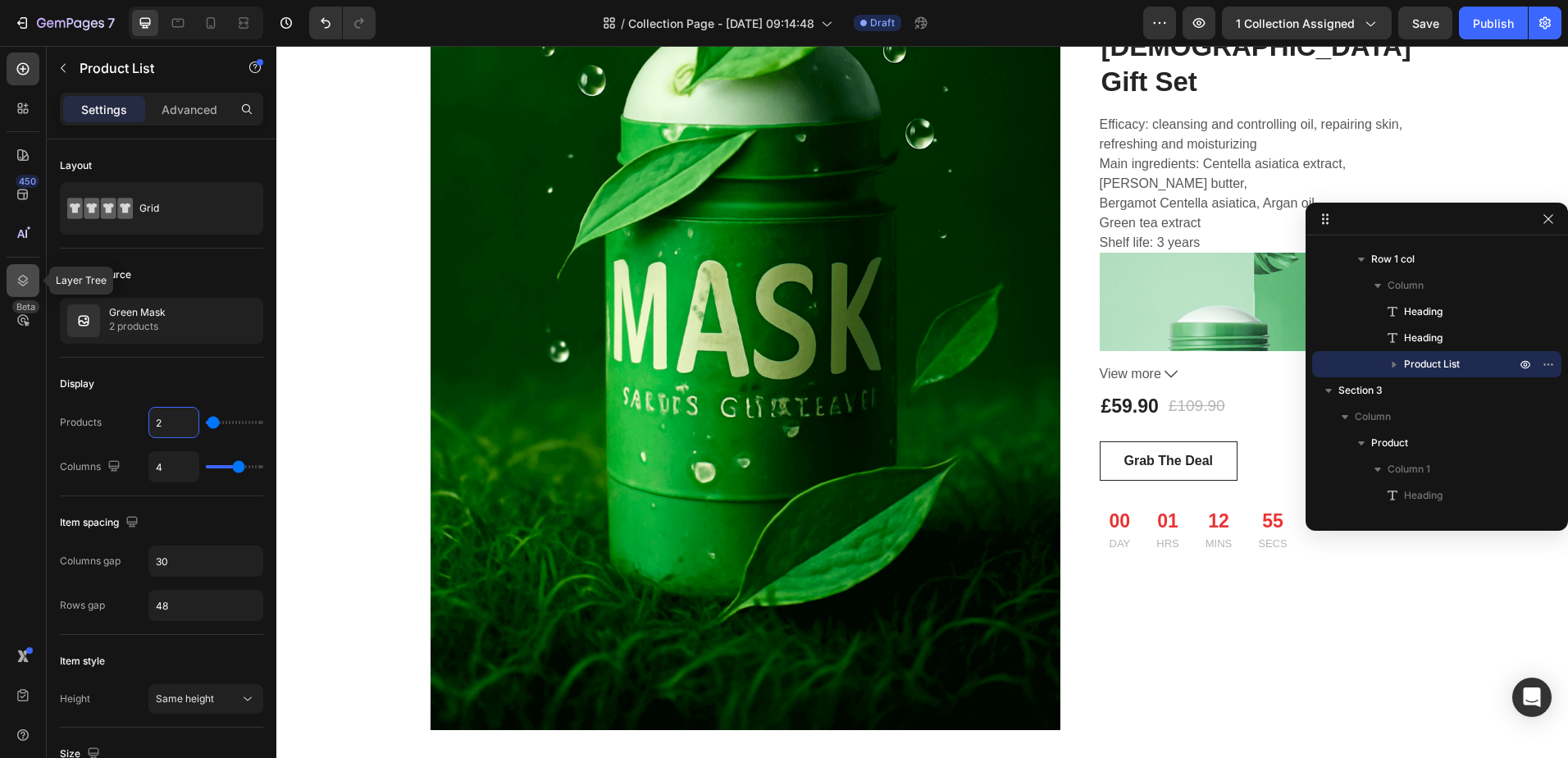
type input "2"
click at [13, 267] on div at bounding box center [23, 281] width 33 height 33
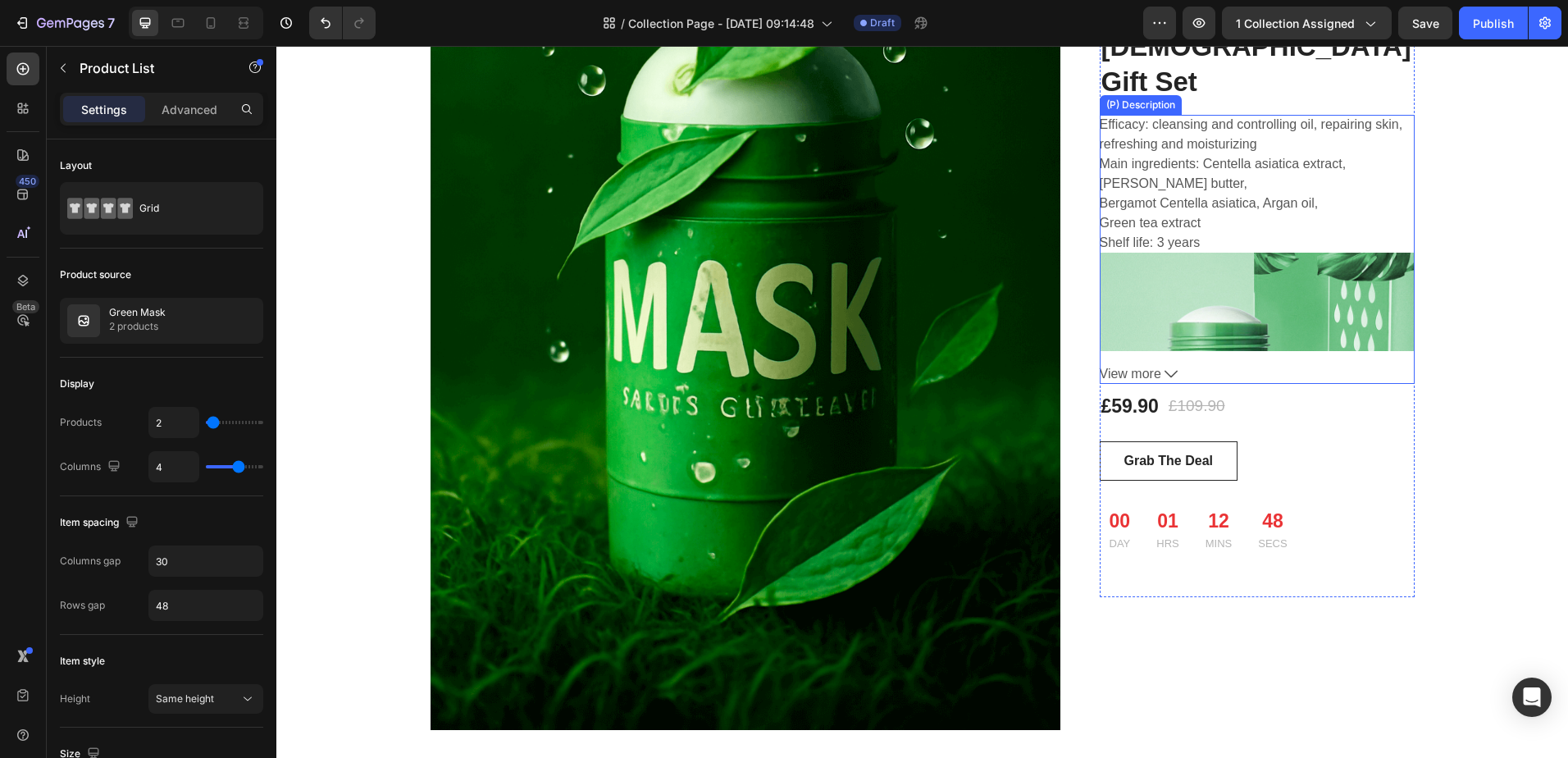
click at [1164, 364] on button "View more" at bounding box center [1257, 374] width 315 height 20
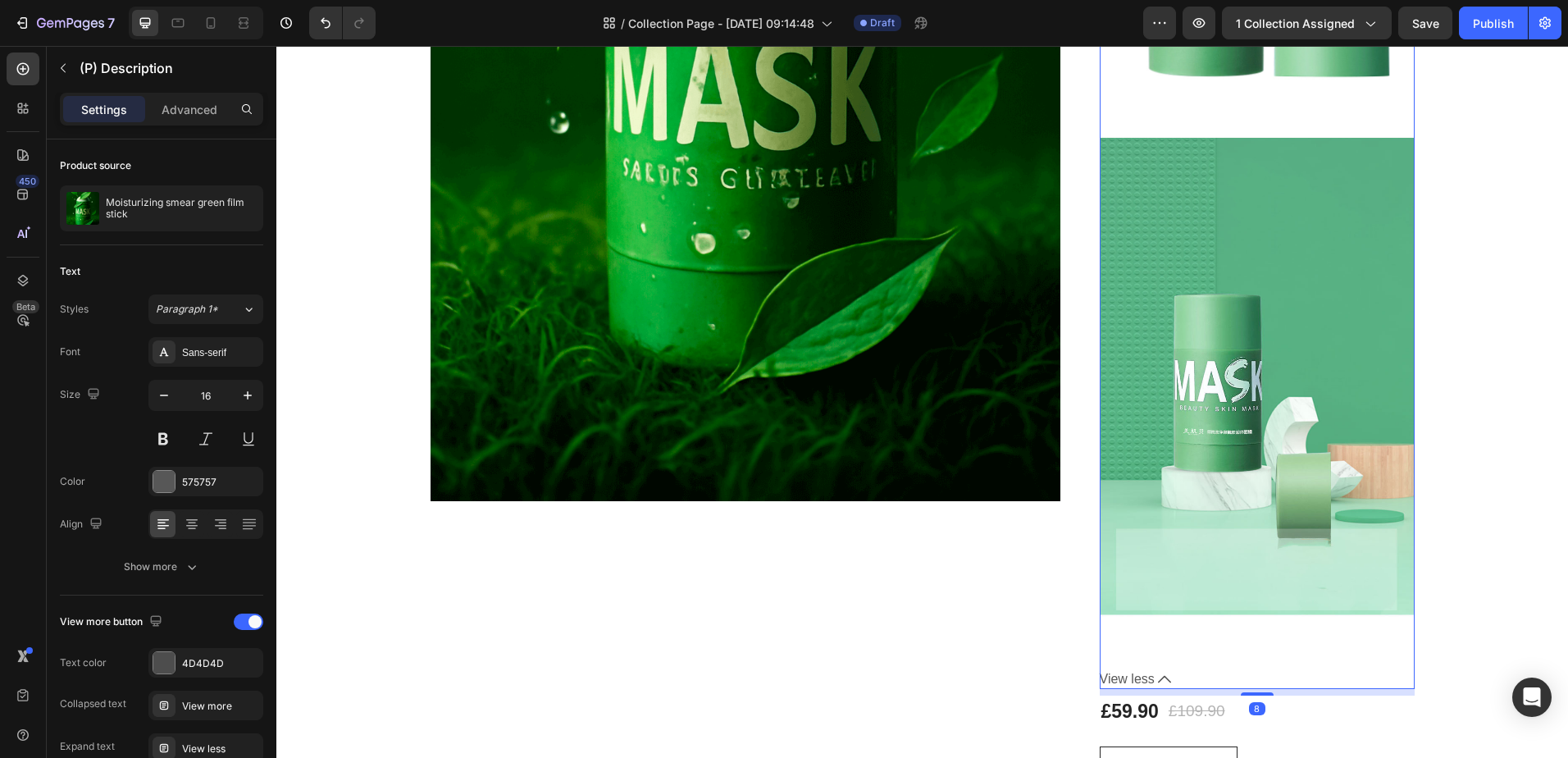
scroll to position [2107, 0]
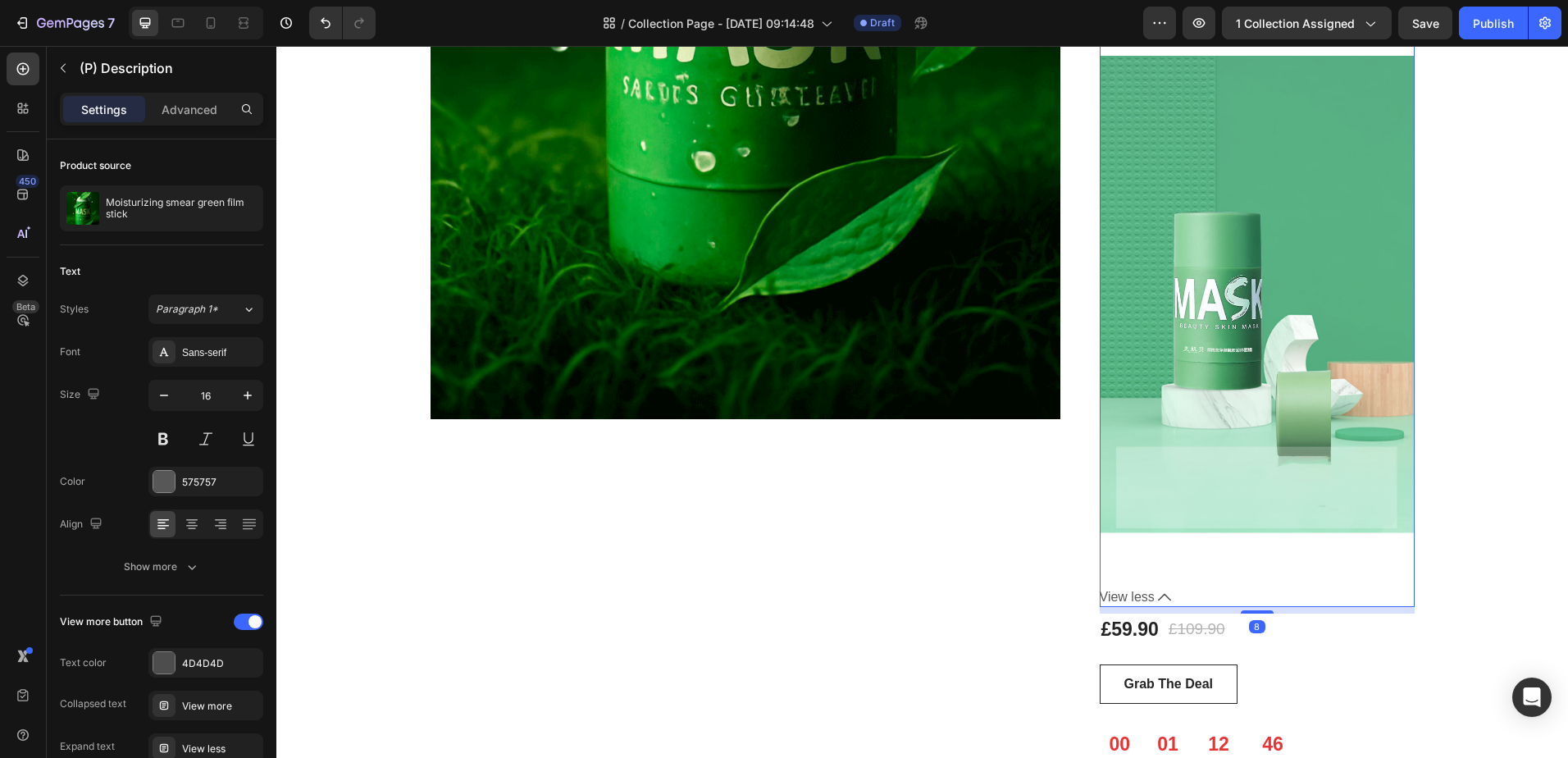
click at [1159, 590] on icon at bounding box center [1164, 597] width 13 height 13
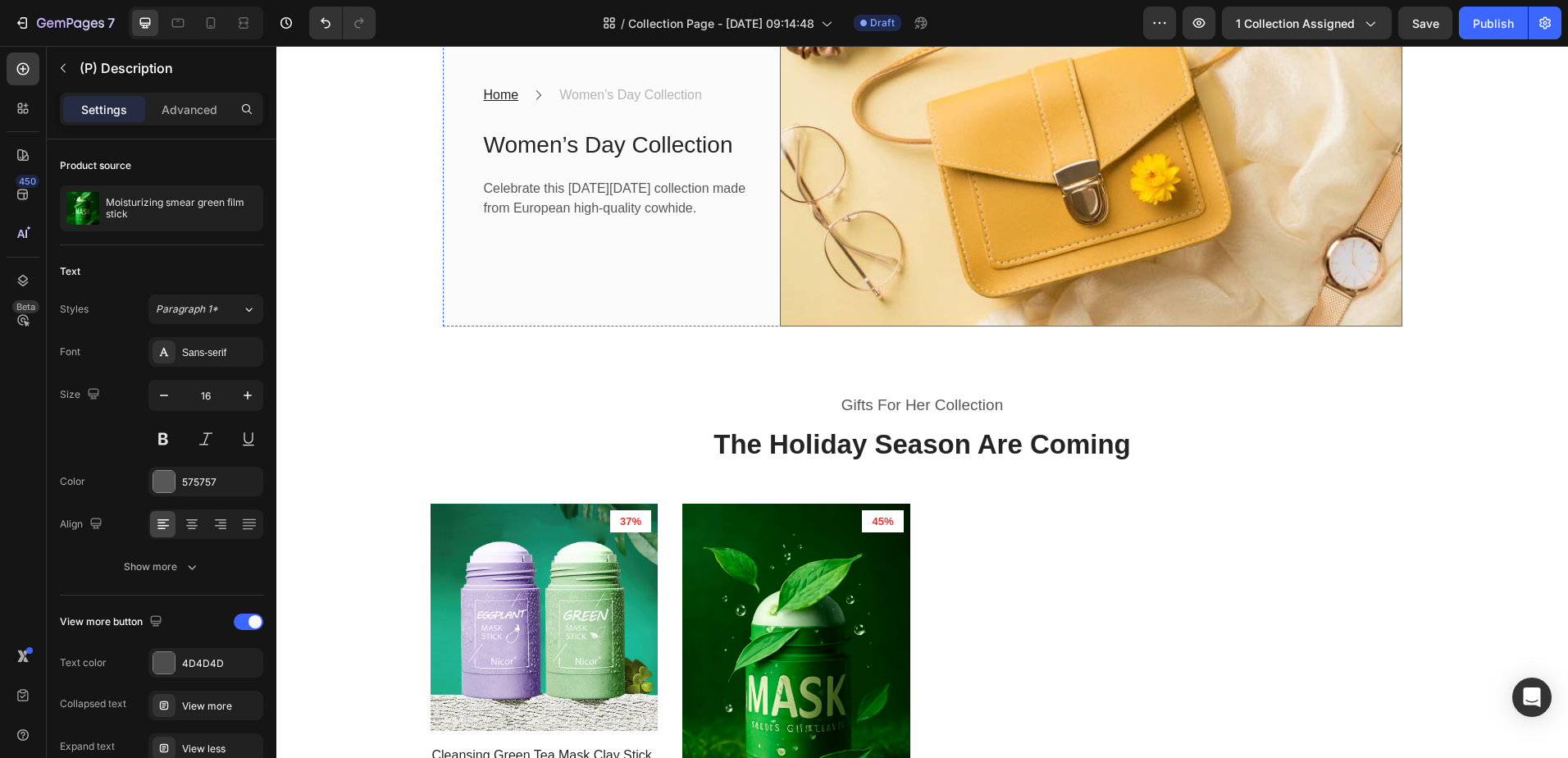
scroll to position [0, 0]
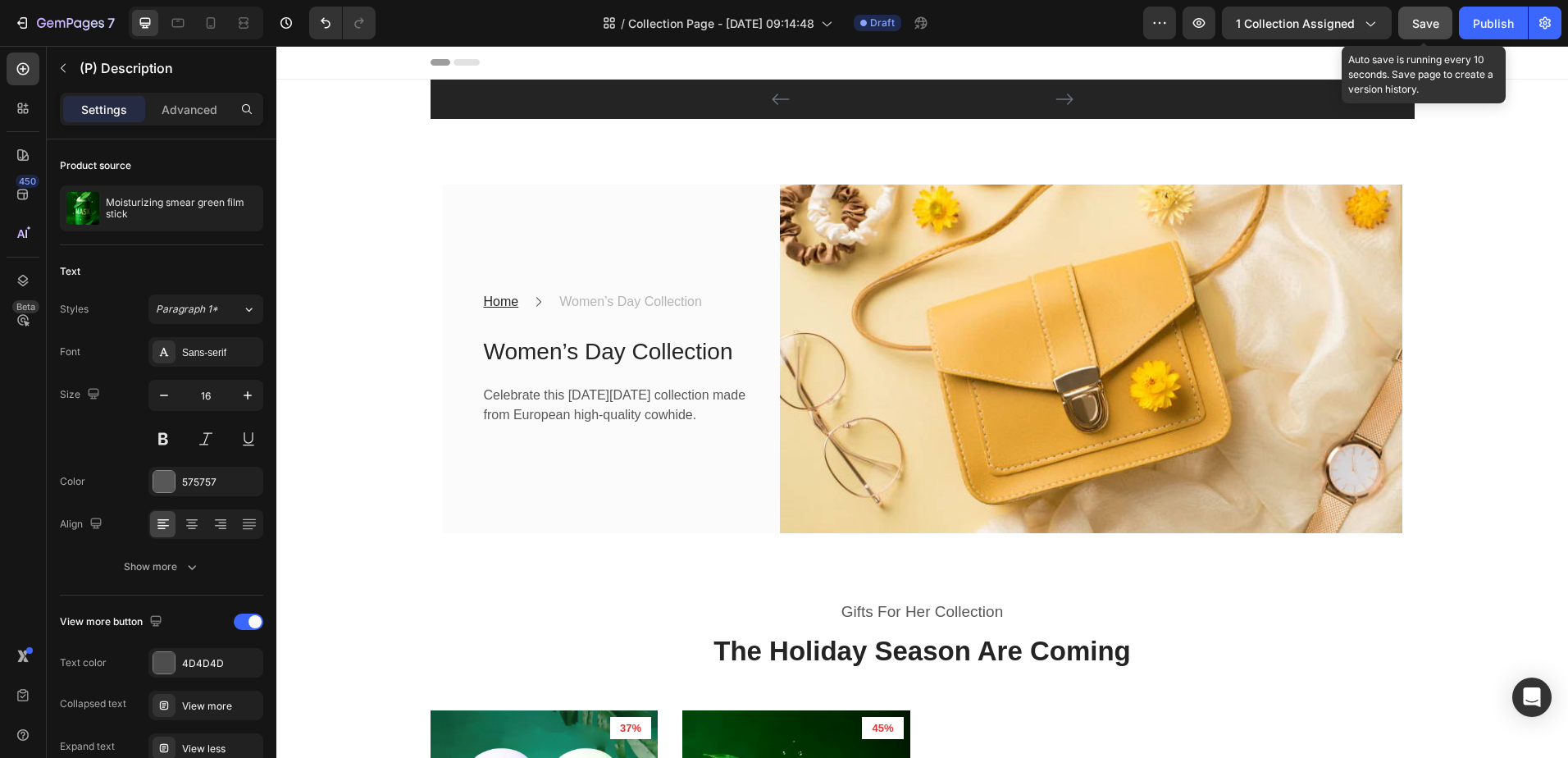
click at [1437, 17] on span "Save" at bounding box center [1426, 23] width 27 height 14
click at [1142, 371] on img at bounding box center [1092, 360] width 623 height 350
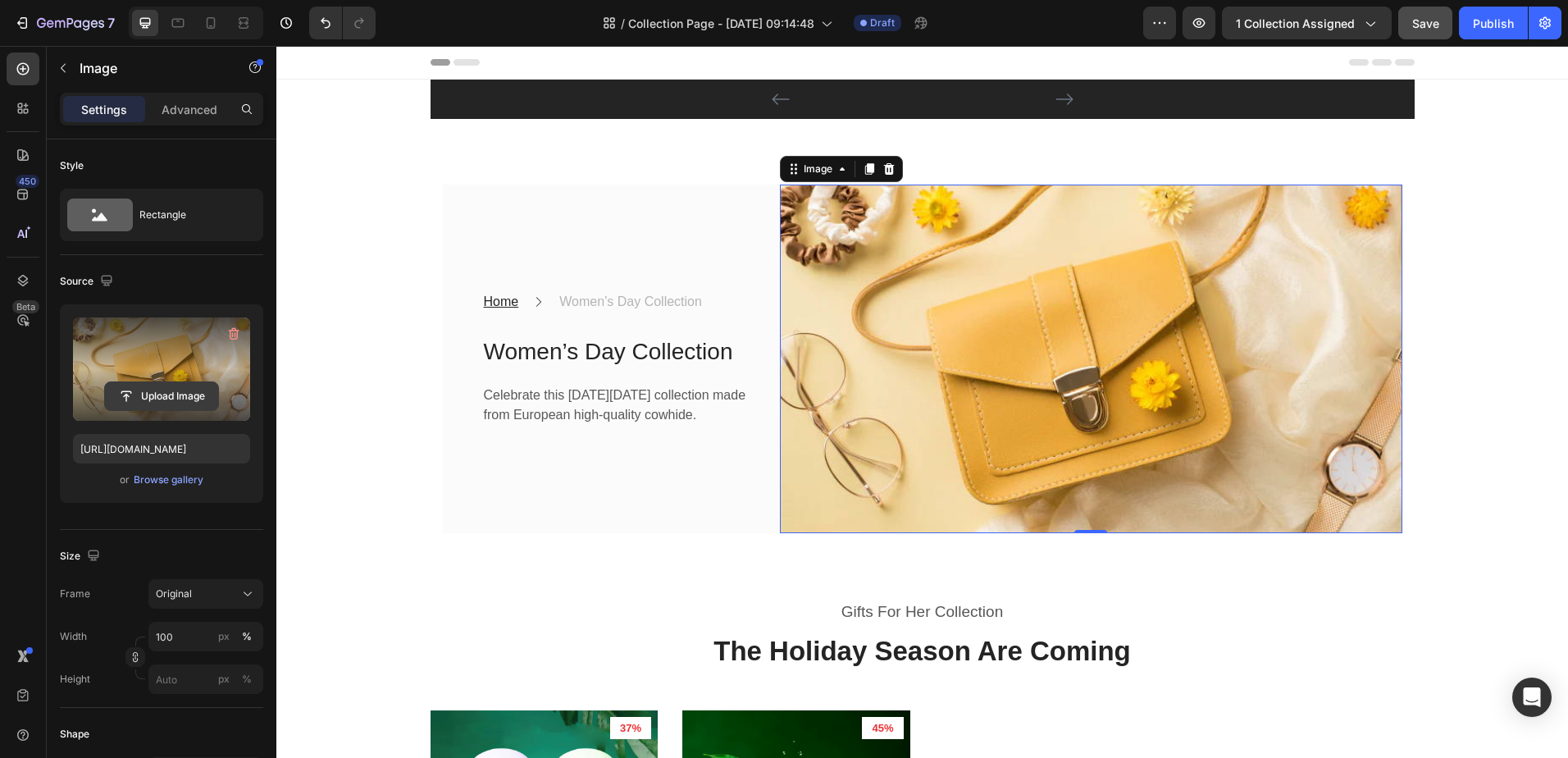
click at [179, 390] on input "file" at bounding box center [161, 396] width 113 height 28
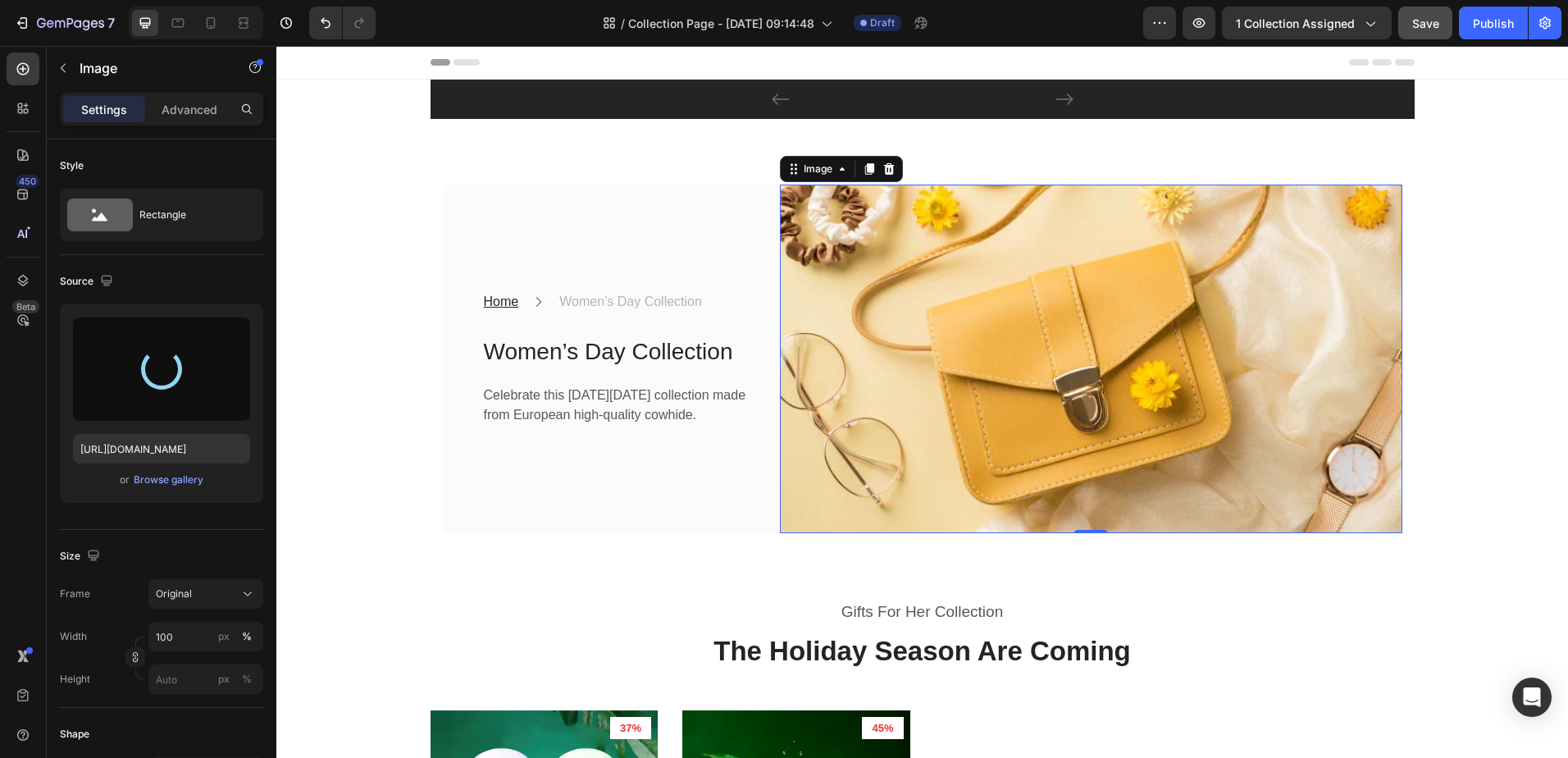
type input "https://cdn.shopify.com/s/files/1/0940/1358/7799/files/gempages_581415315208929…"
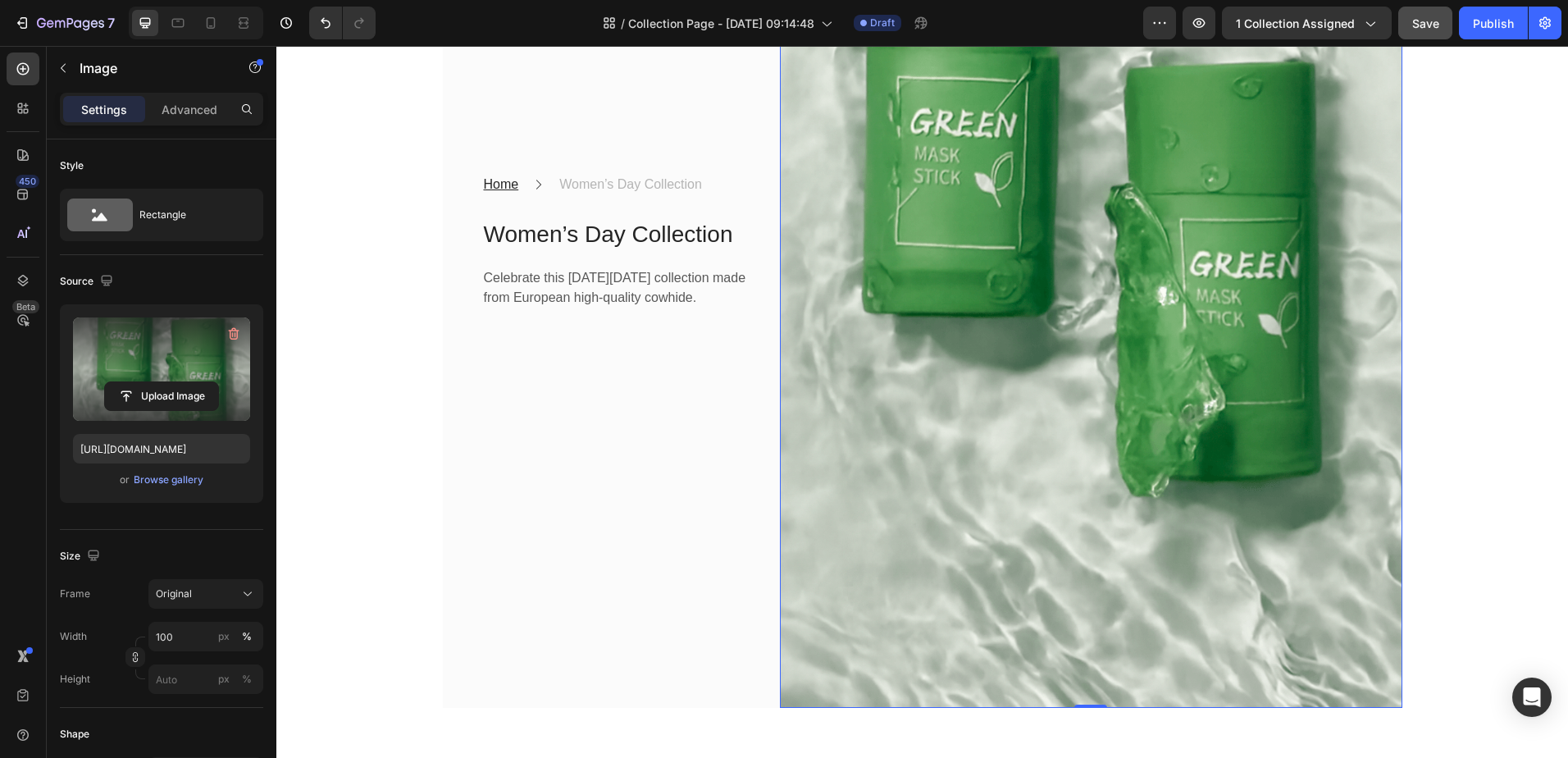
scroll to position [246, 0]
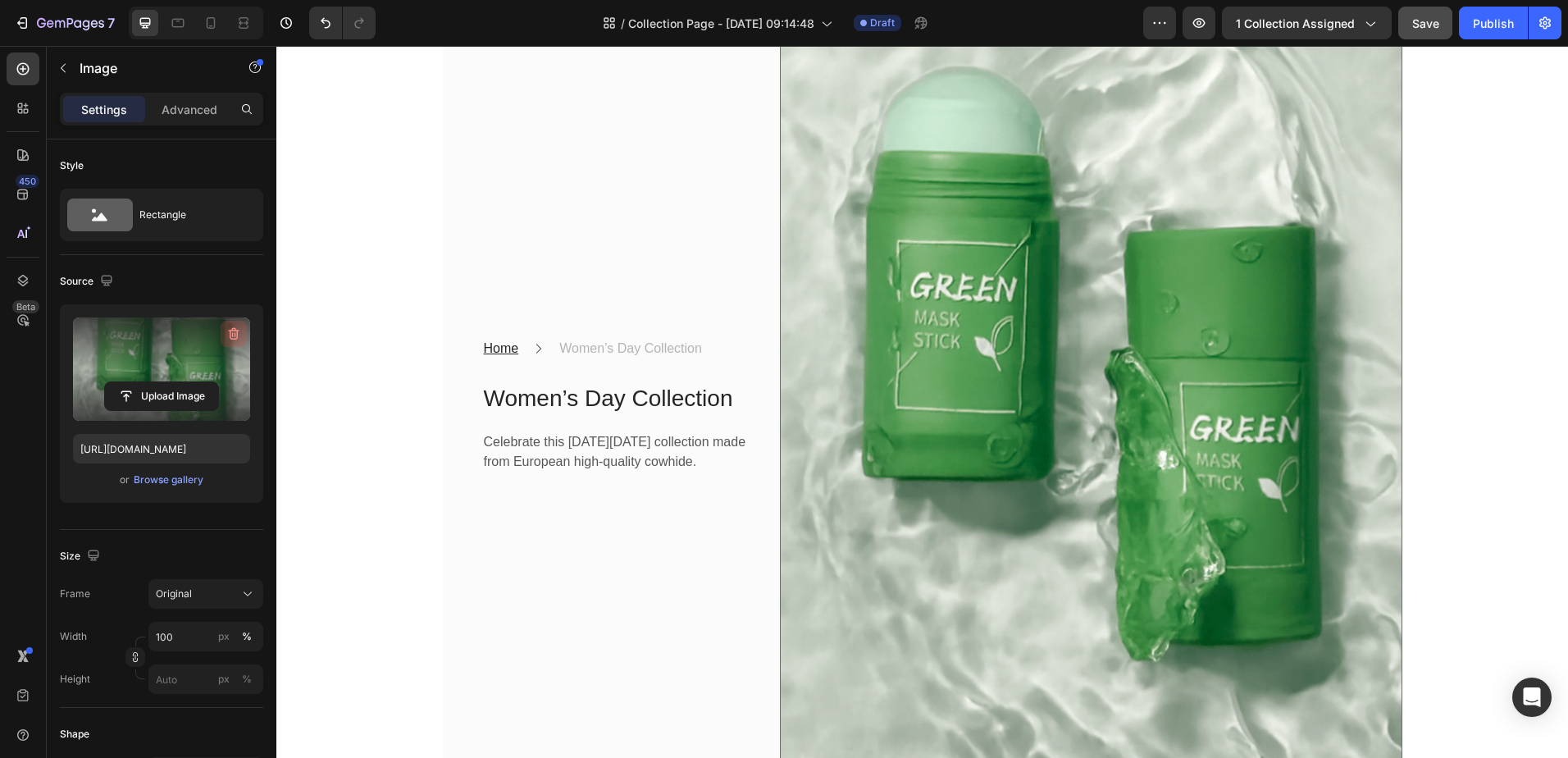
click at [232, 325] on button "button" at bounding box center [234, 333] width 26 height 26
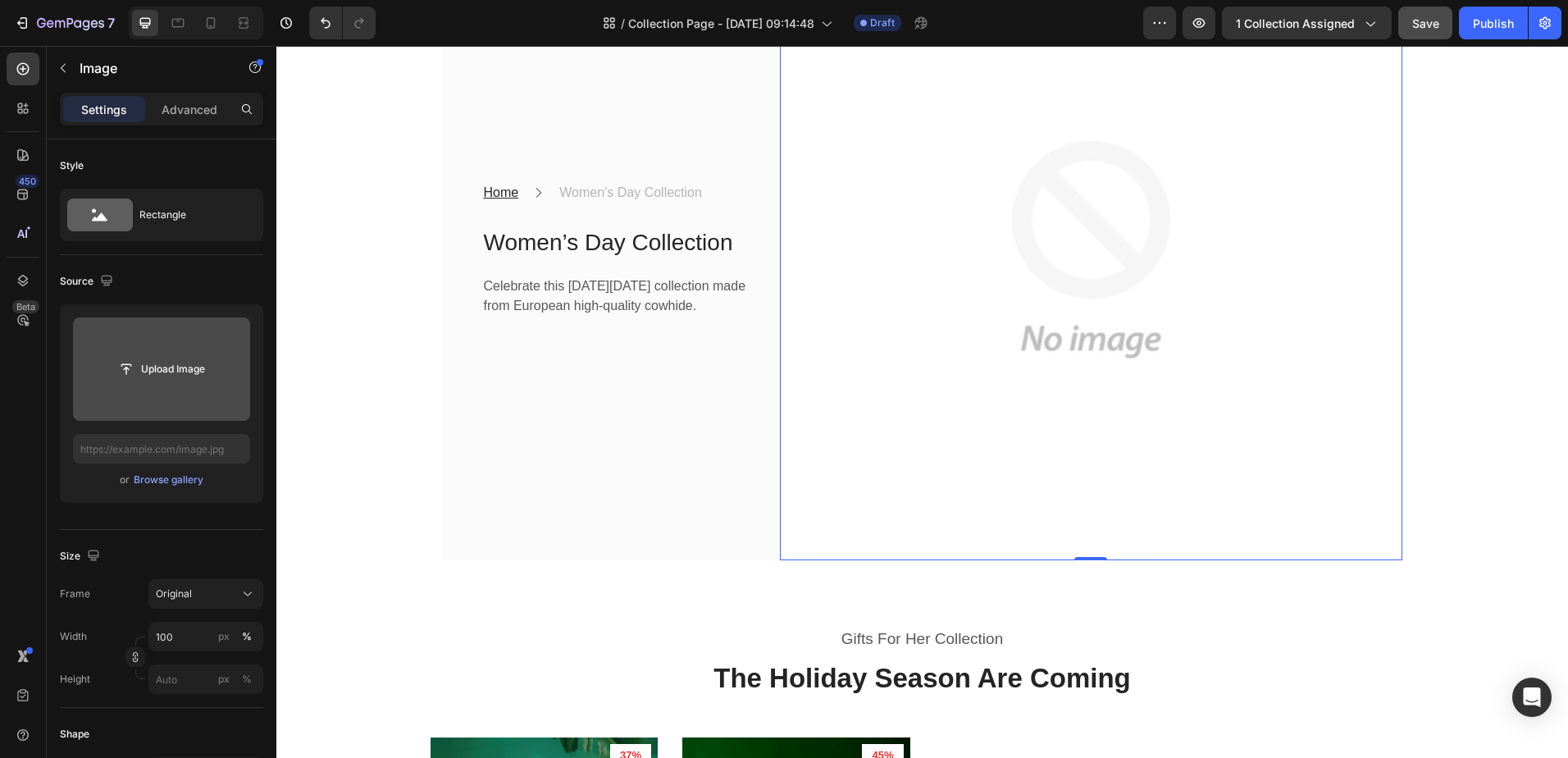
scroll to position [91, 0]
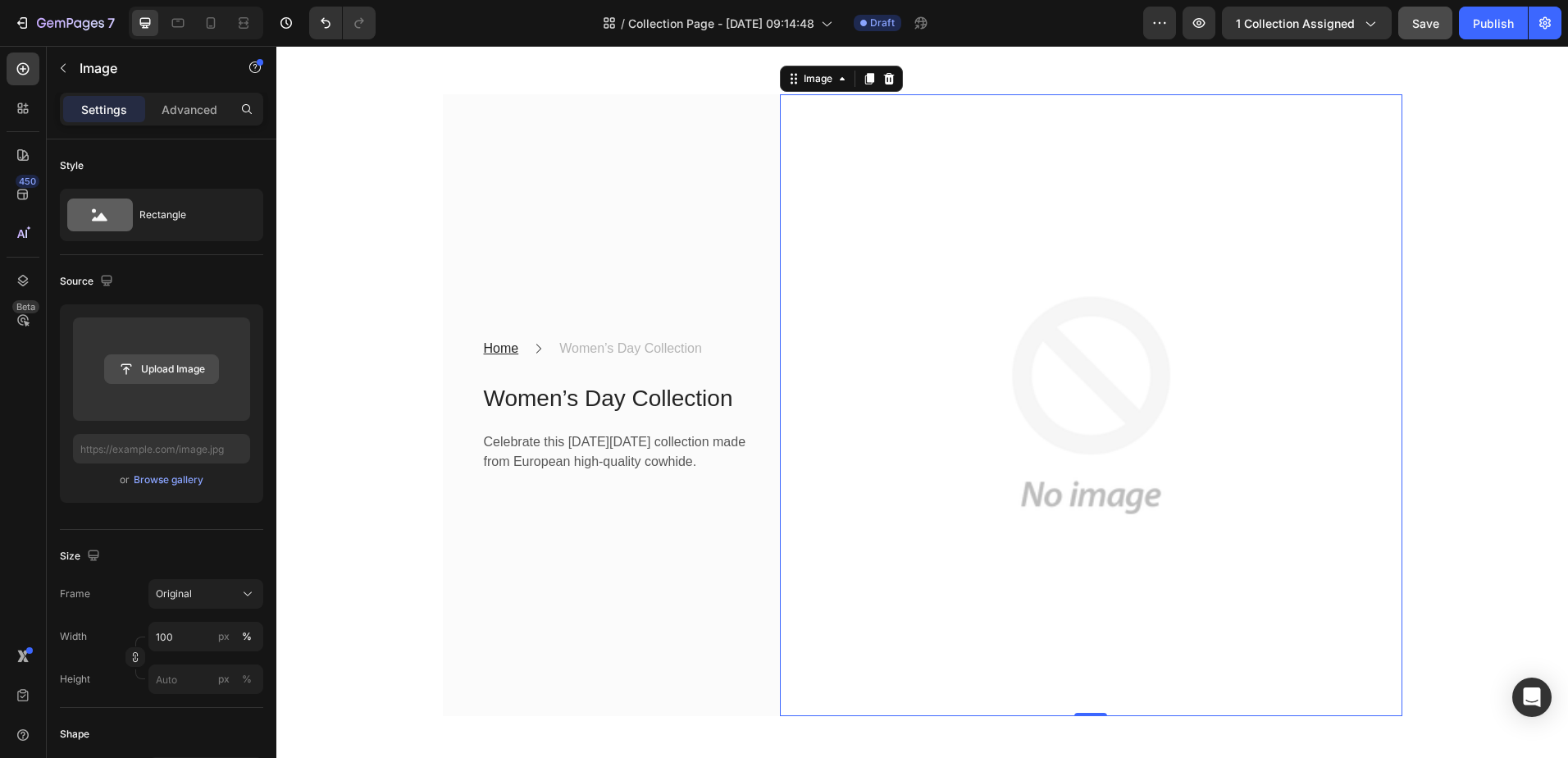
click at [186, 366] on input "file" at bounding box center [161, 369] width 113 height 28
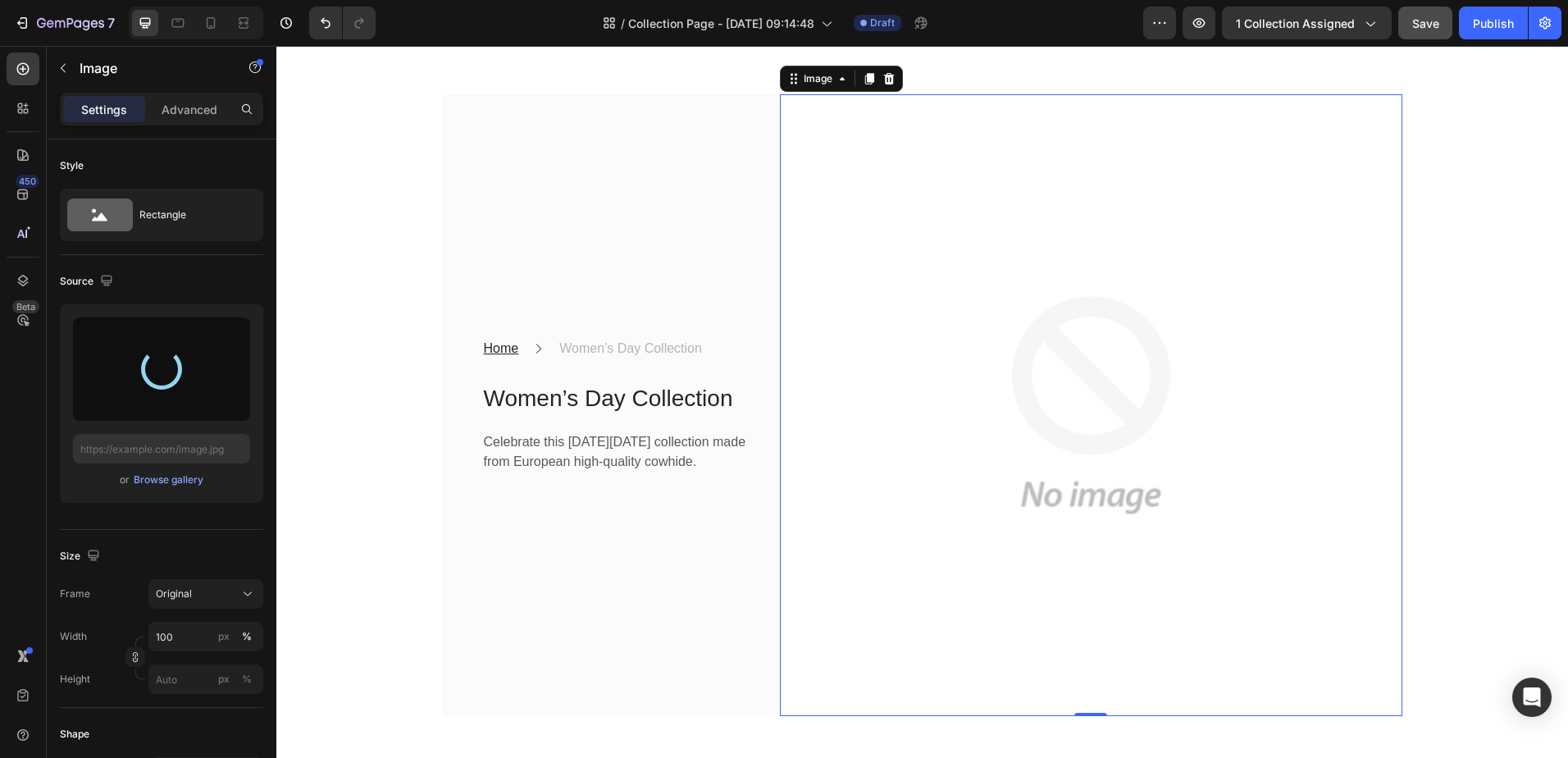
type input "https://cdn.shopify.com/s/files/1/0940/1358/7799/files/gempages_581415315208929…"
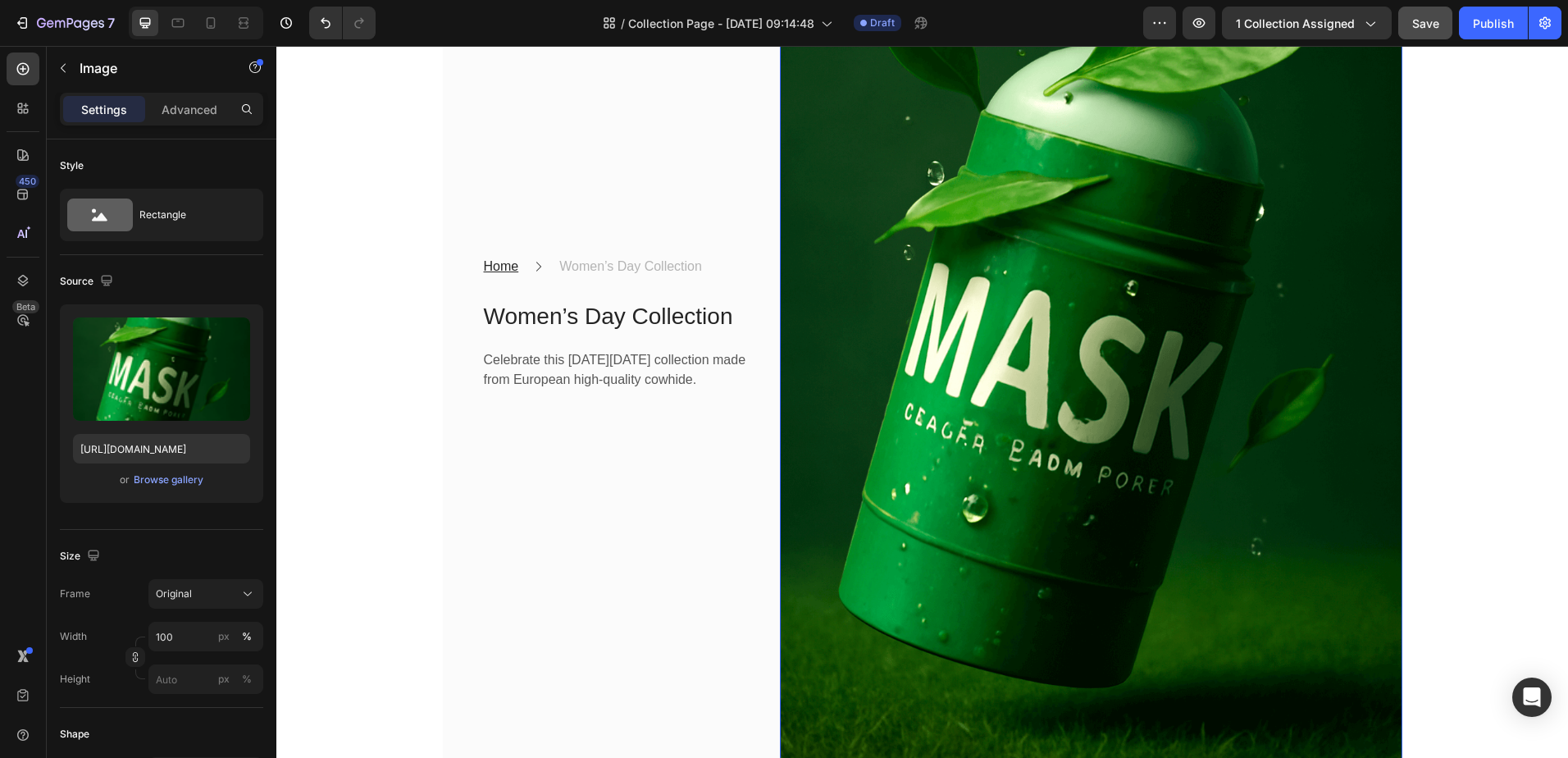
scroll to position [246, 0]
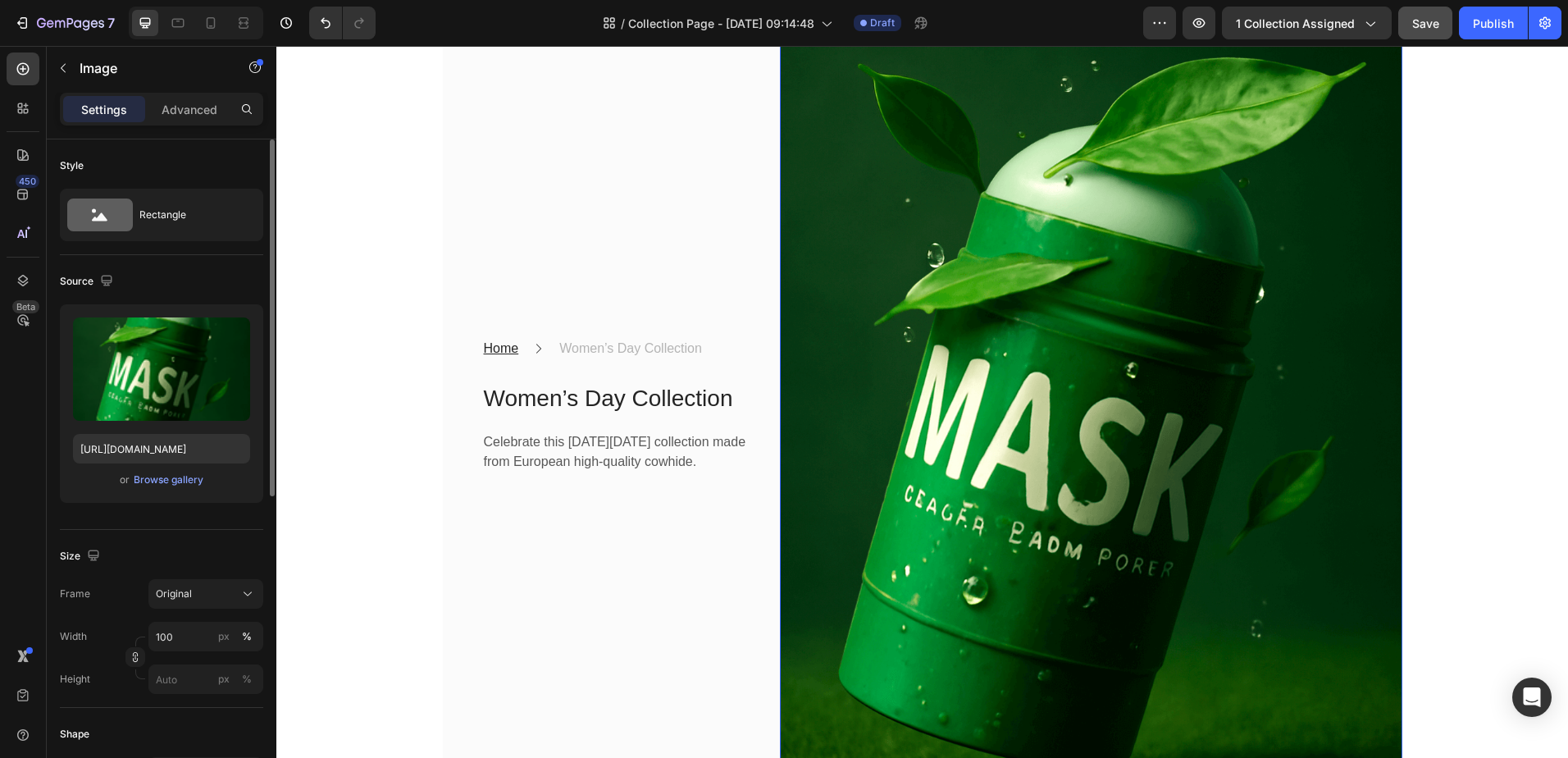
click at [135, 657] on icon "button" at bounding box center [135, 657] width 1 height 5
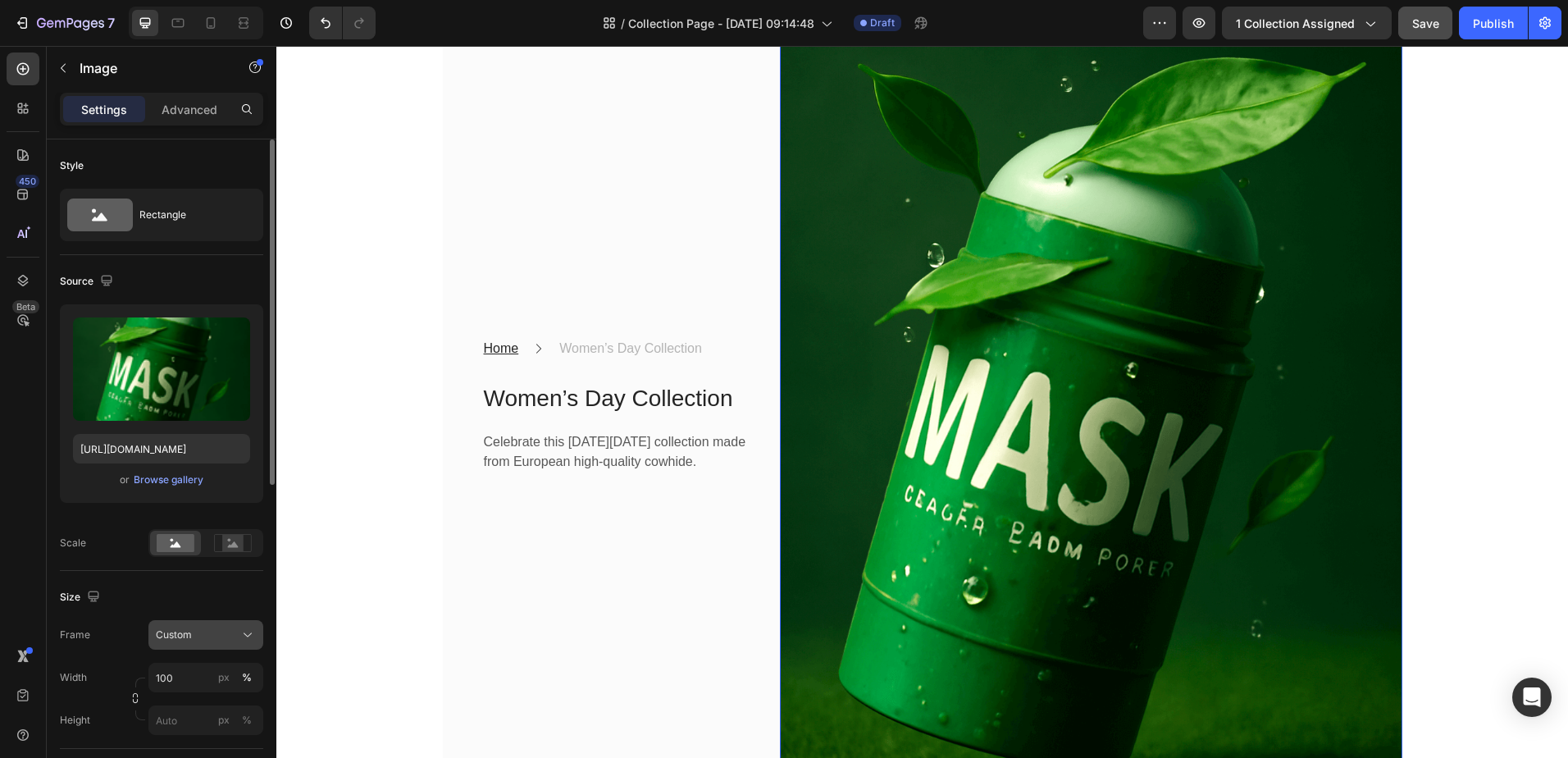
click at [231, 635] on div "Custom" at bounding box center [196, 635] width 81 height 14
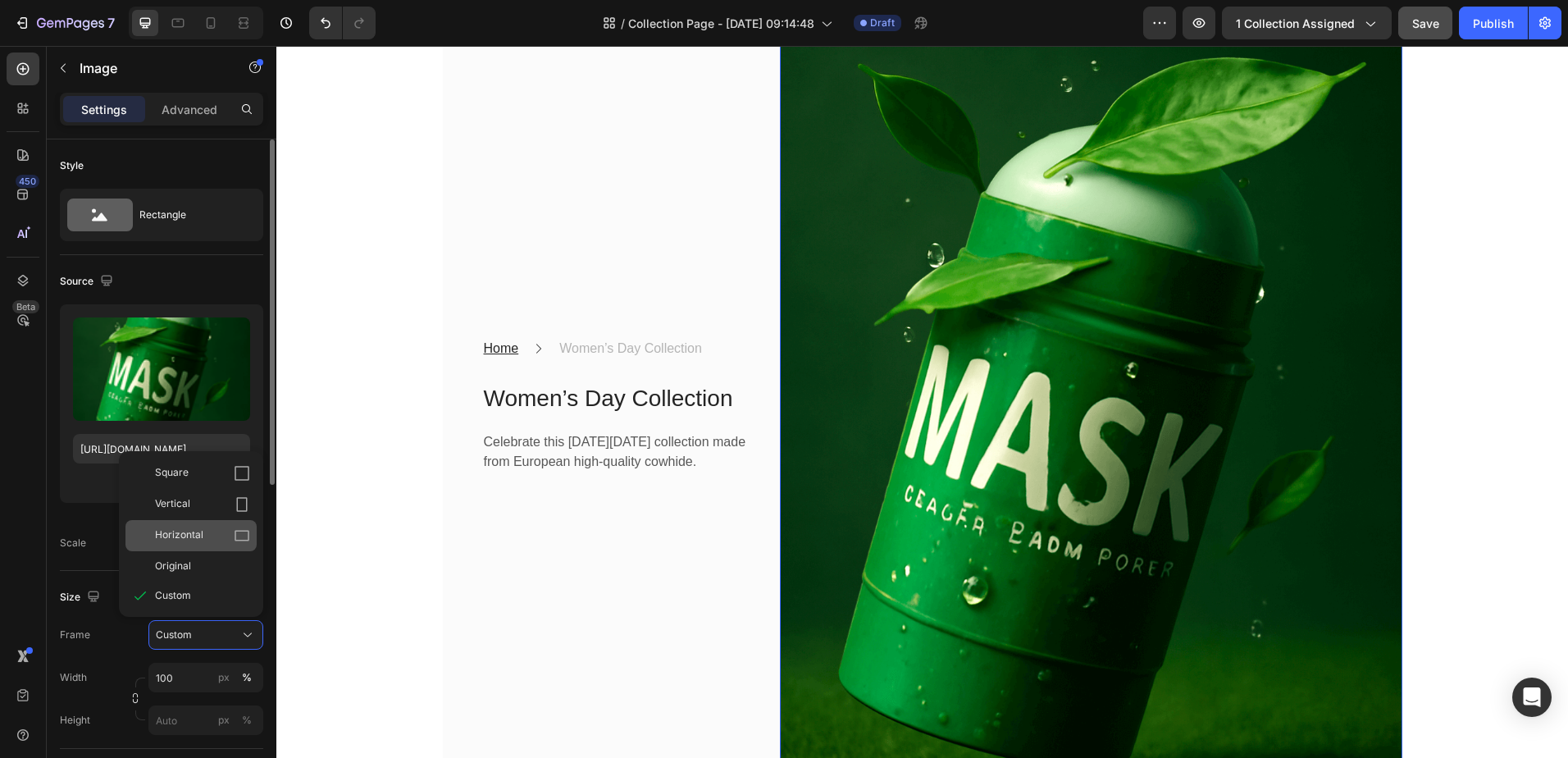
click at [238, 534] on icon at bounding box center [242, 536] width 16 height 16
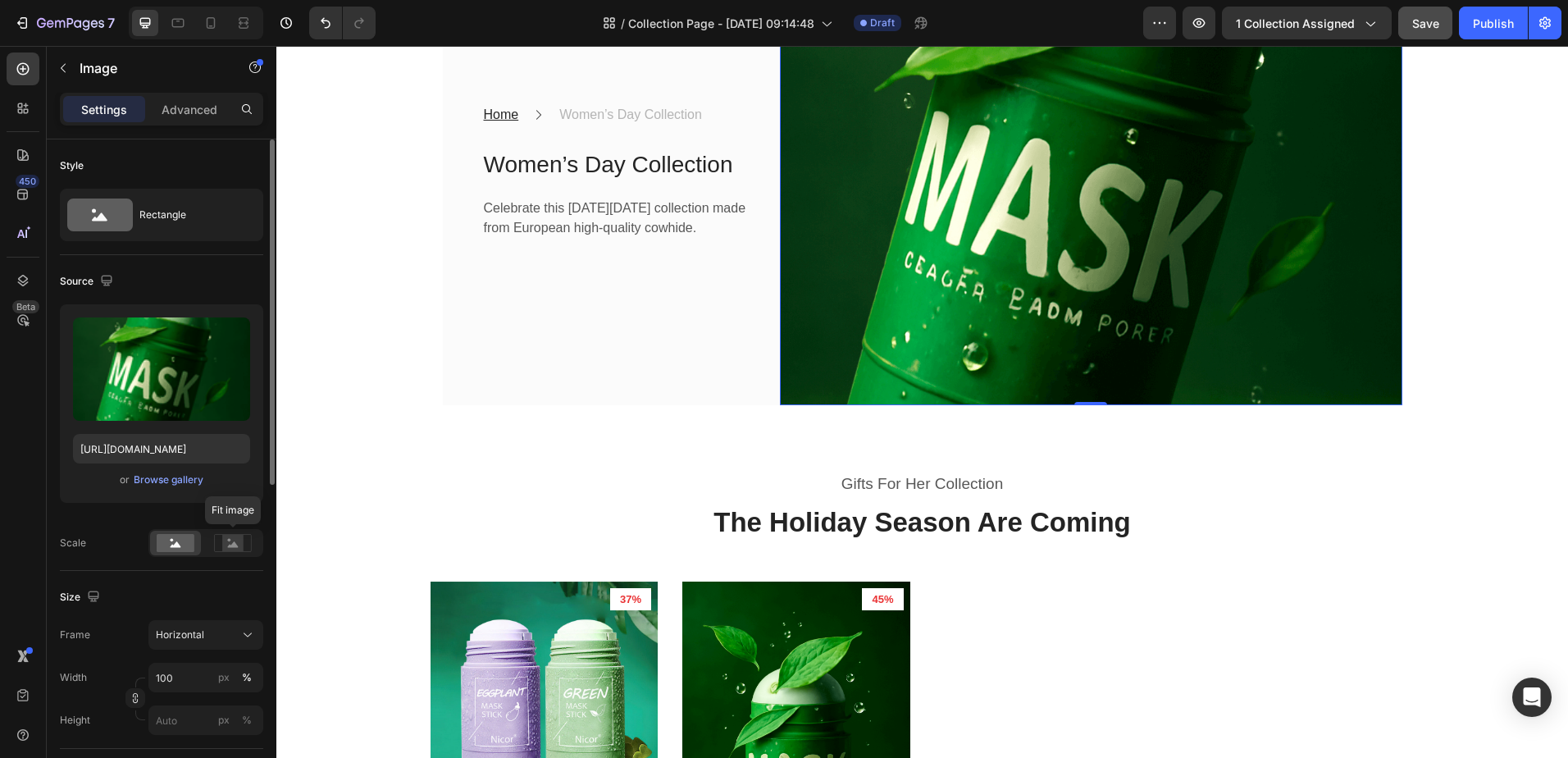
scroll to position [13, 0]
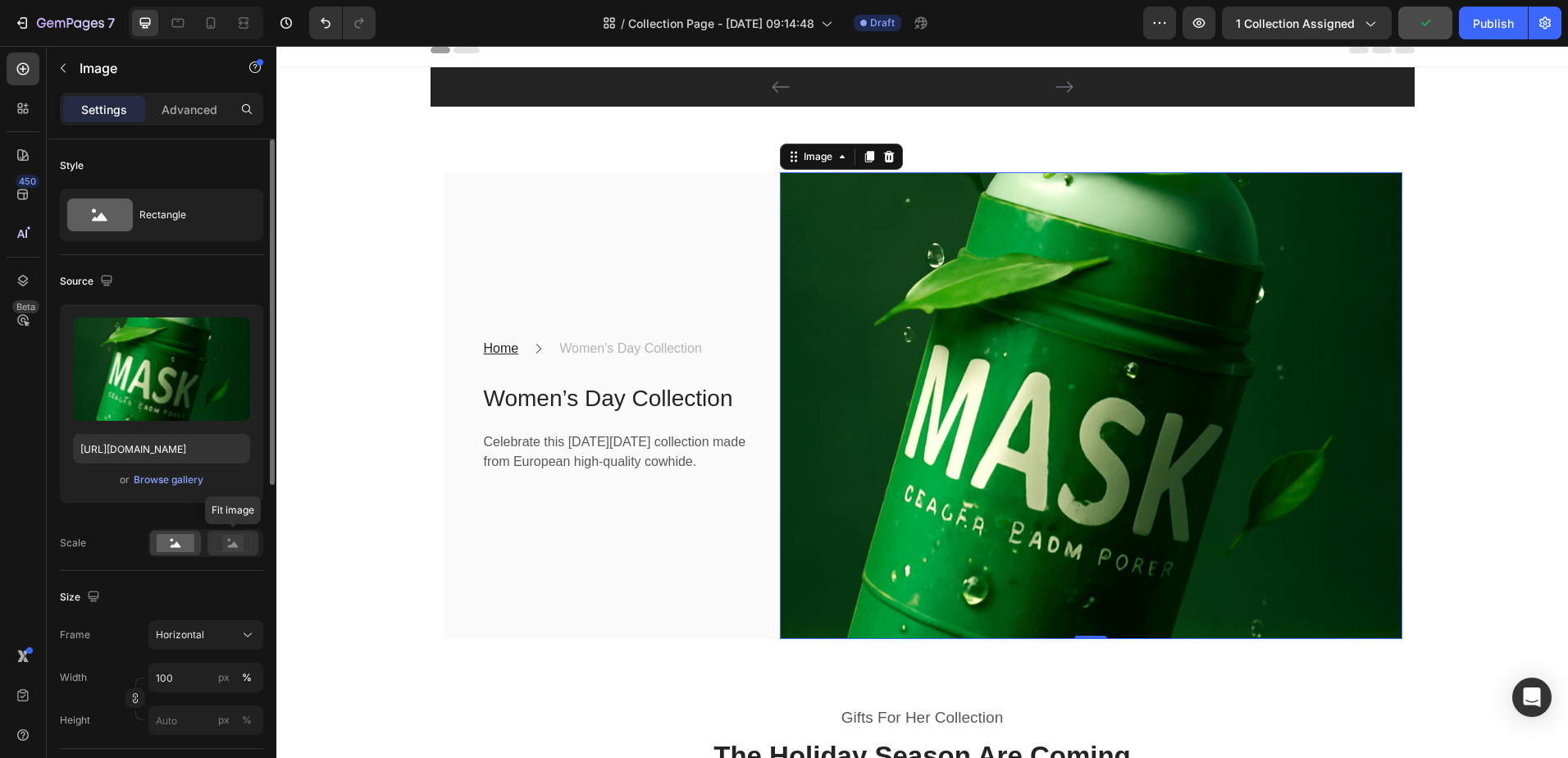
click at [231, 544] on rect at bounding box center [234, 543] width 22 height 16
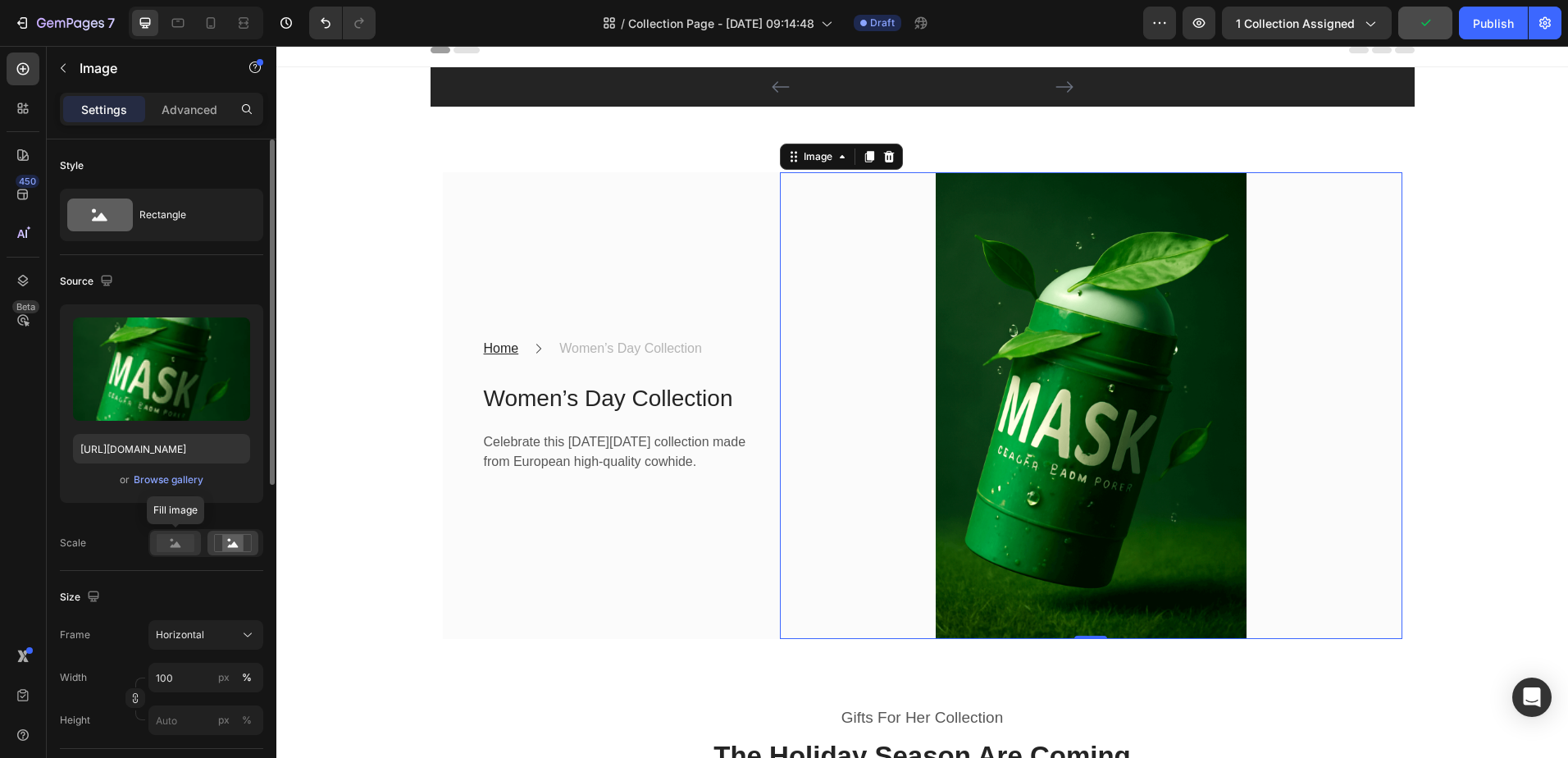
click at [177, 546] on icon at bounding box center [176, 544] width 11 height 5
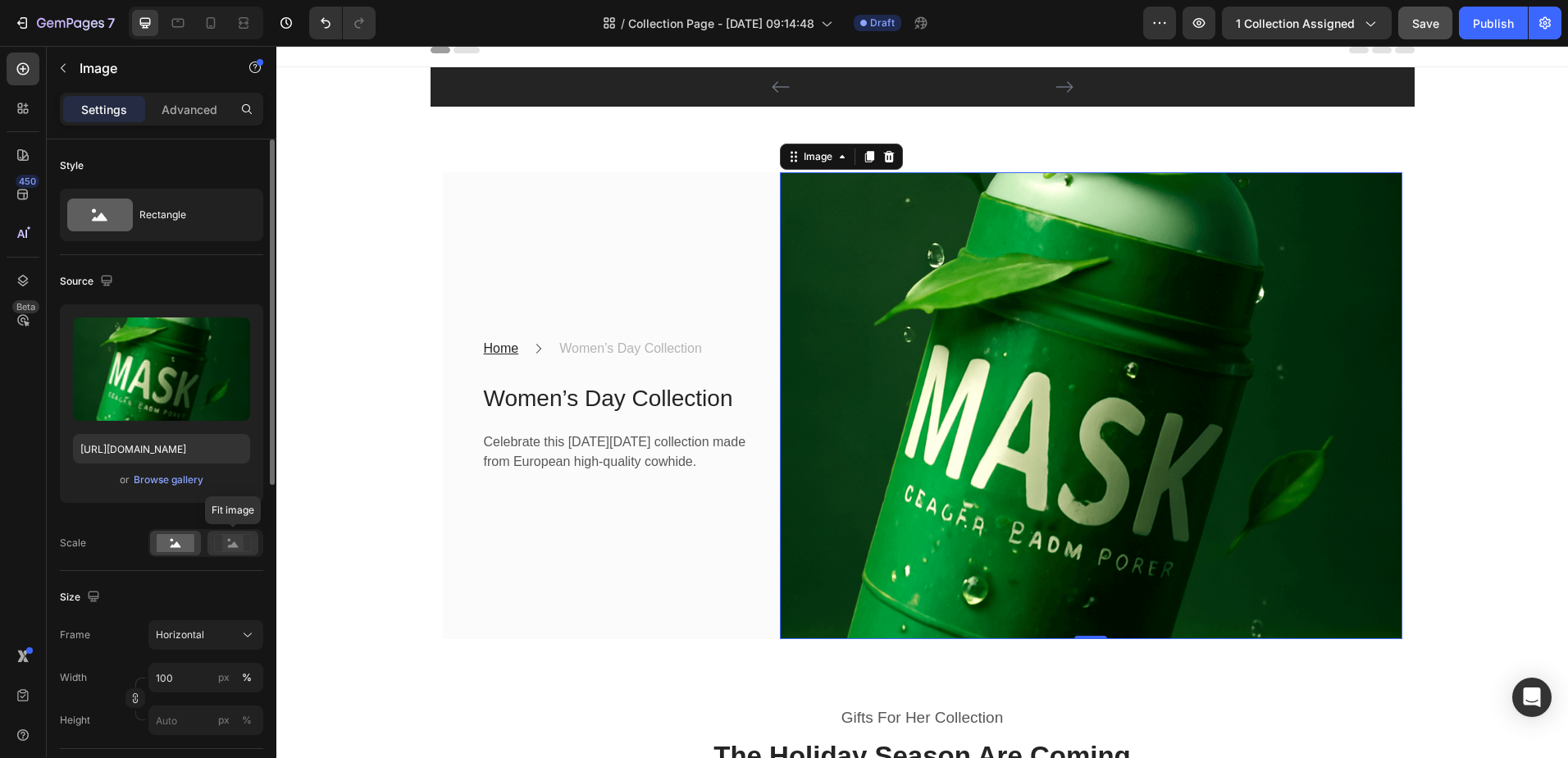
click at [210, 546] on div at bounding box center [233, 542] width 51 height 24
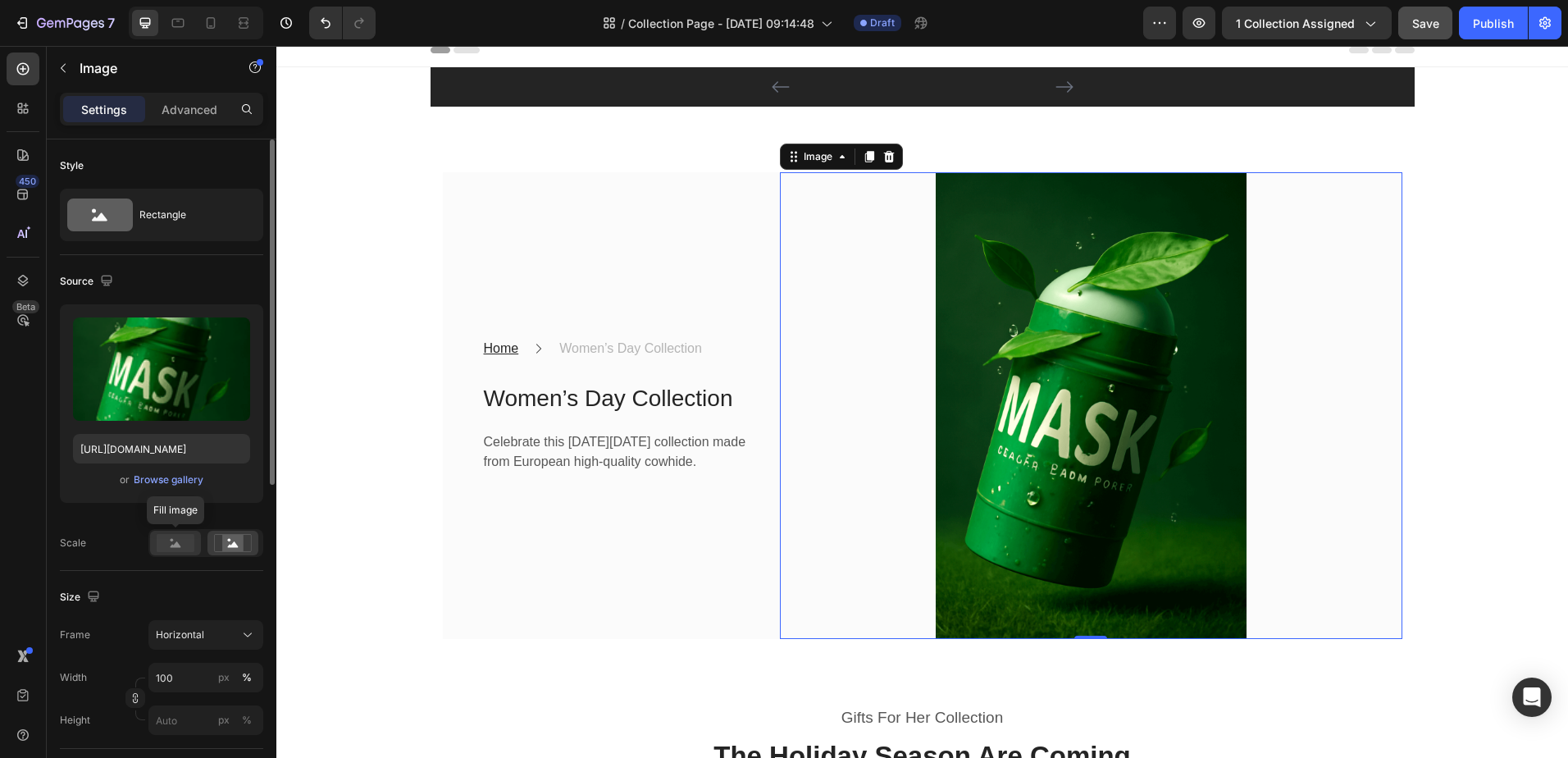
click at [160, 541] on rect at bounding box center [176, 543] width 38 height 18
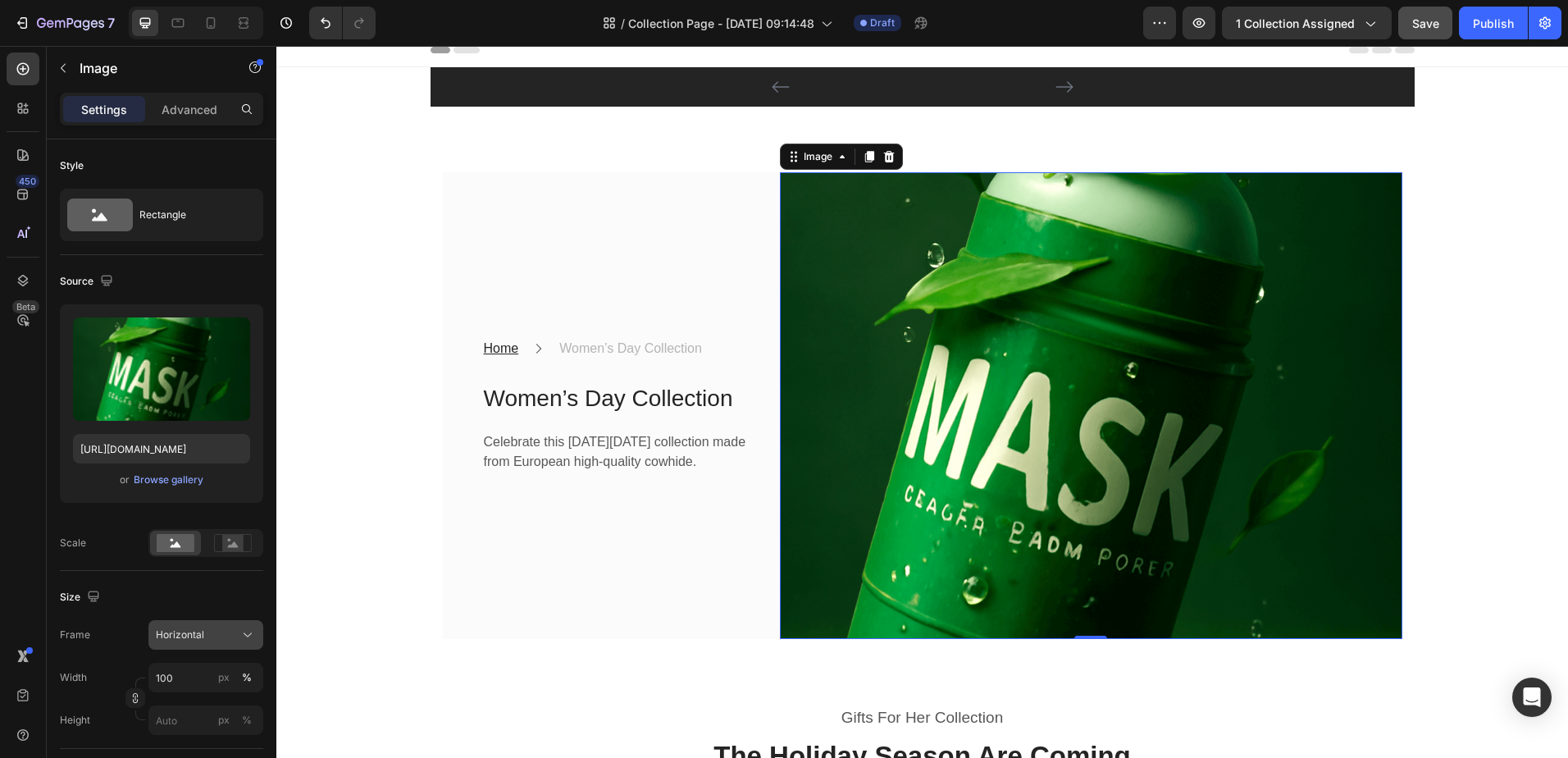
click at [213, 626] on button "Horizontal" at bounding box center [206, 635] width 115 height 30
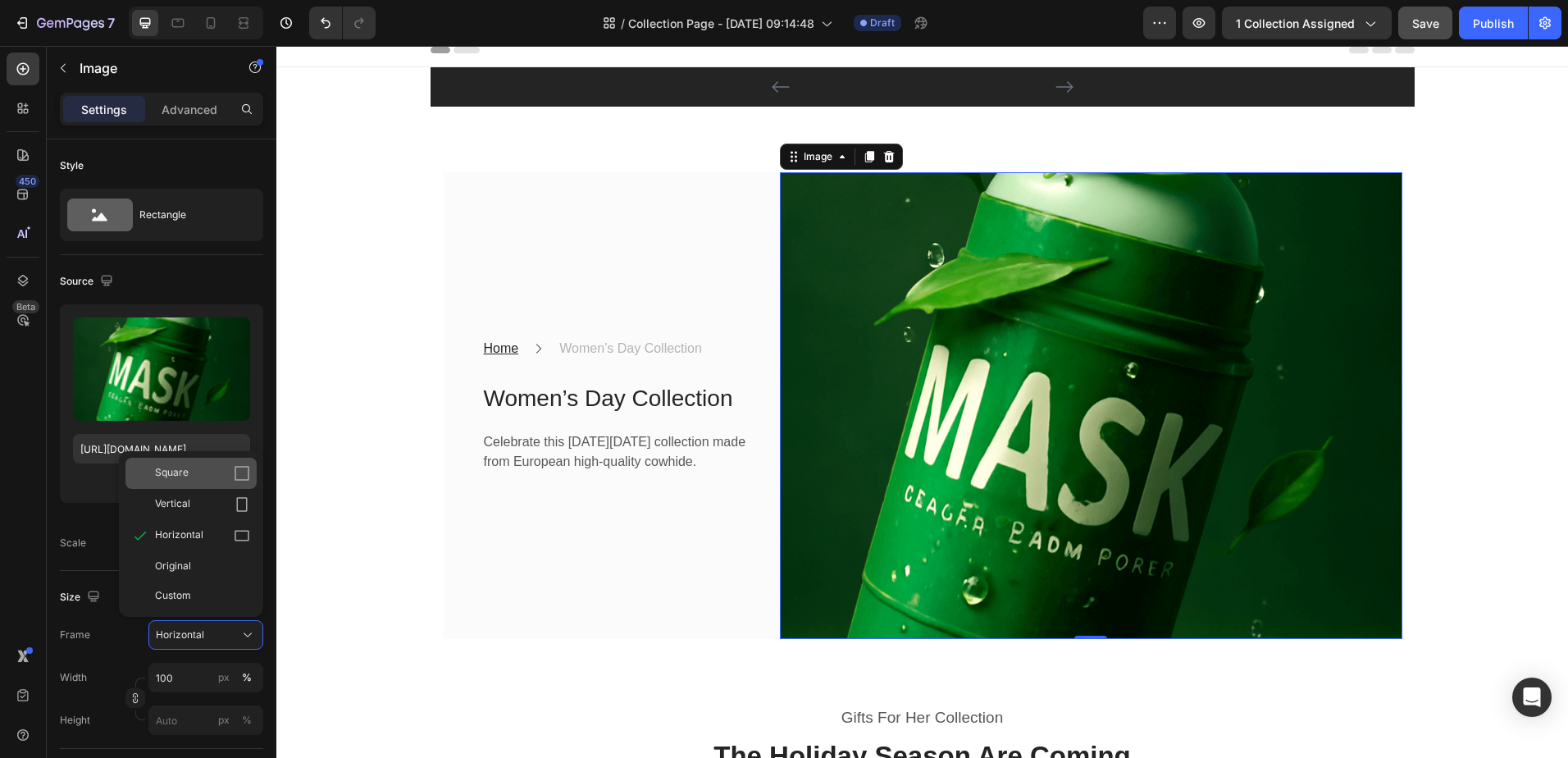
click at [237, 482] on icon at bounding box center [242, 474] width 16 height 16
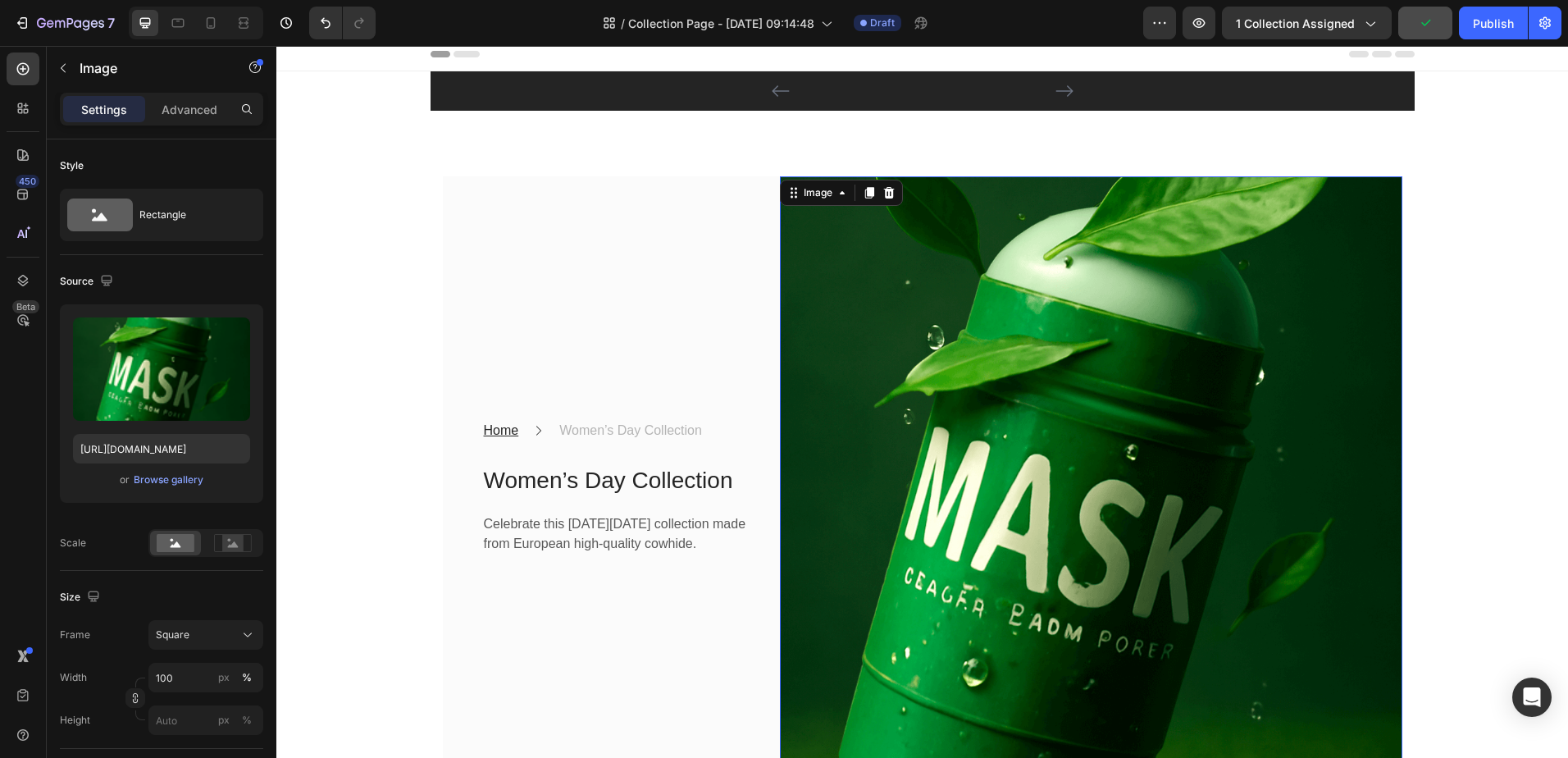
scroll to position [0, 0]
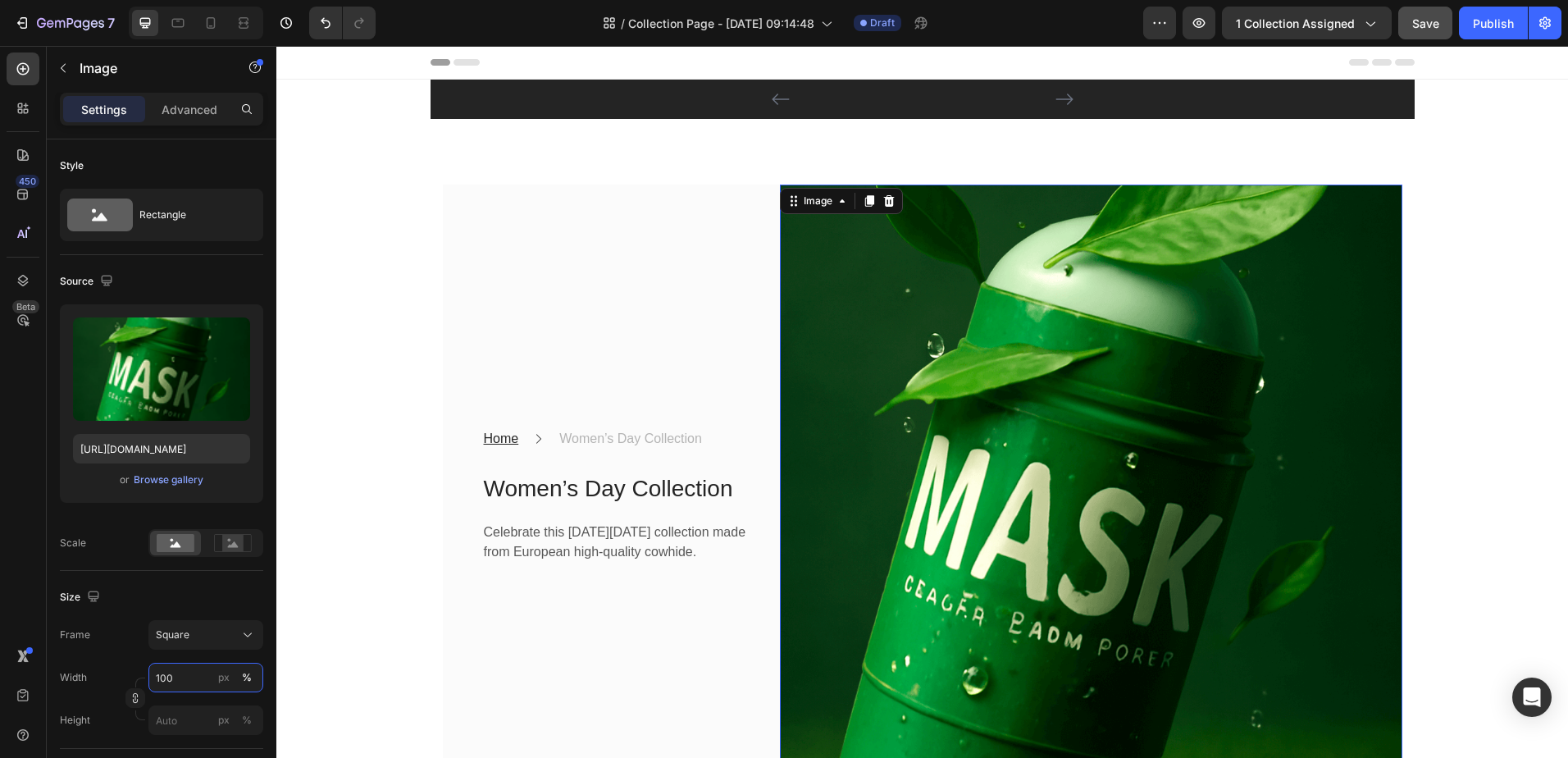
click at [207, 685] on input "100" at bounding box center [206, 677] width 115 height 30
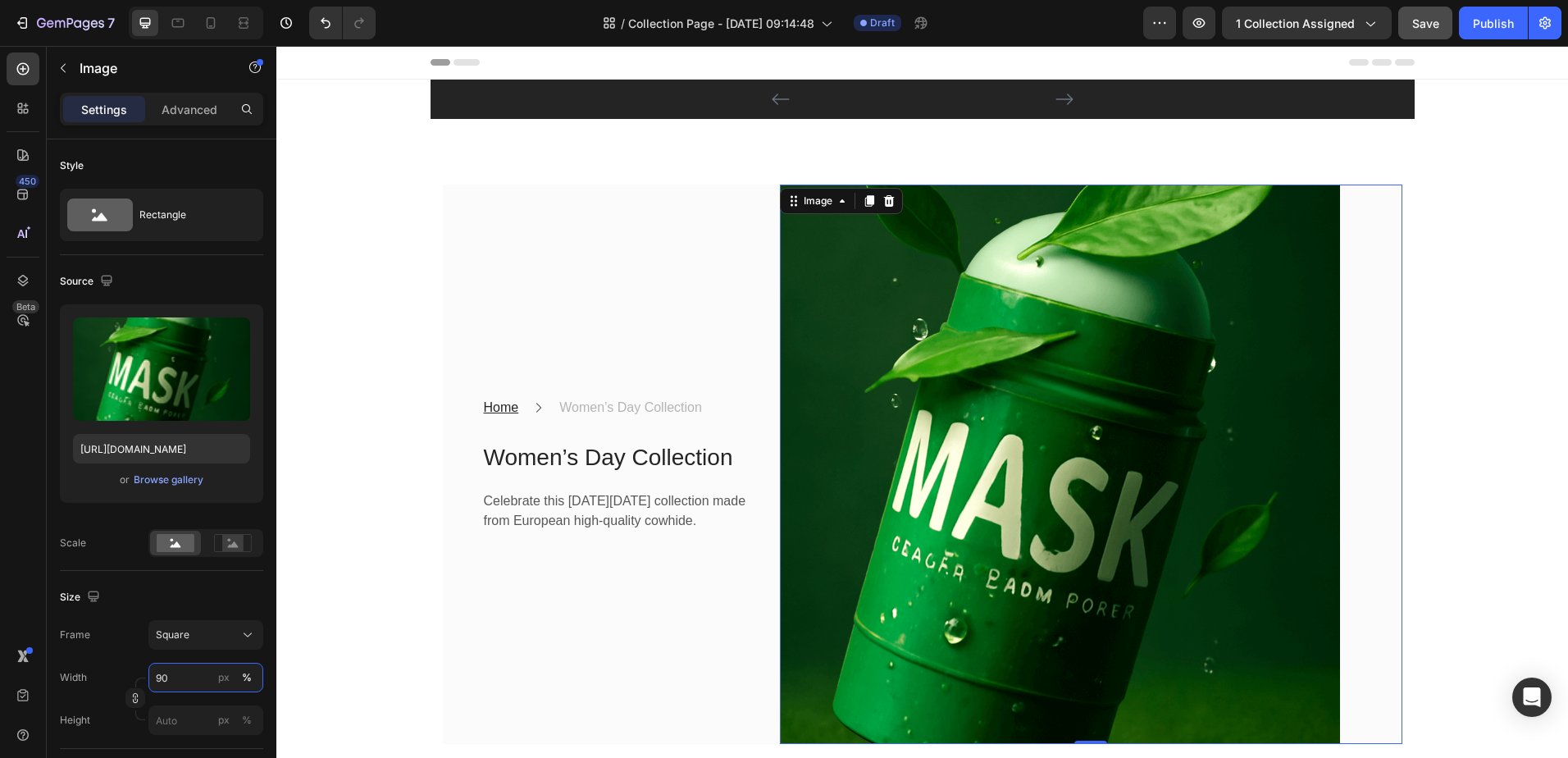
type input "90"
click at [158, 606] on div "Size" at bounding box center [161, 597] width 204 height 26
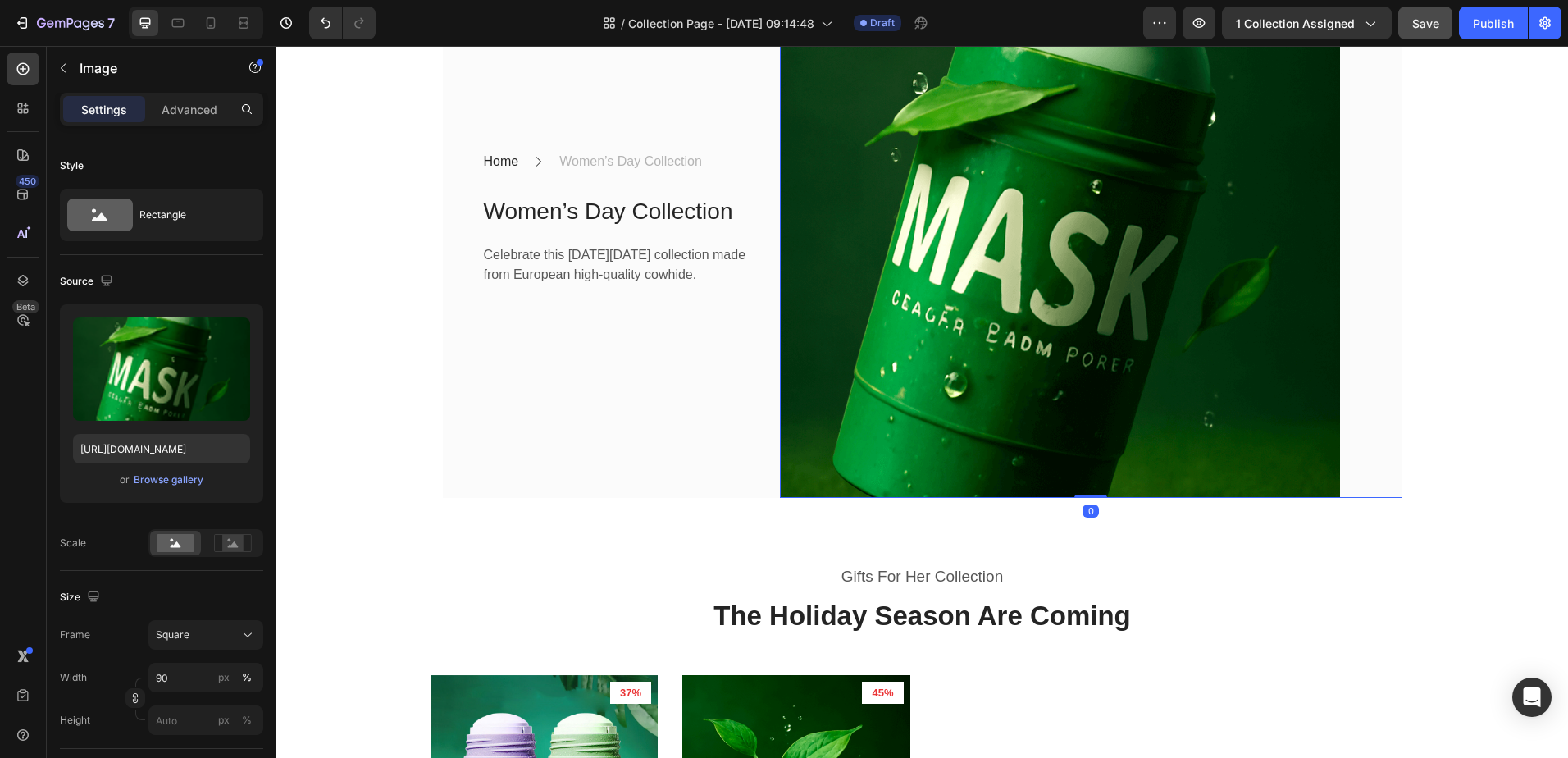
drag, startPoint x: 1092, startPoint y: 496, endPoint x: 1095, endPoint y: 384, distance: 112.0
click at [1090, 397] on div "Image 0" at bounding box center [1092, 218] width 623 height 561
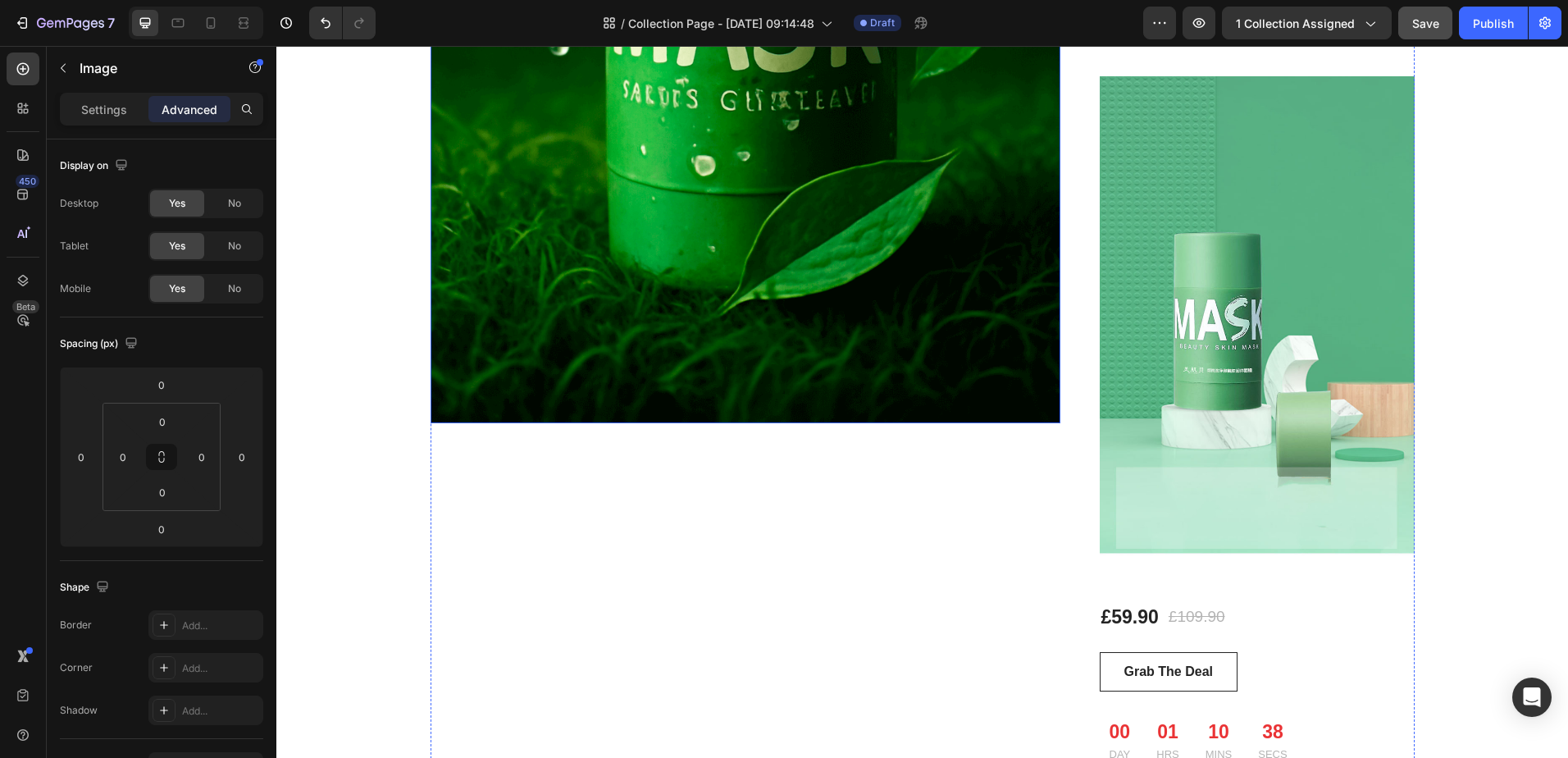
scroll to position [2215, 0]
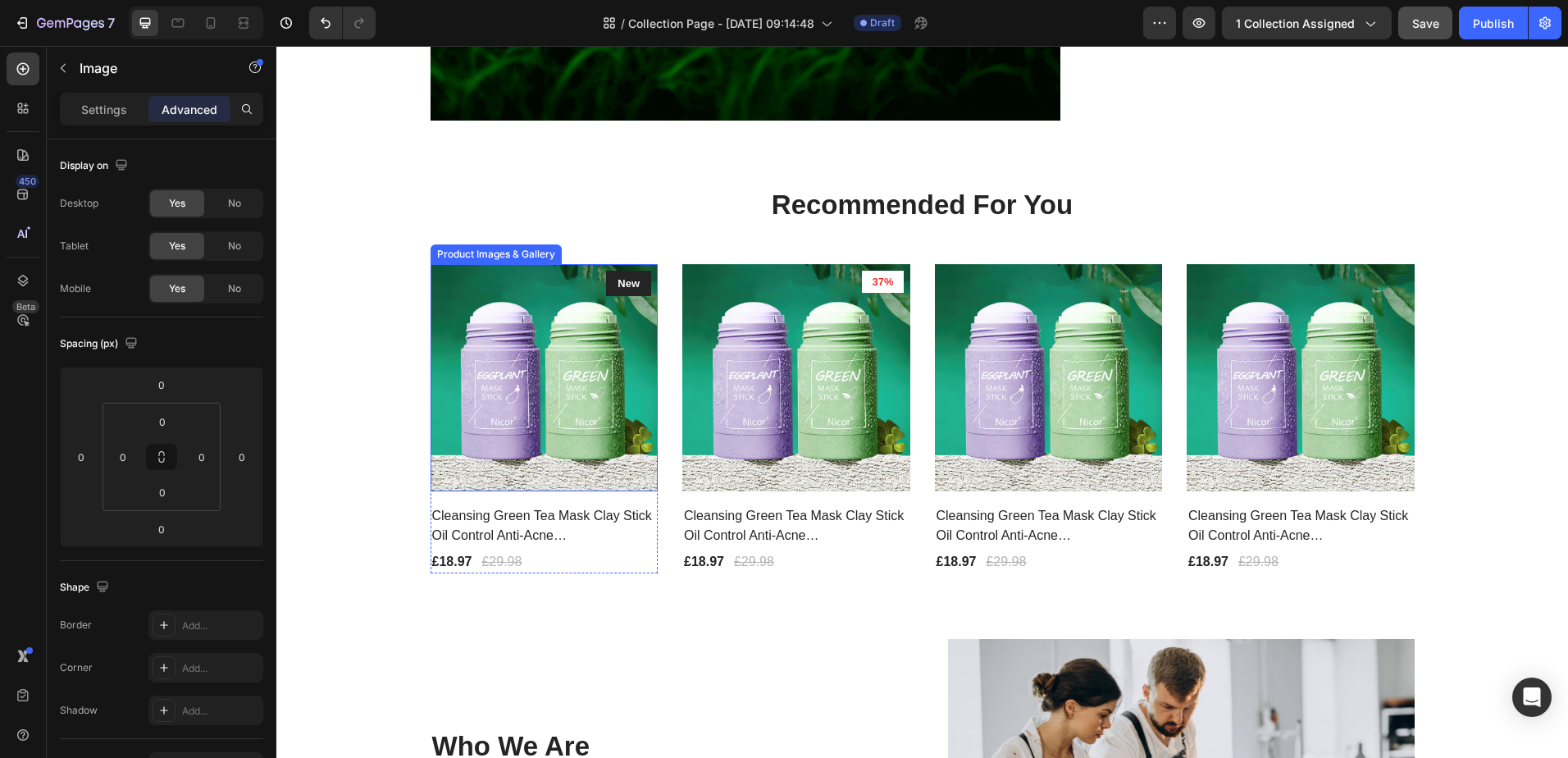
click at [581, 437] on img at bounding box center [545, 379] width 228 height 228
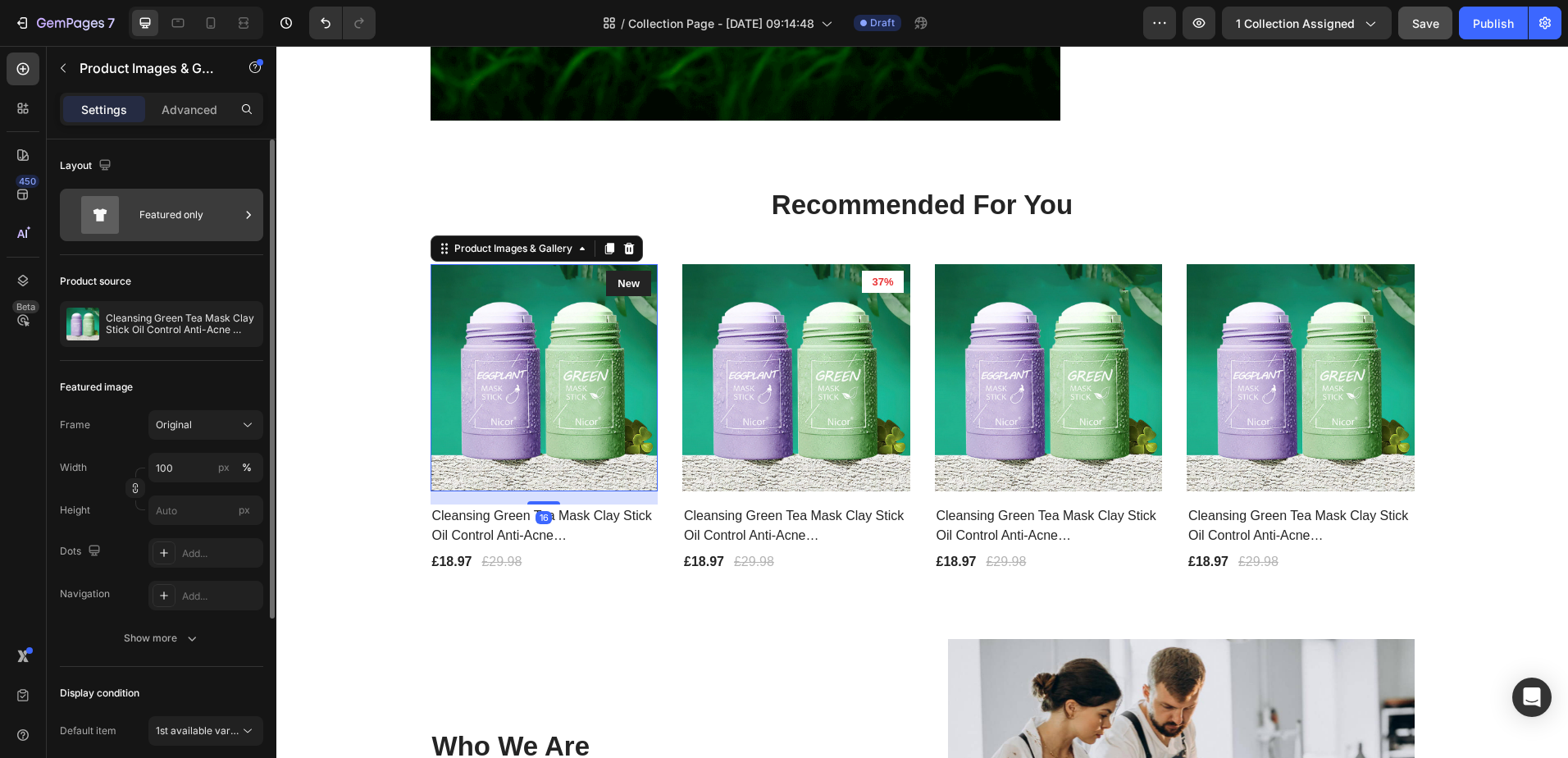
click at [244, 216] on icon at bounding box center [248, 215] width 16 height 16
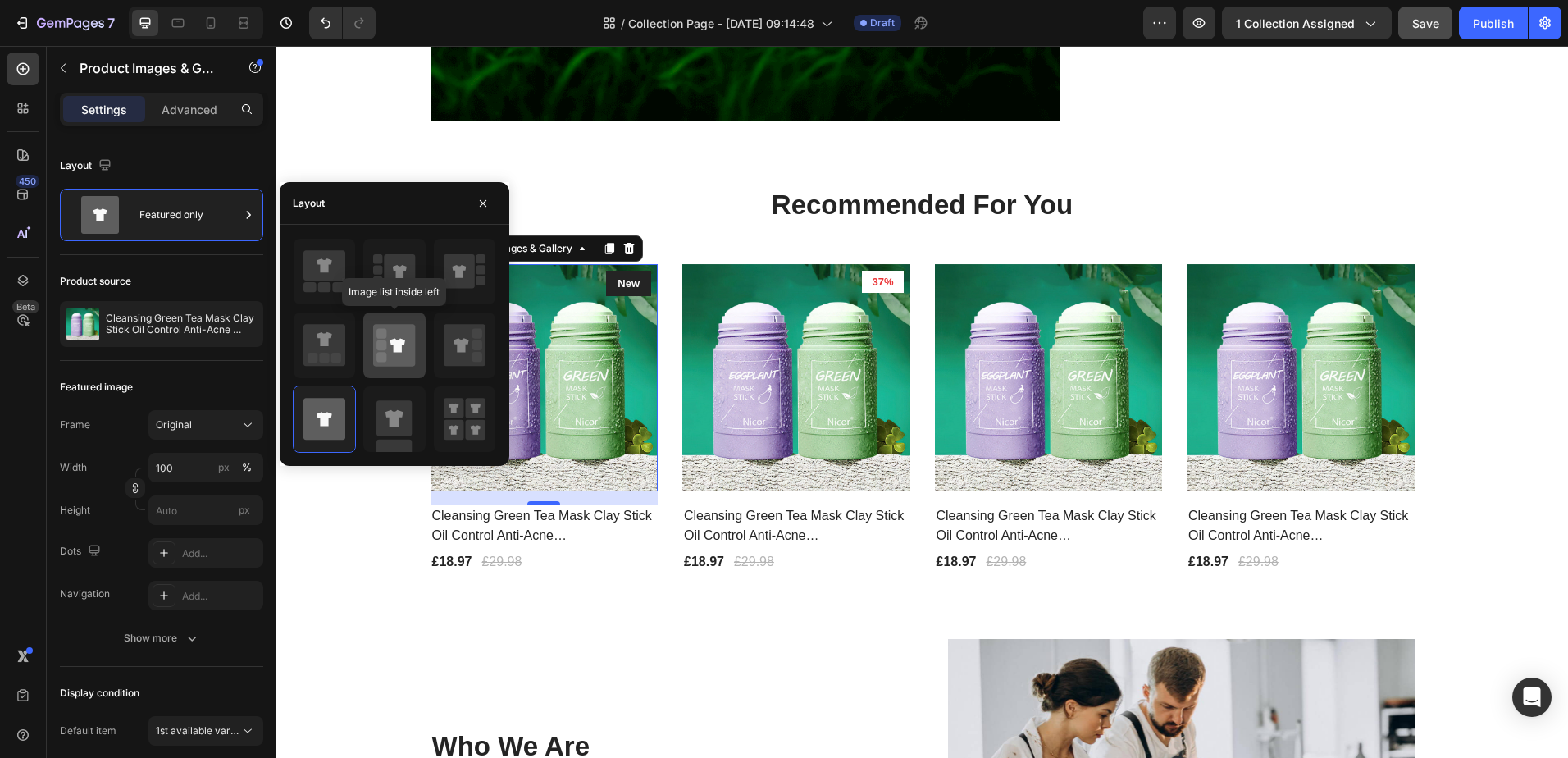
click at [387, 333] on icon at bounding box center [394, 345] width 42 height 42
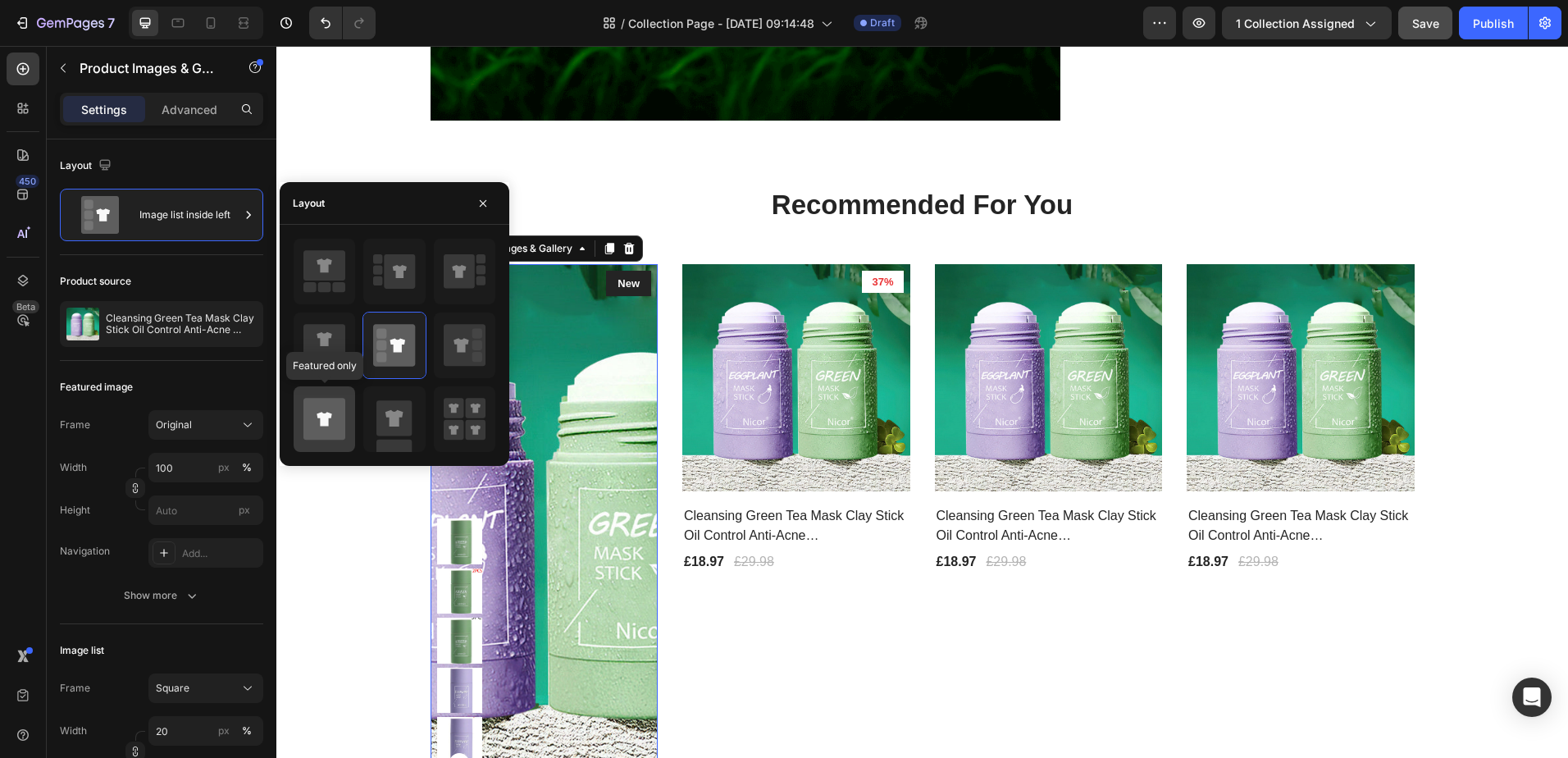
click at [317, 428] on icon at bounding box center [324, 418] width 42 height 42
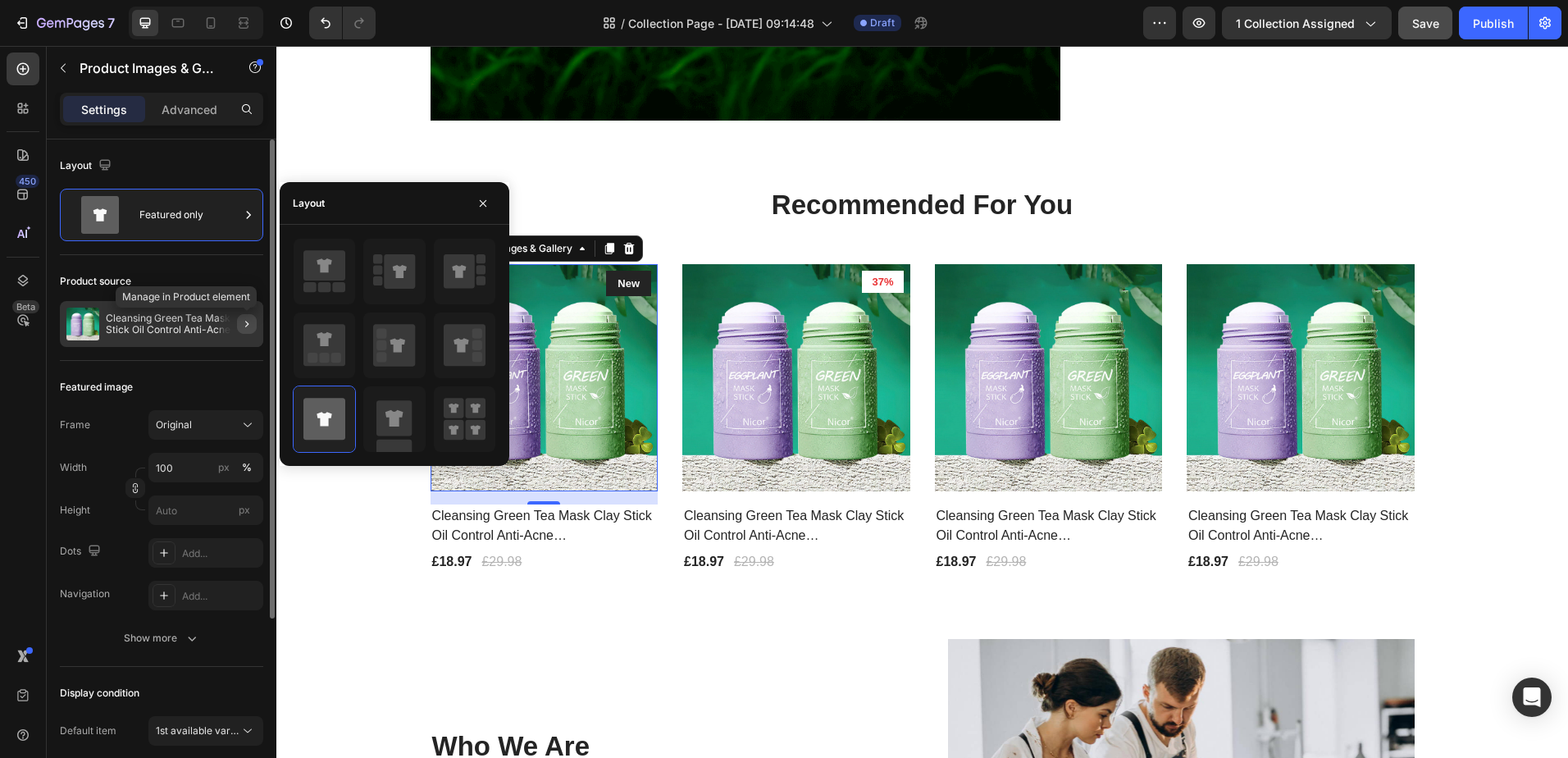
click at [252, 324] on icon "button" at bounding box center [246, 324] width 13 height 13
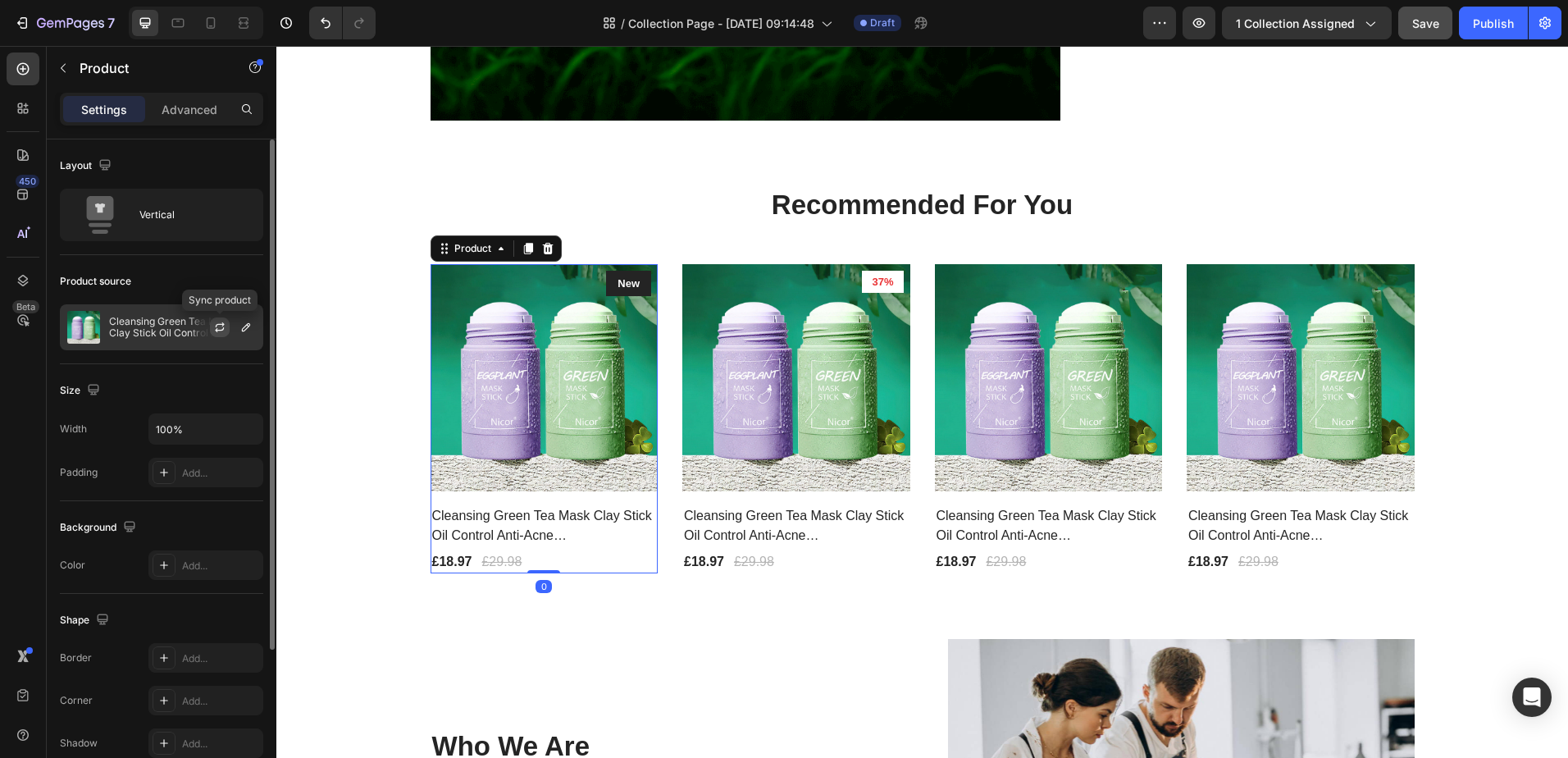
click at [220, 322] on icon "button" at bounding box center [220, 327] width 13 height 13
click at [246, 326] on icon "button" at bounding box center [245, 327] width 8 height 8
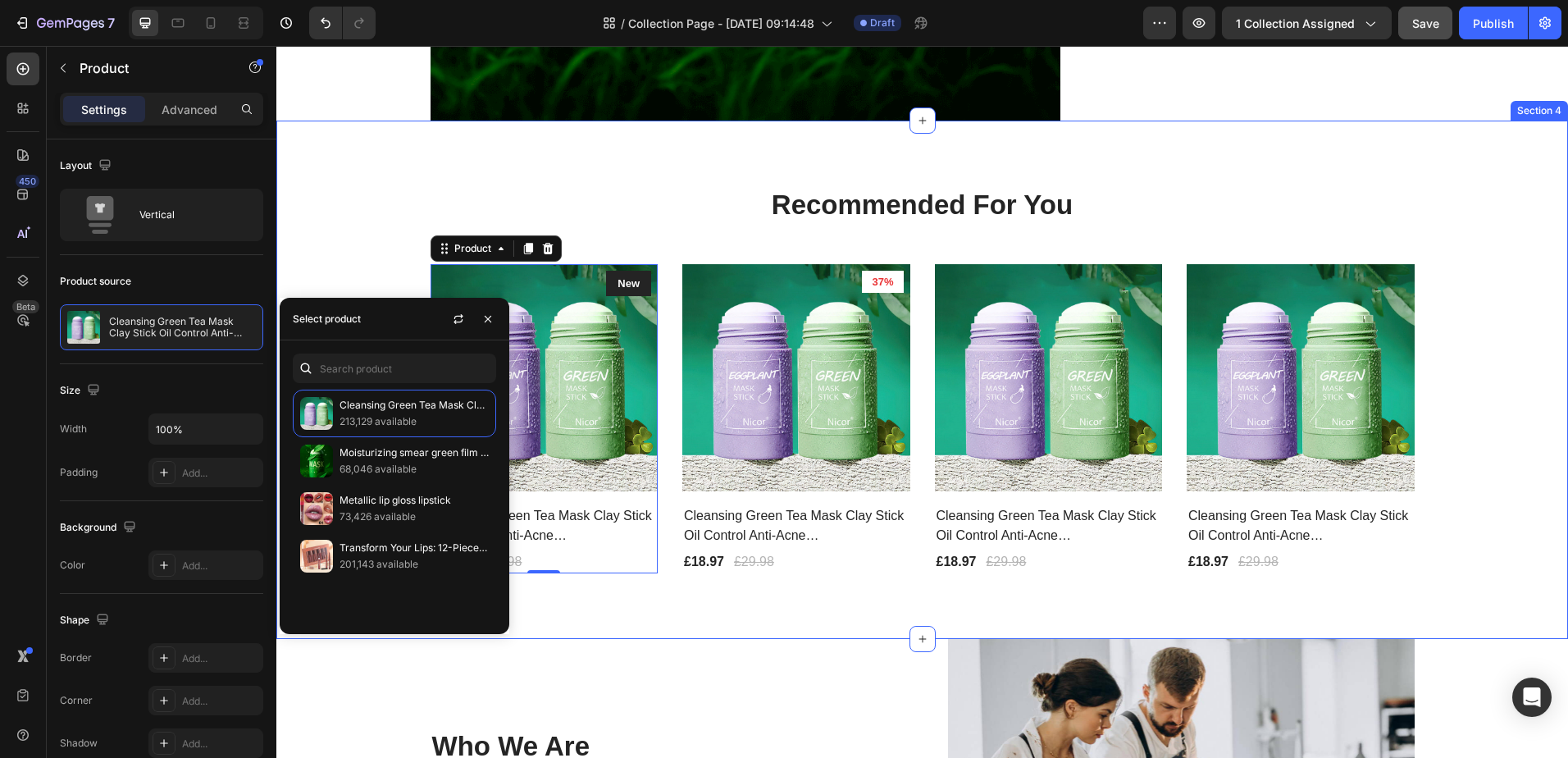
click at [704, 604] on div "Recommended For You Heading Row Product Images & Gallery New Text block Row Cle…" at bounding box center [922, 379] width 1292 height 519
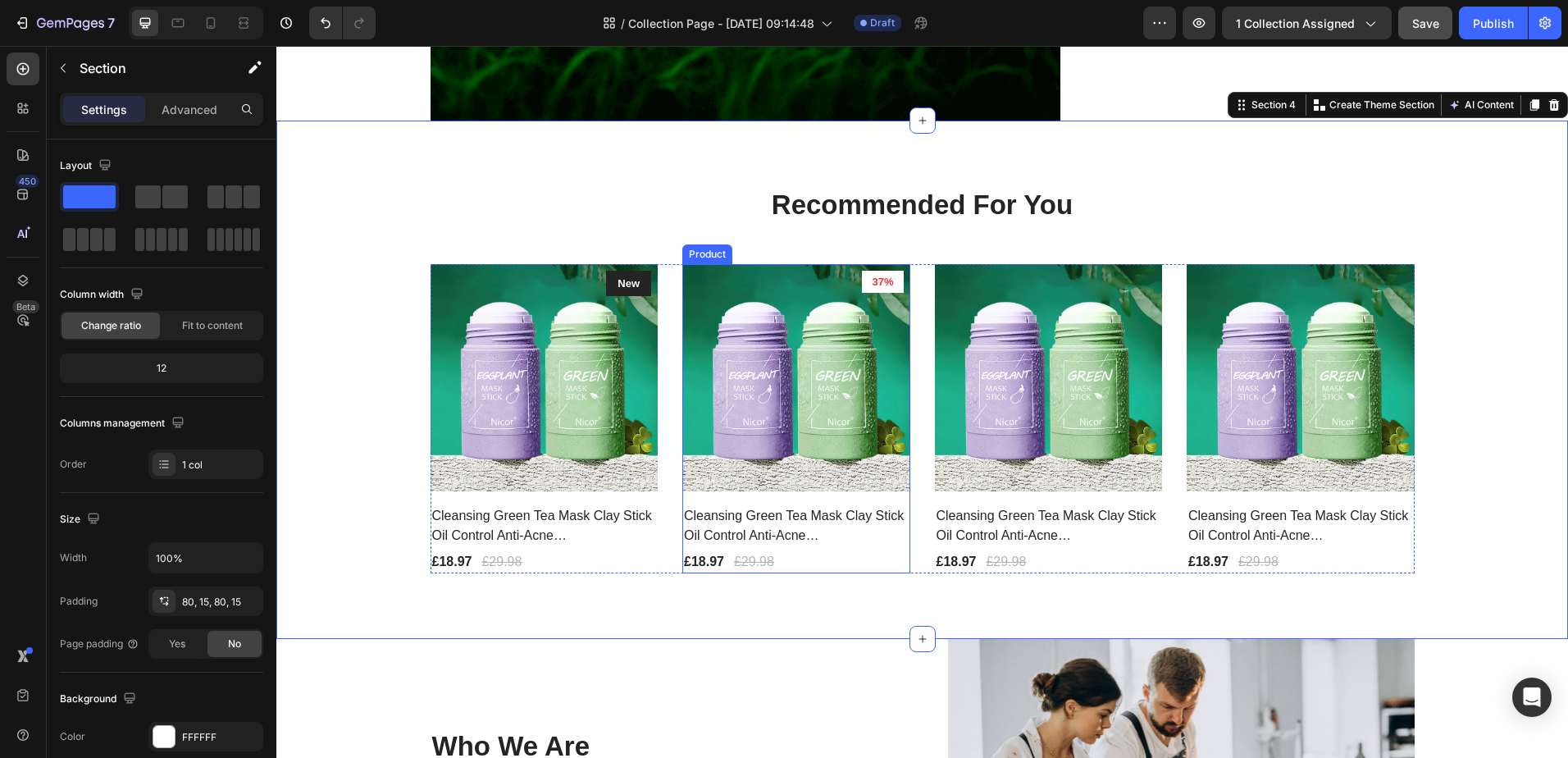
click at [764, 494] on div "Product Images & Gallery 37% Product Badge Cleansing Green Tea Mask Clay Stick …" at bounding box center [797, 419] width 228 height 310
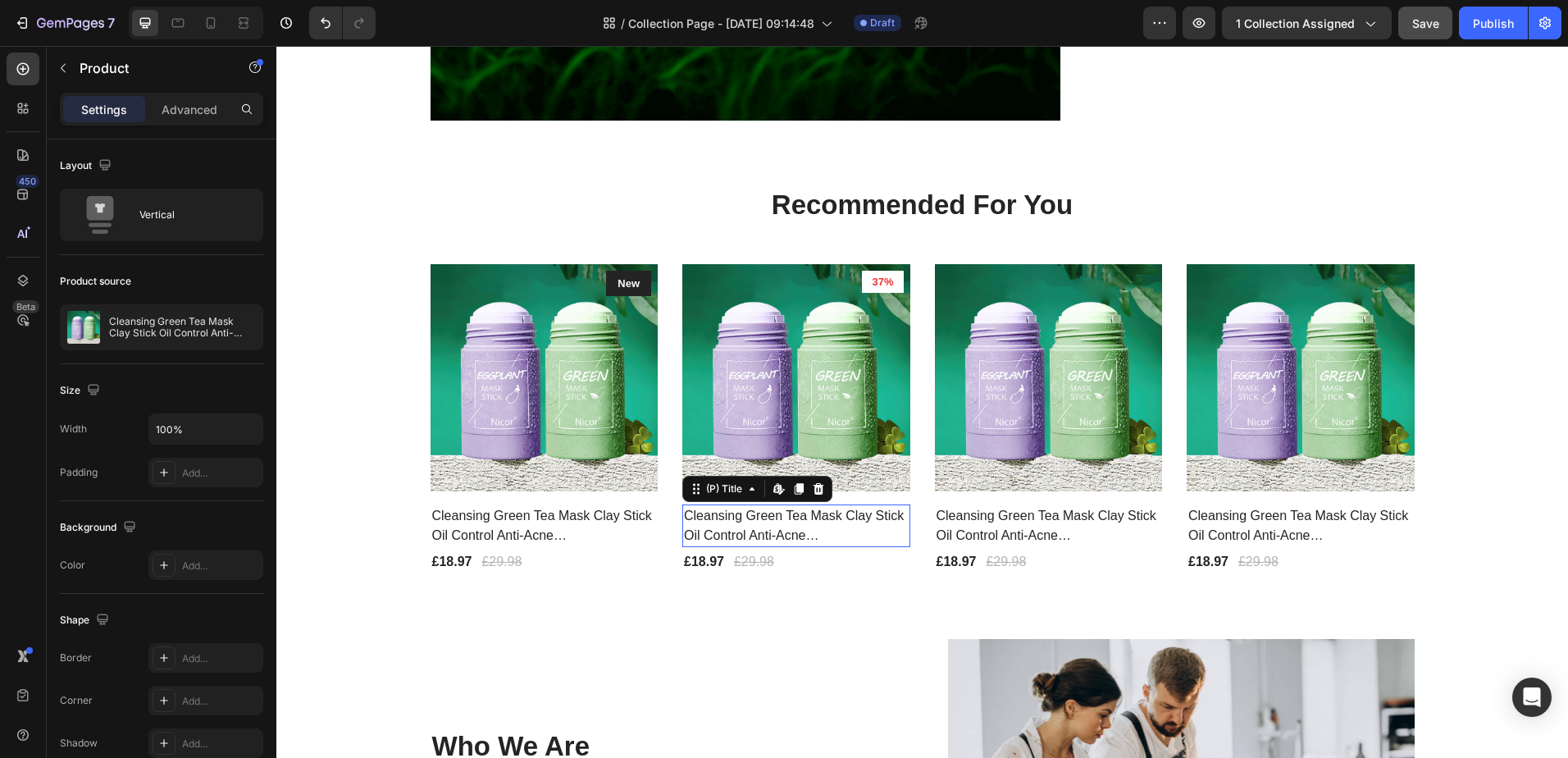
click at [772, 527] on h2 "Cleansing Green Tea Mask Clay Stick Oil Control Anti-Acne [MEDICAL_DATA] Seawee…" at bounding box center [797, 525] width 228 height 43
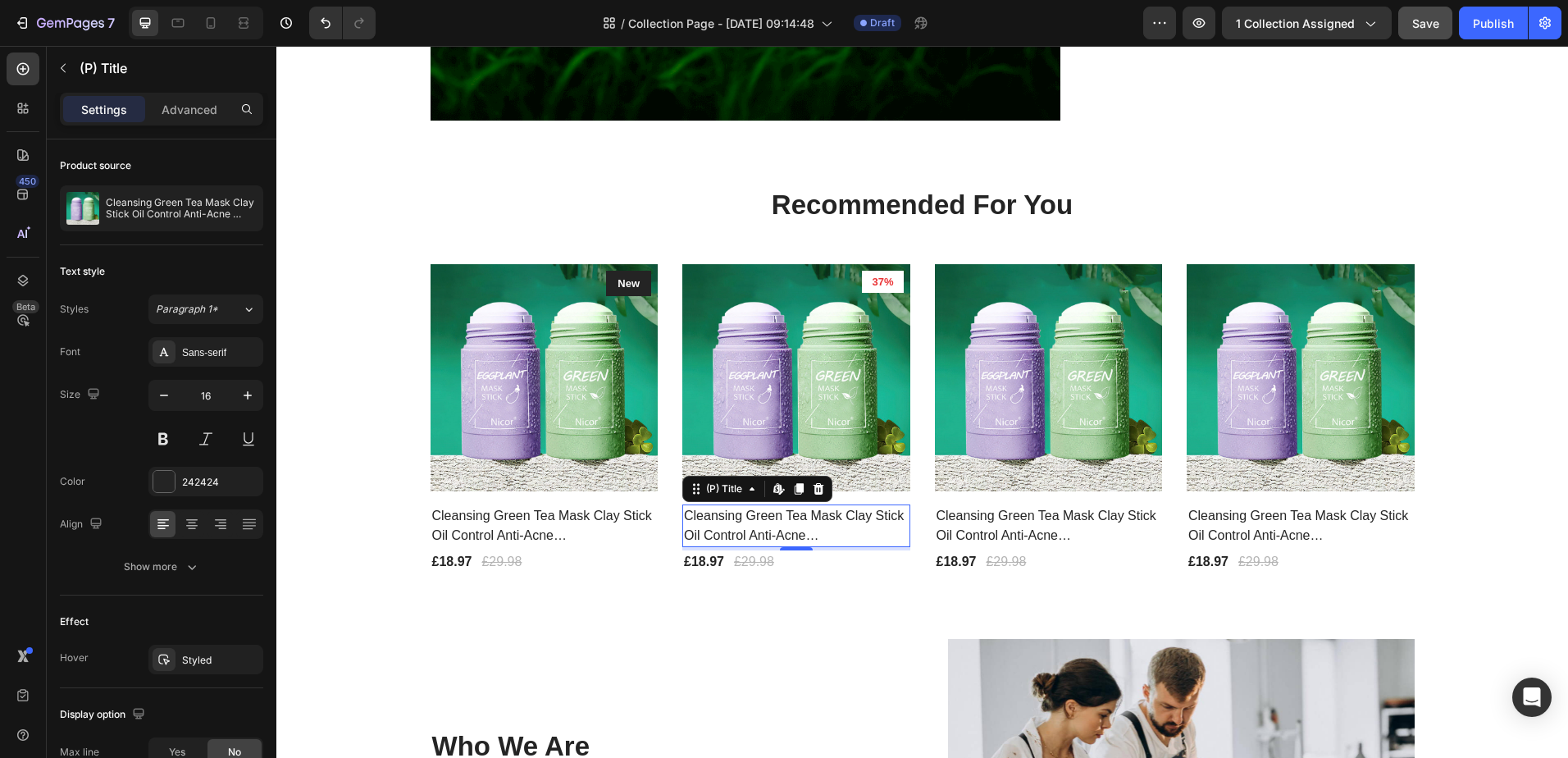
click at [1414, 27] on span "Save" at bounding box center [1426, 23] width 27 height 14
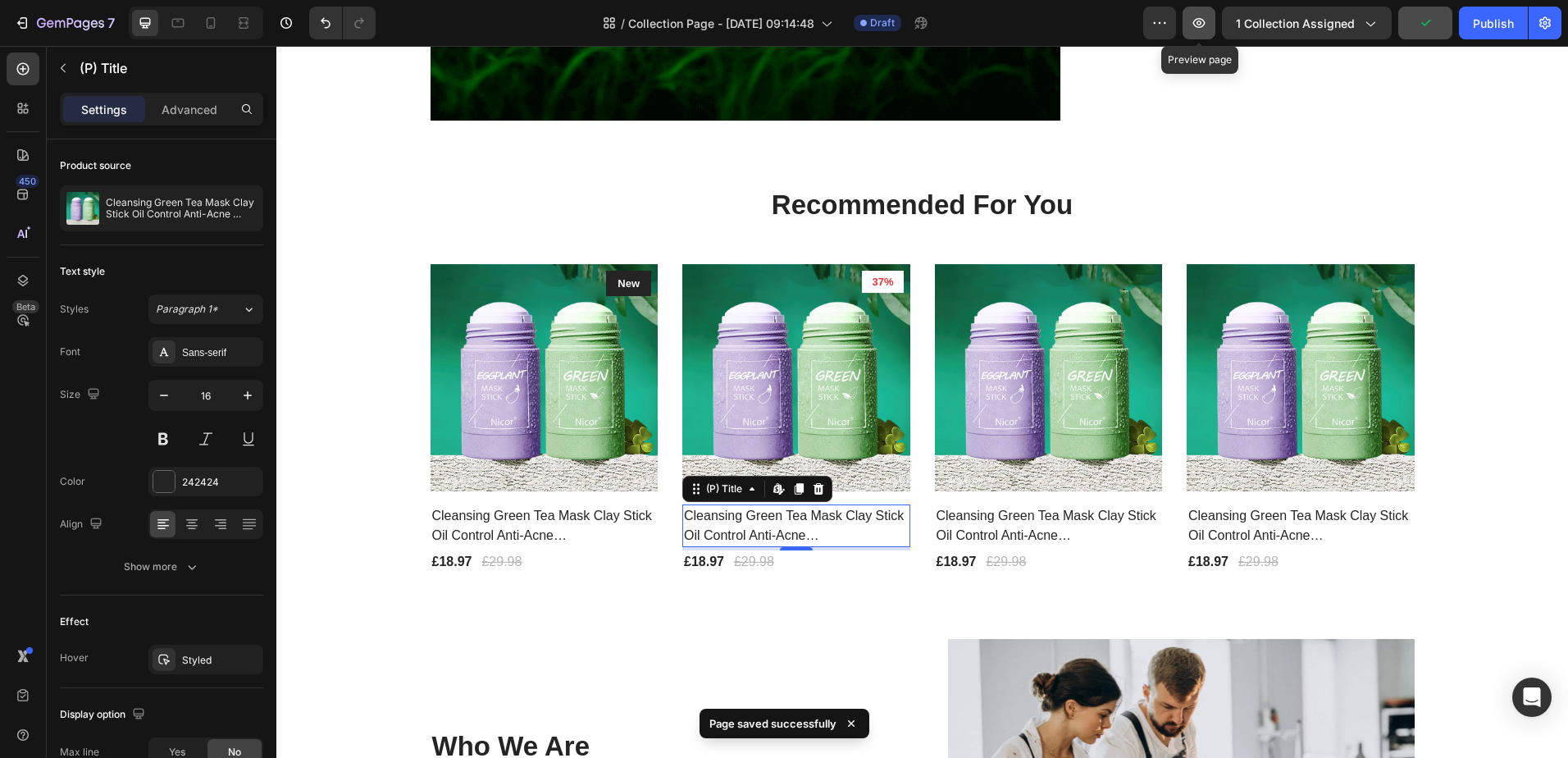
click at [1197, 24] on icon "button" at bounding box center [1200, 23] width 13 height 10
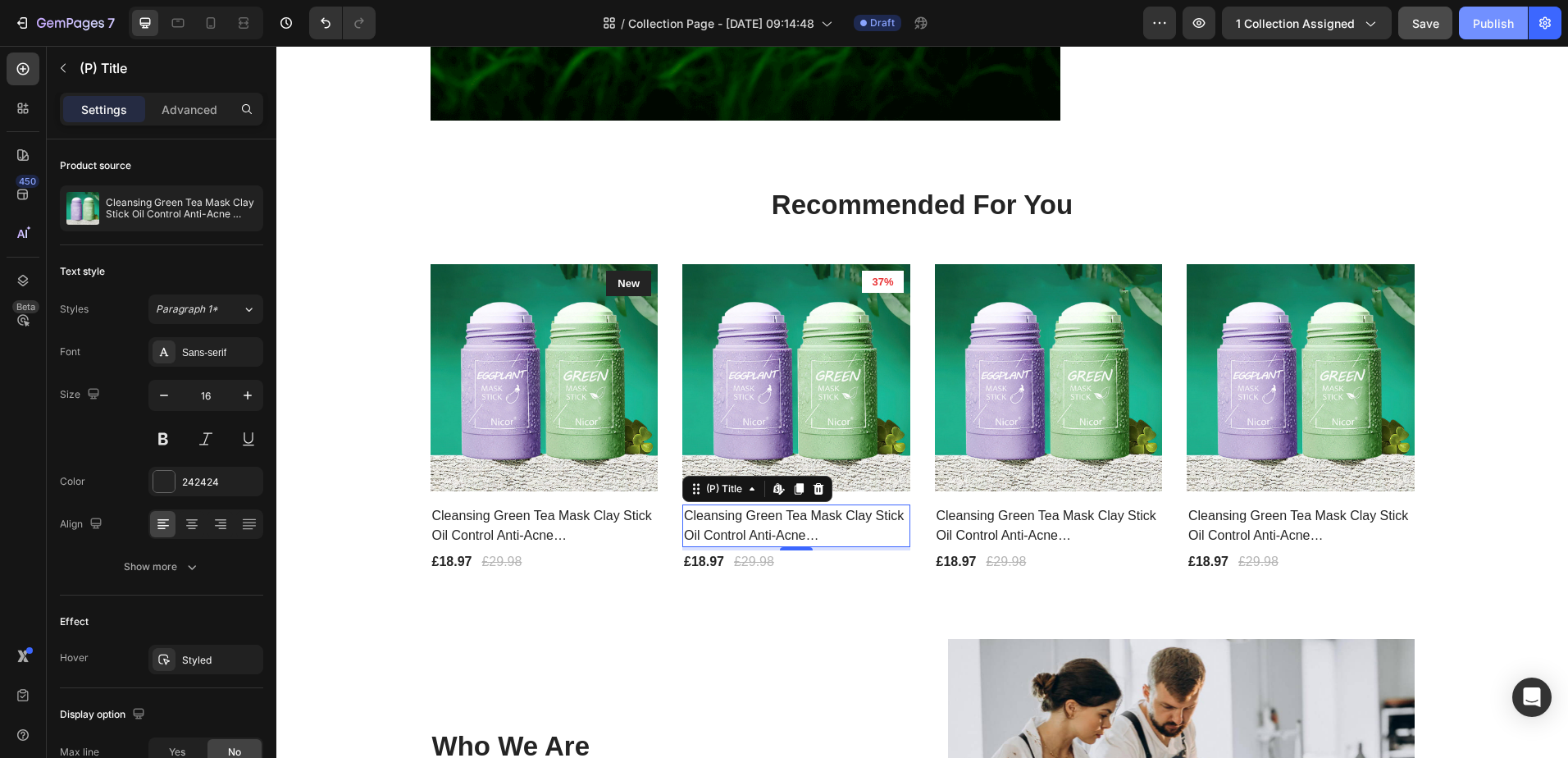
click at [1509, 20] on div "Publish" at bounding box center [1493, 23] width 41 height 17
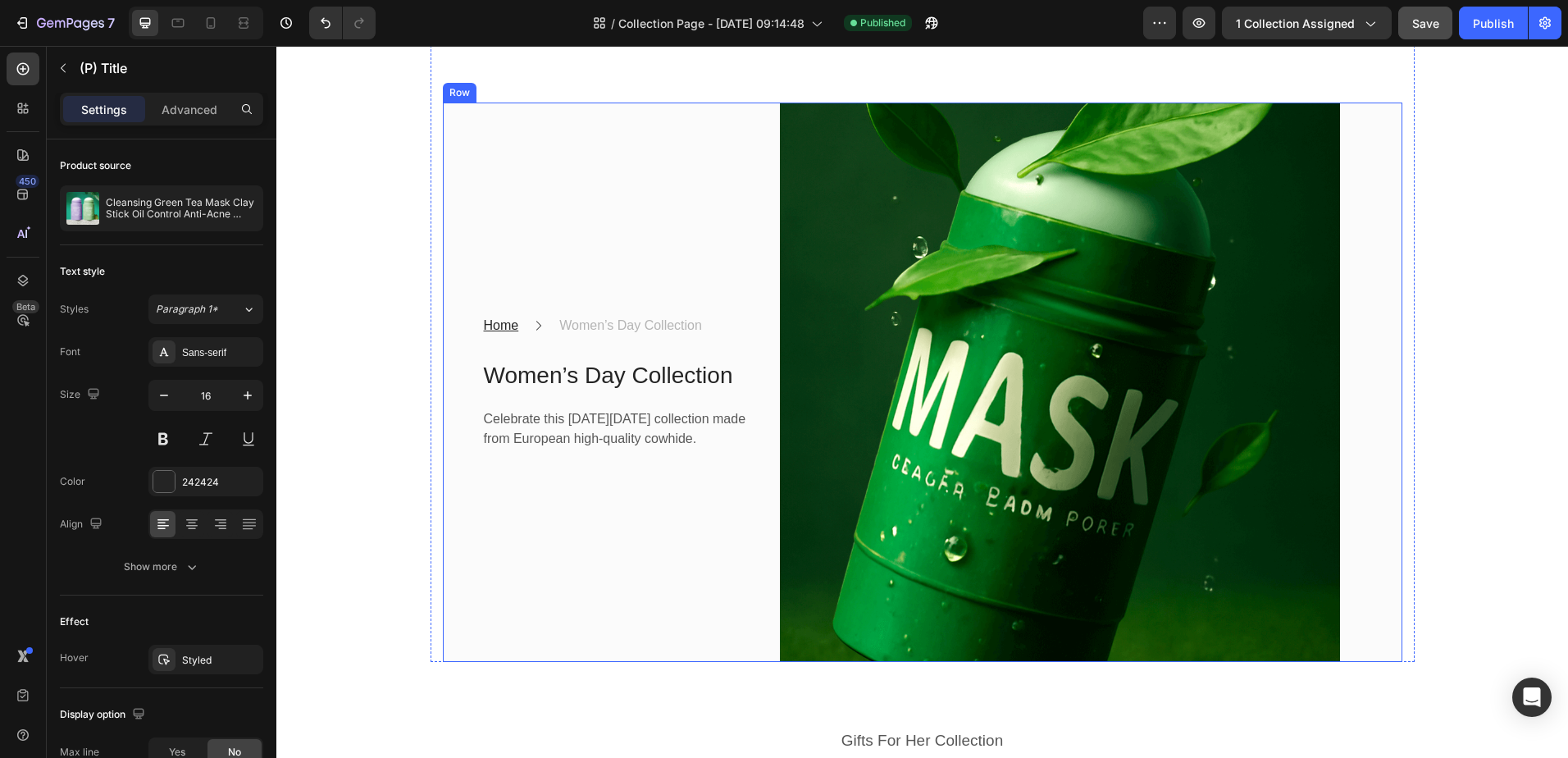
scroll to position [0, 0]
